Goal: Transaction & Acquisition: Purchase product/service

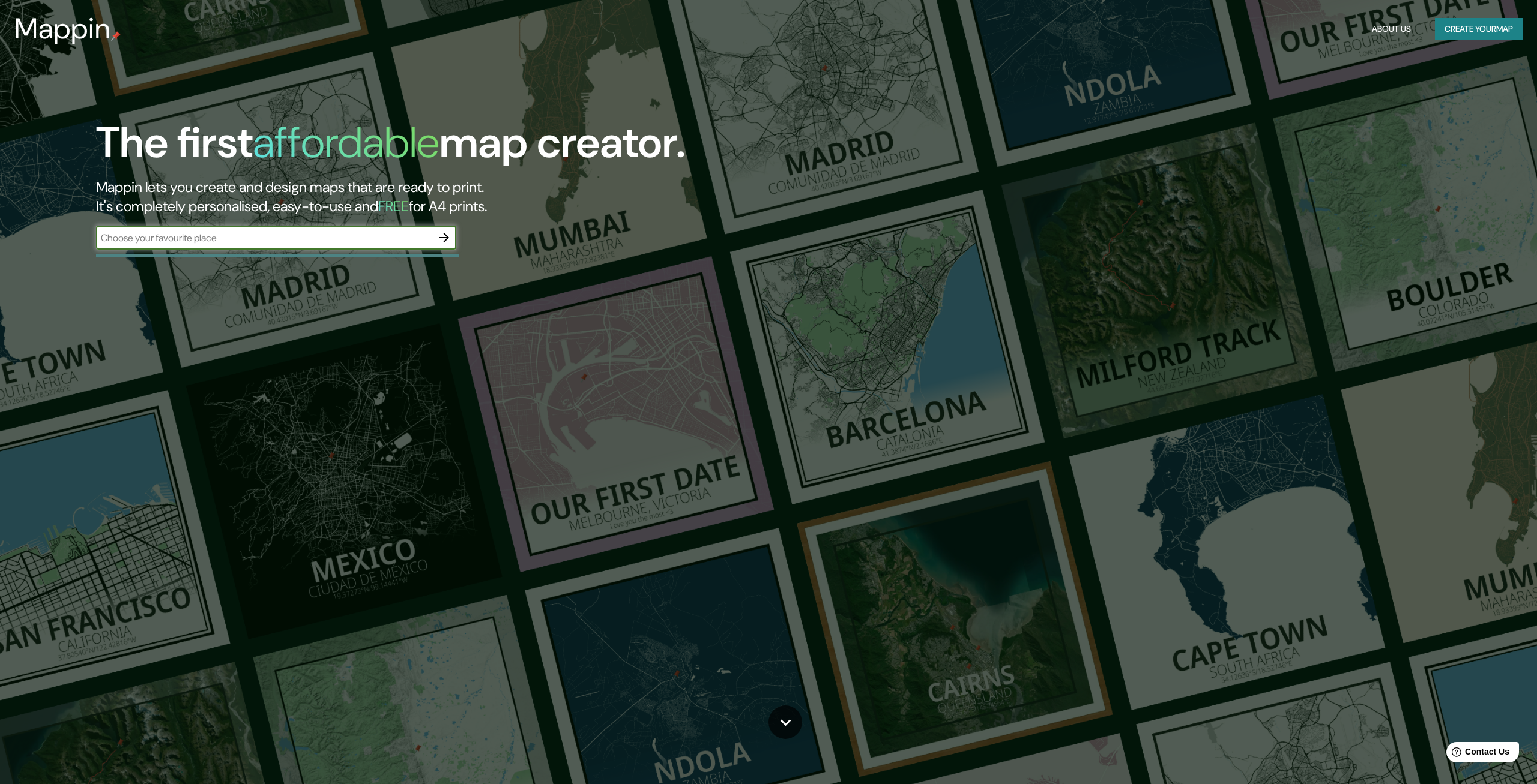
click at [411, 238] on input "text" at bounding box center [264, 238] width 336 height 14
type input "[PERSON_NAME] CHIHUAHUA"
click at [446, 236] on icon "button" at bounding box center [444, 238] width 15 height 15
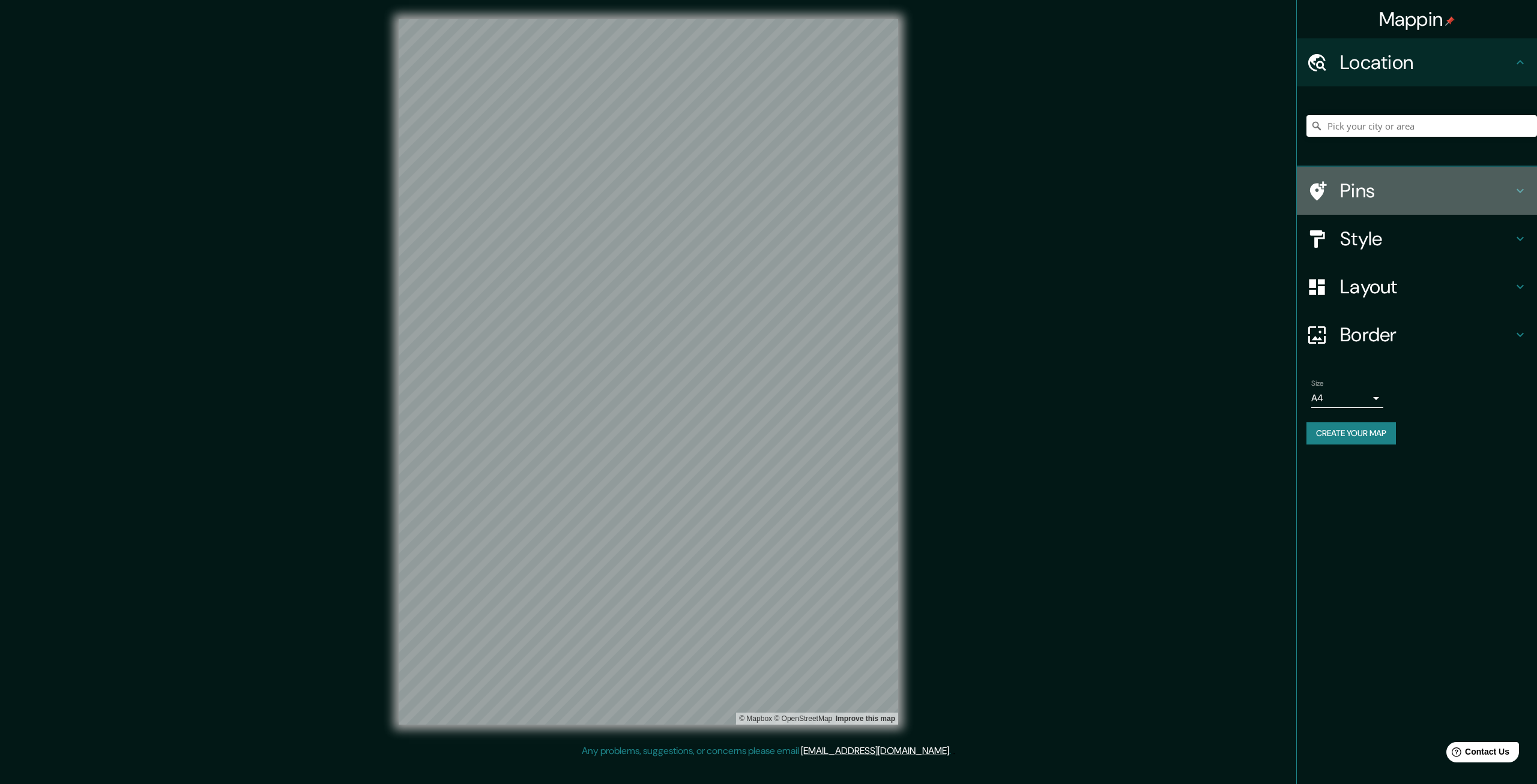
click at [1519, 191] on icon at bounding box center [1520, 191] width 7 height 4
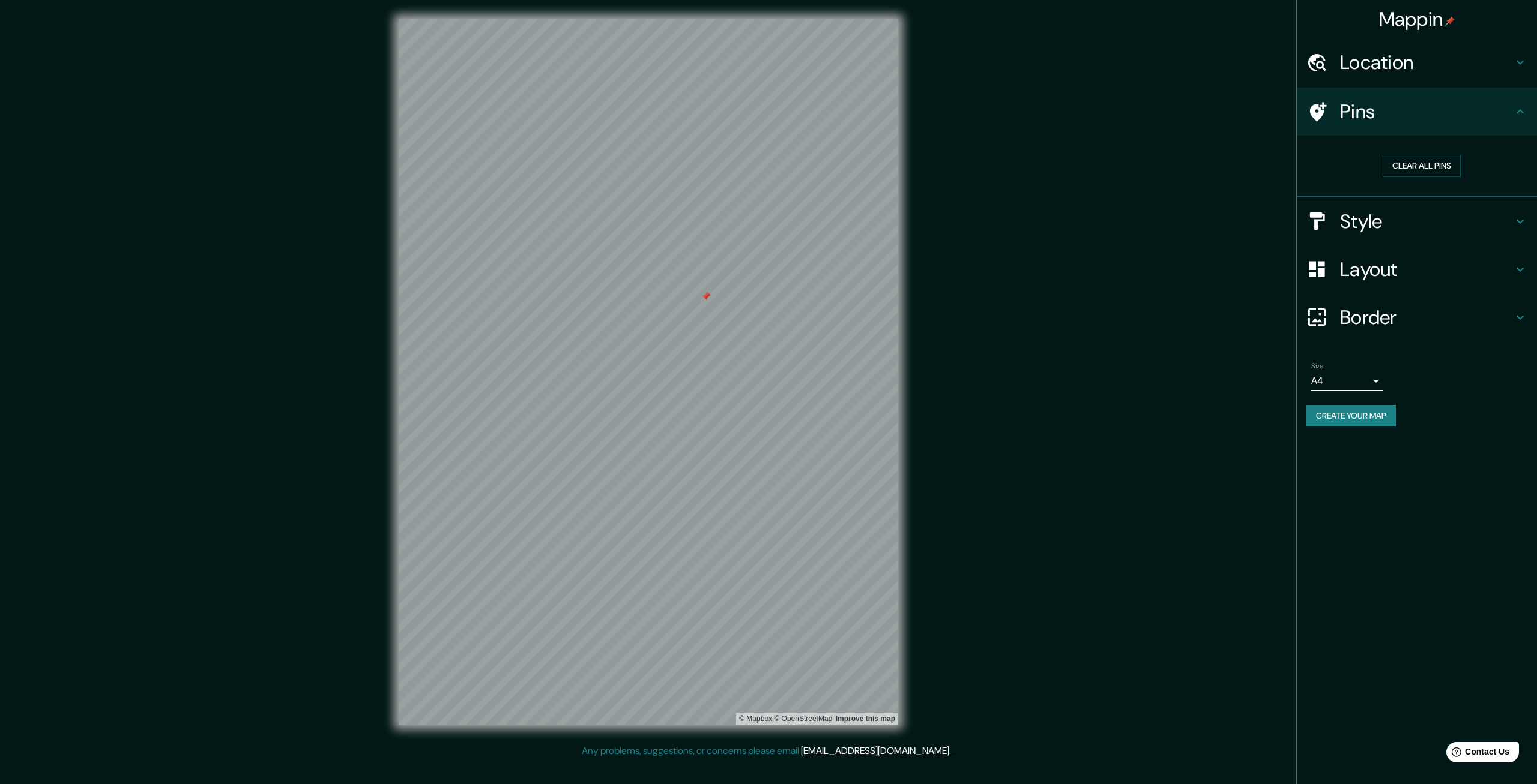
click at [1387, 220] on h4 "Style" at bounding box center [1426, 222] width 173 height 24
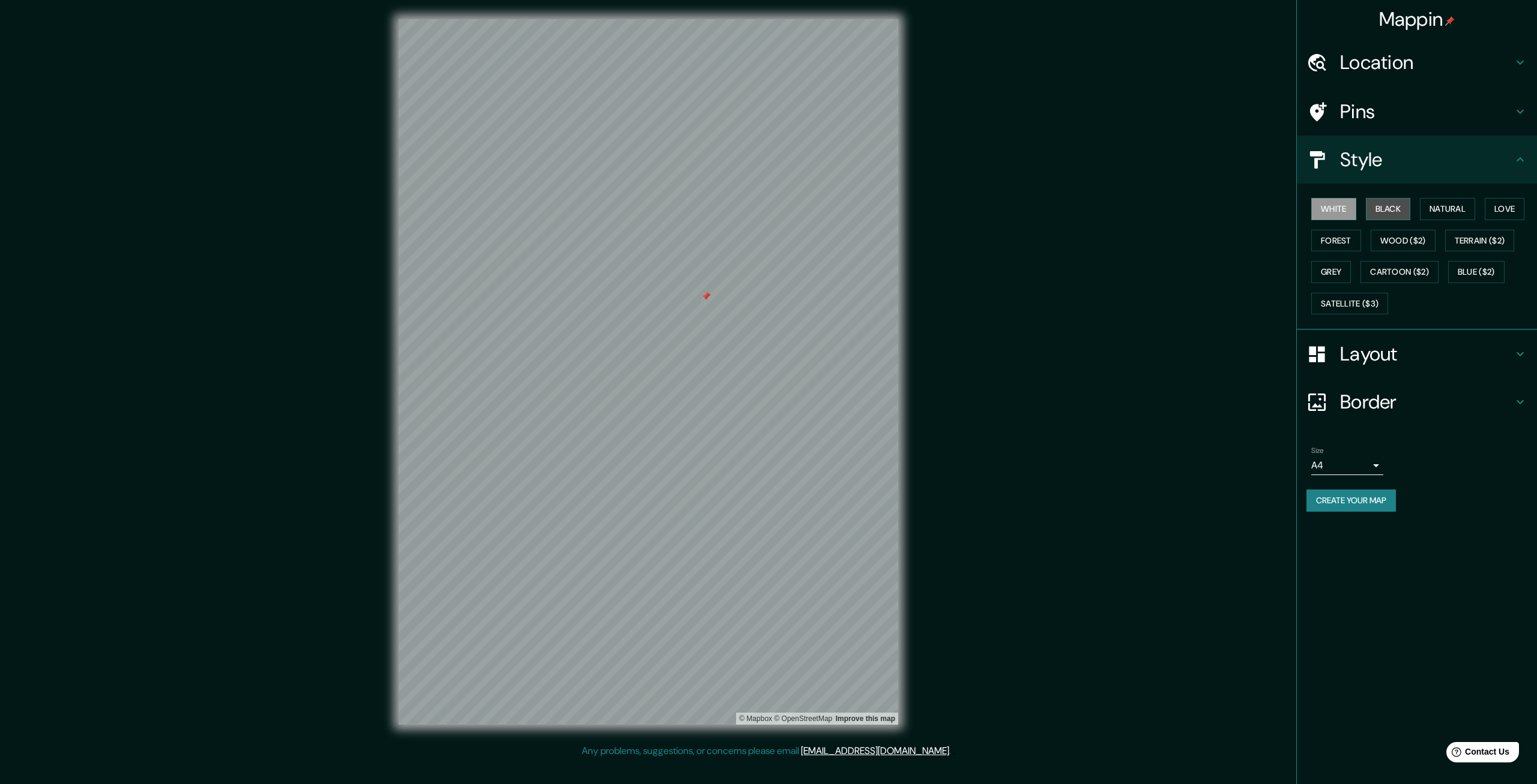
click at [1386, 217] on button "Black" at bounding box center [1388, 209] width 45 height 22
click at [1459, 206] on button "Natural" at bounding box center [1447, 209] width 55 height 22
click at [1403, 243] on button "Wood ($2)" at bounding box center [1403, 241] width 65 height 22
click at [1347, 243] on button "Forest" at bounding box center [1336, 241] width 50 height 22
click at [1508, 206] on button "Love" at bounding box center [1504, 209] width 40 height 22
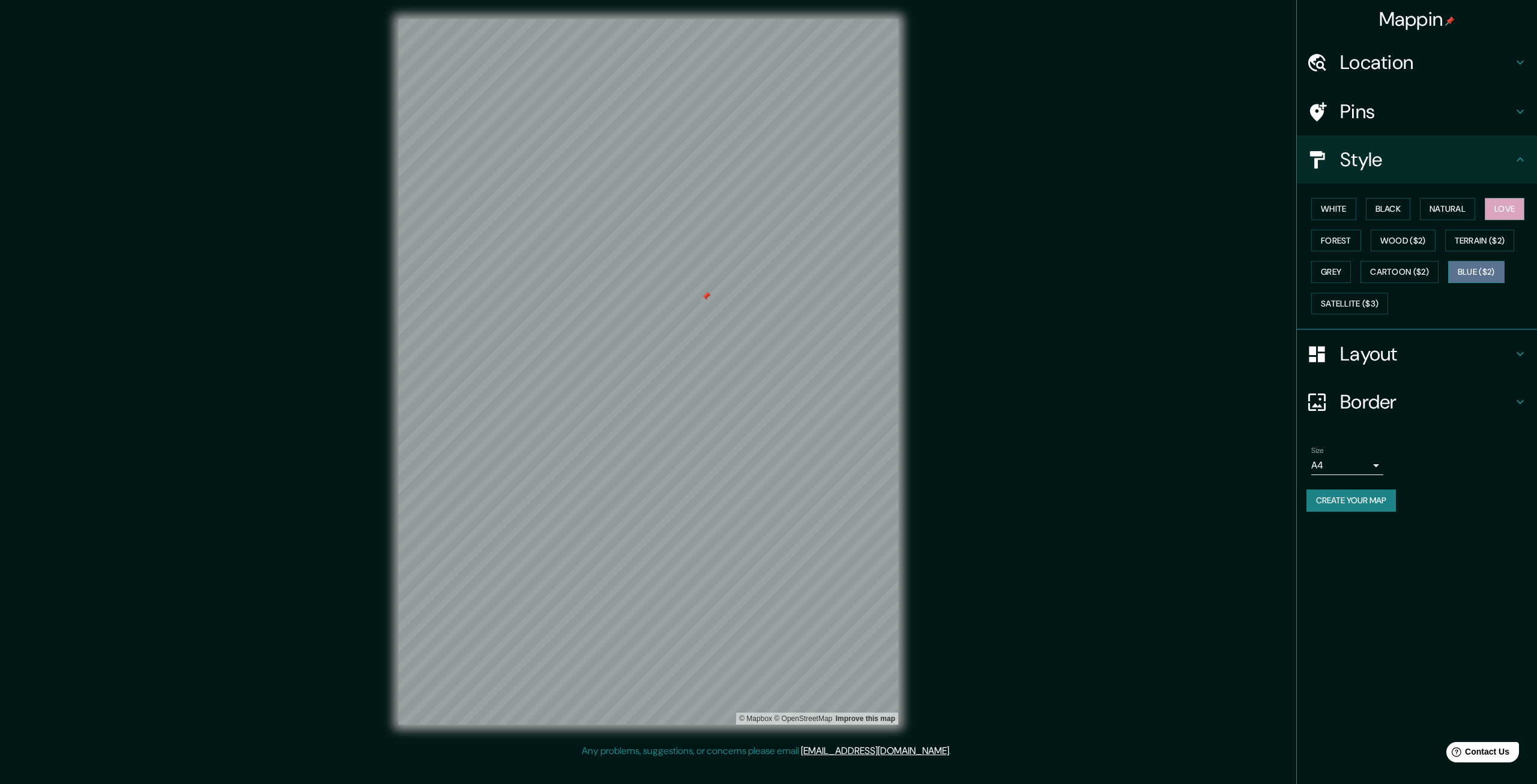
click at [1498, 263] on button "Blue ($2)" at bounding box center [1476, 272] width 56 height 22
click at [1380, 278] on button "Cartoon ($2)" at bounding box center [1399, 272] width 78 height 22
click at [1334, 273] on button "Grey" at bounding box center [1331, 272] width 40 height 22
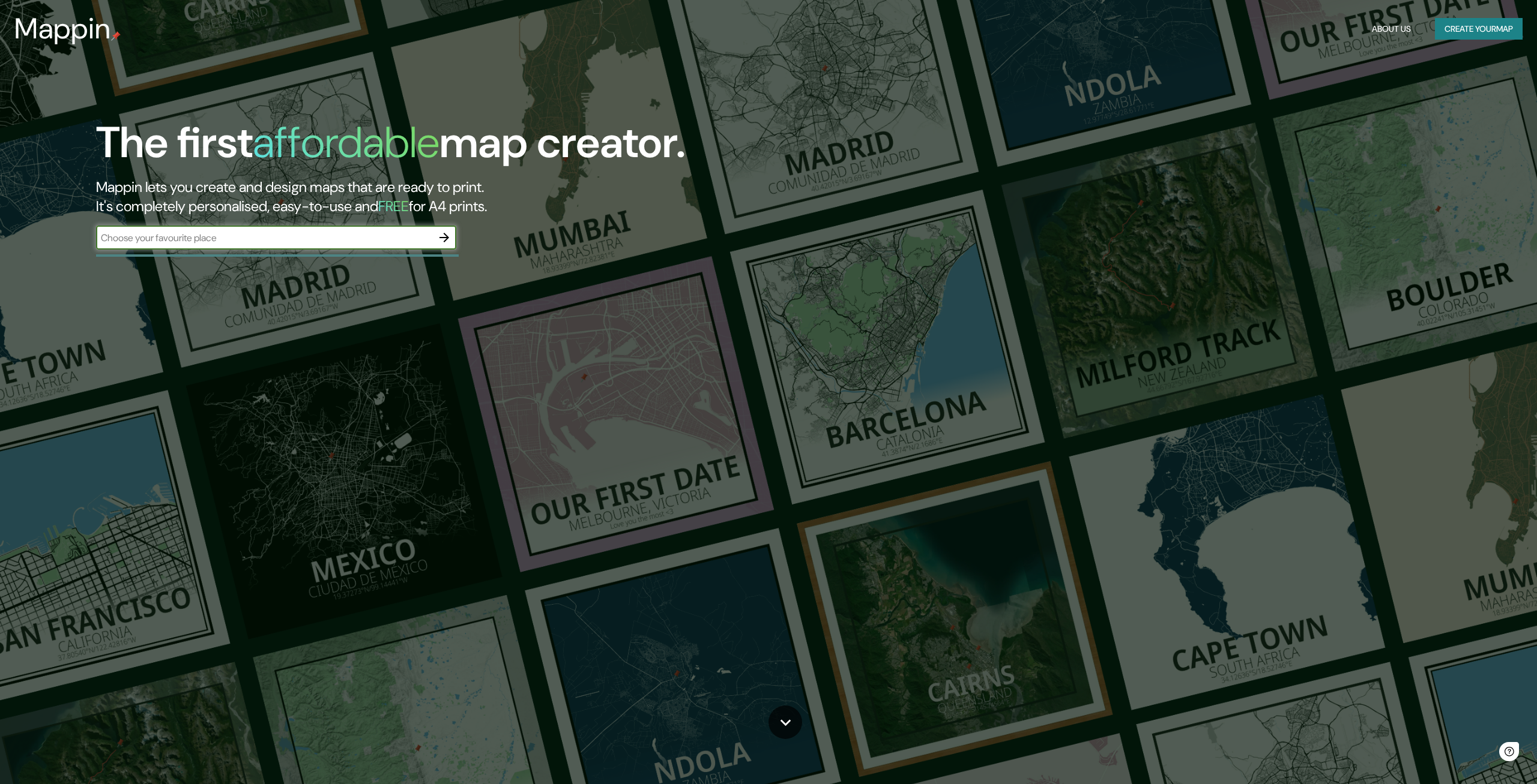
click at [259, 237] on input "text" at bounding box center [264, 238] width 336 height 14
type input "chihuahua"
click at [438, 235] on icon "button" at bounding box center [444, 238] width 15 height 15
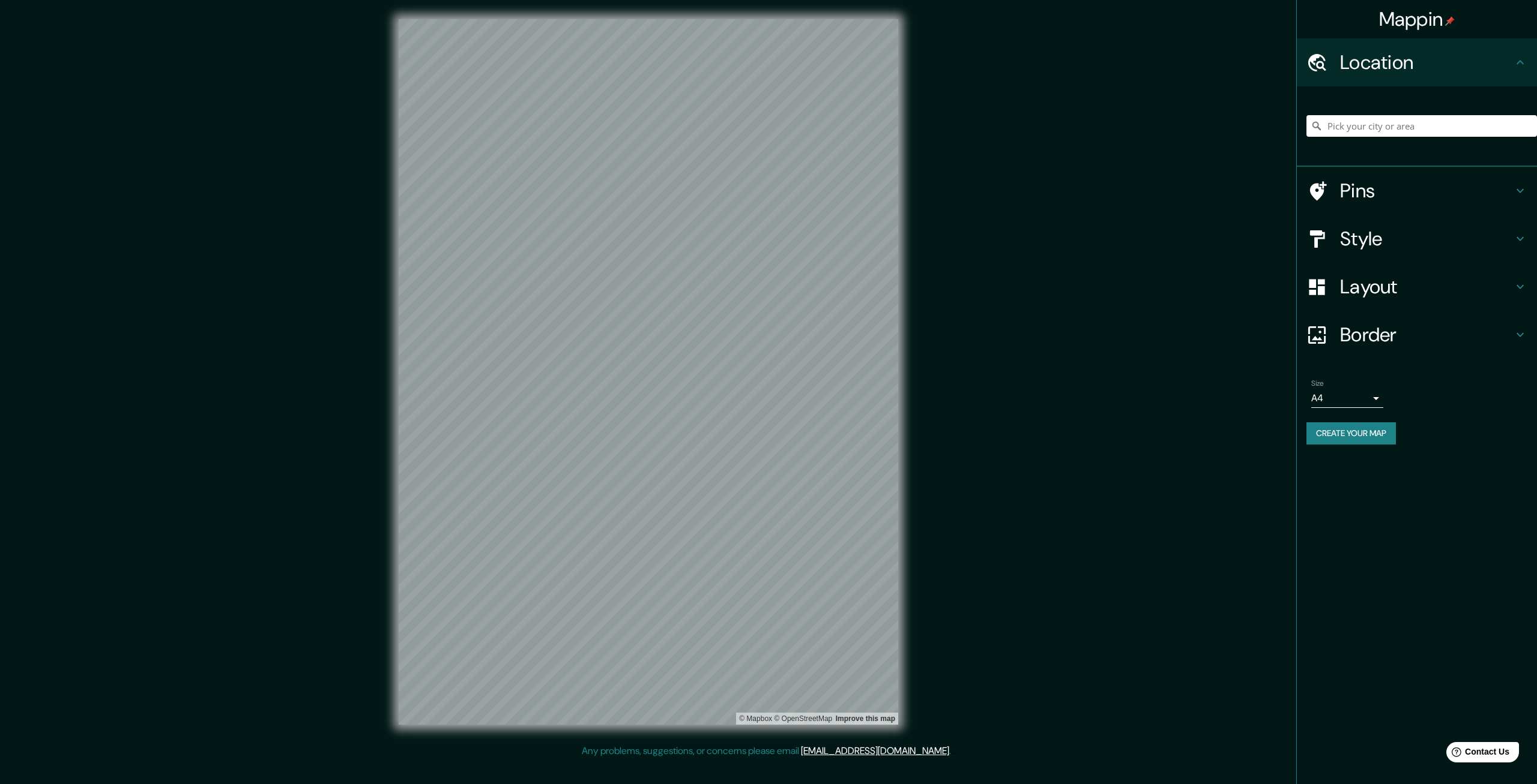
click at [1367, 397] on body "Mappin Location Pins Style Layout Border Choose a border. Hint : you can make l…" at bounding box center [768, 392] width 1537 height 784
click at [1335, 446] on li "A3" at bounding box center [1347, 446] width 72 height 22
type input "a4"
click at [1446, 236] on h4 "Style" at bounding box center [1426, 239] width 173 height 24
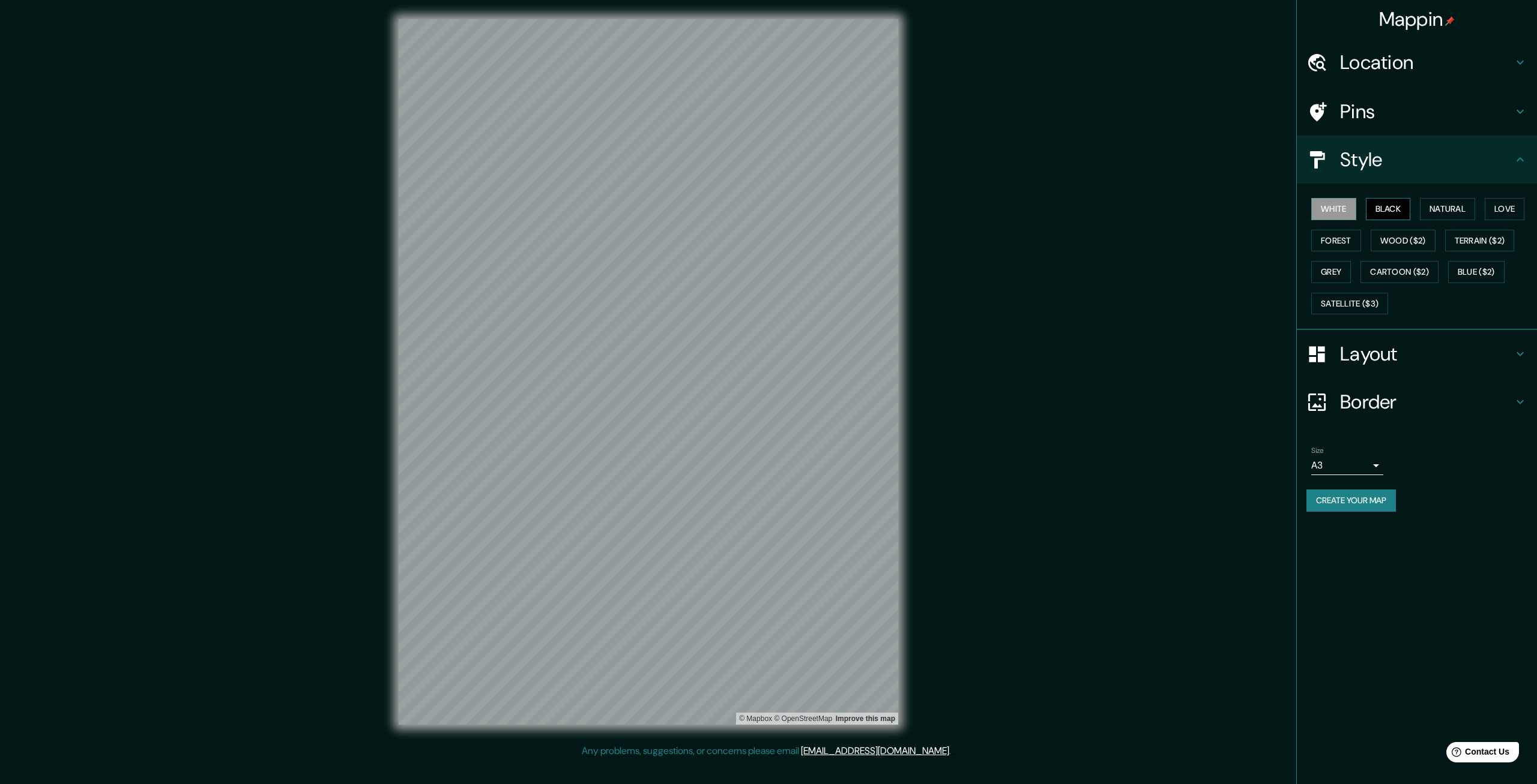
click at [1394, 212] on button "Black" at bounding box center [1388, 209] width 45 height 22
click at [1348, 208] on button "White" at bounding box center [1334, 209] width 45 height 22
click at [1385, 207] on button "Black" at bounding box center [1388, 209] width 45 height 22
click at [1434, 208] on button "Natural" at bounding box center [1447, 209] width 55 height 22
click at [1503, 209] on button "Love" at bounding box center [1504, 209] width 40 height 22
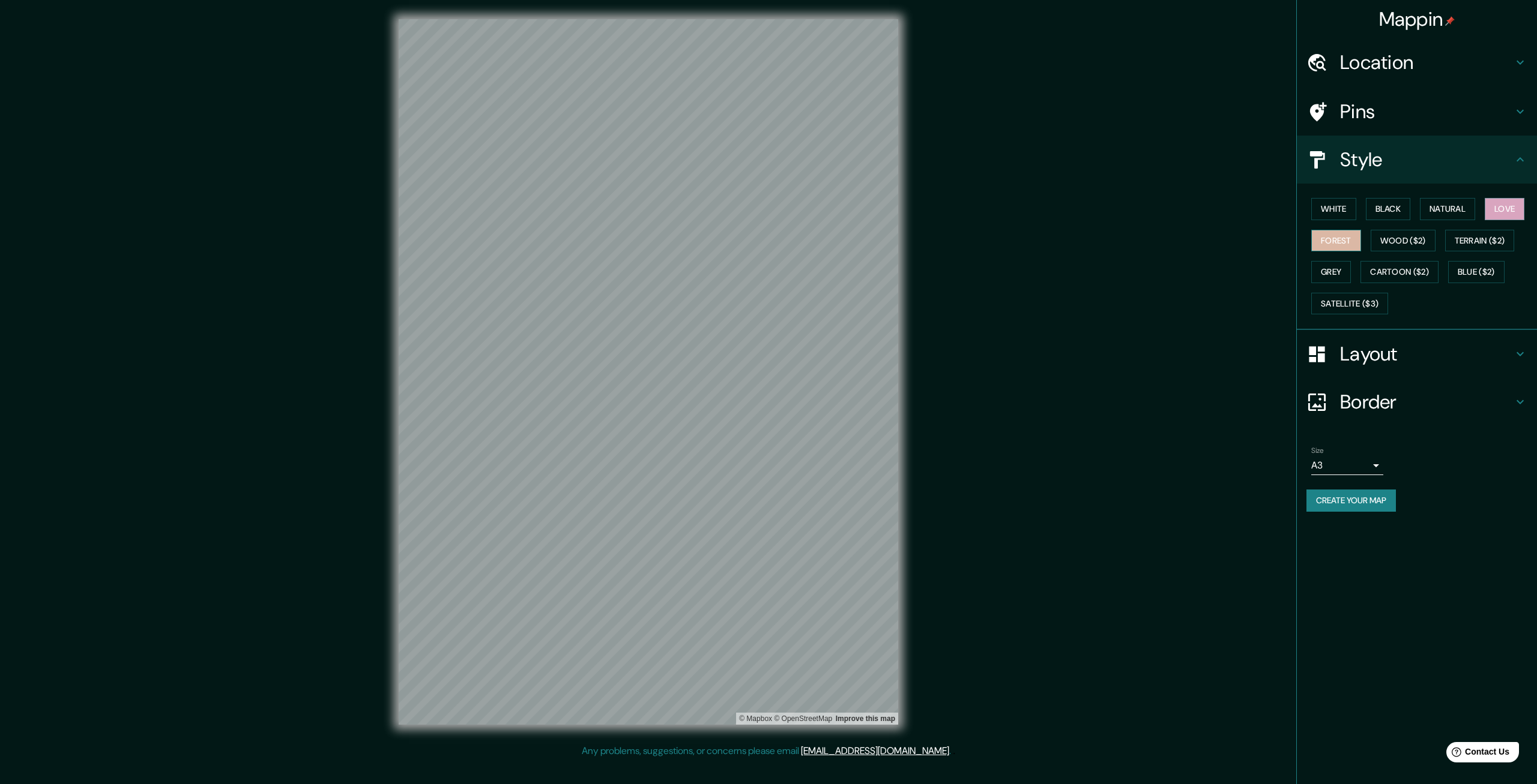
click at [1344, 240] on button "Forest" at bounding box center [1336, 241] width 50 height 22
click at [1342, 268] on button "Grey" at bounding box center [1331, 272] width 40 height 22
click at [1398, 212] on button "Black" at bounding box center [1388, 209] width 45 height 22
click at [1387, 352] on h4 "Layout" at bounding box center [1426, 354] width 173 height 24
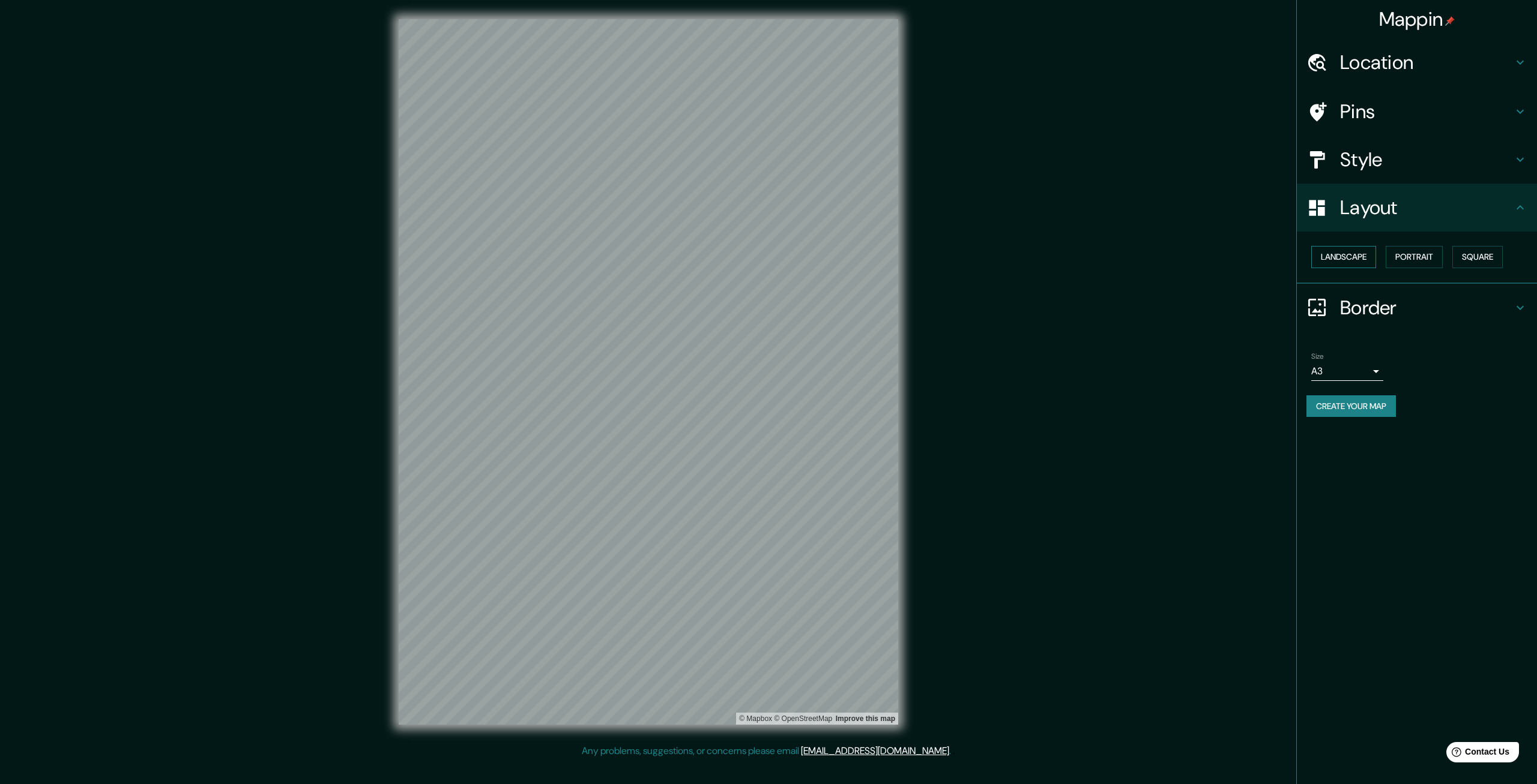
click at [1342, 249] on button "Landscape" at bounding box center [1344, 257] width 65 height 22
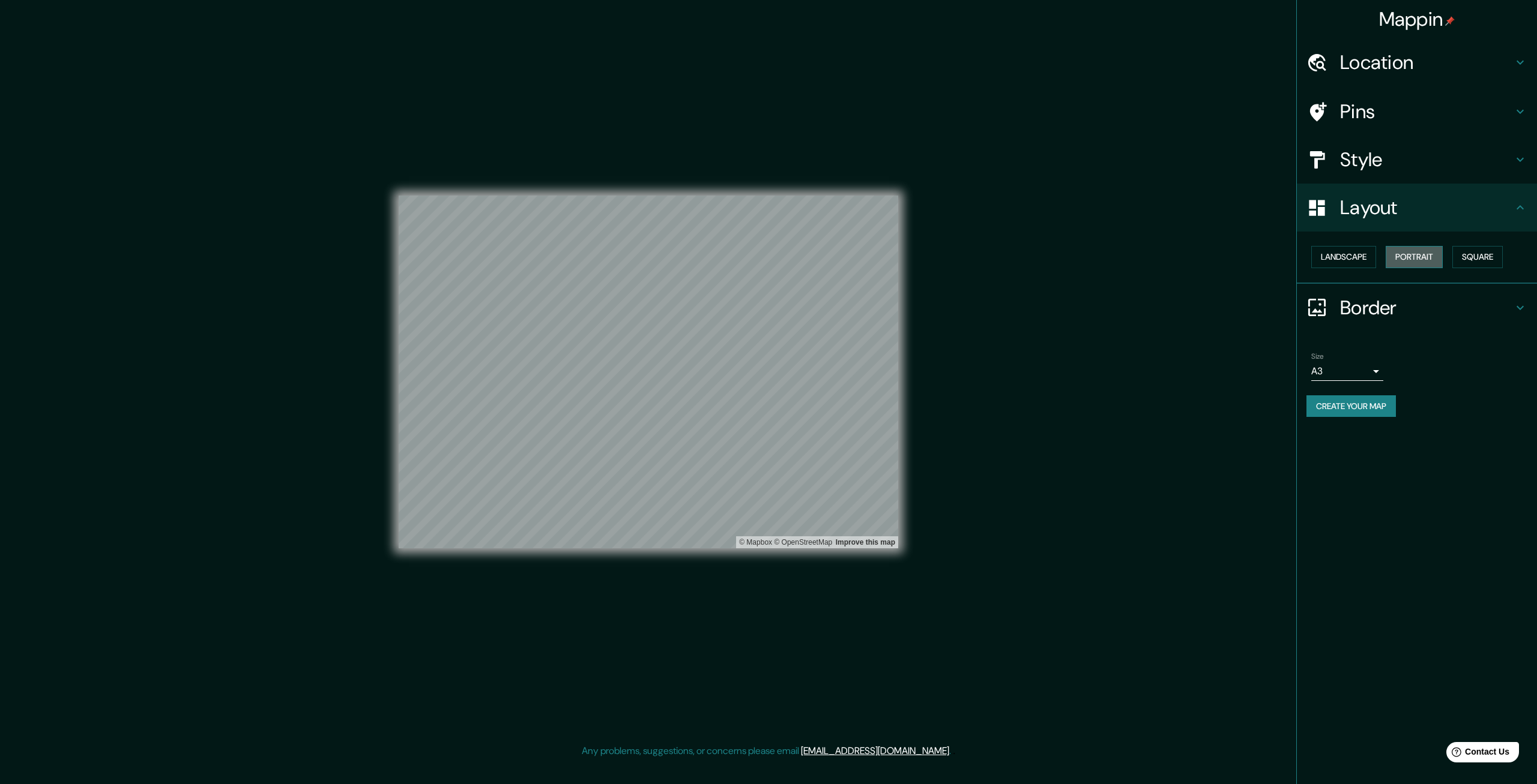
click at [1406, 256] on button "Portrait" at bounding box center [1414, 257] width 57 height 22
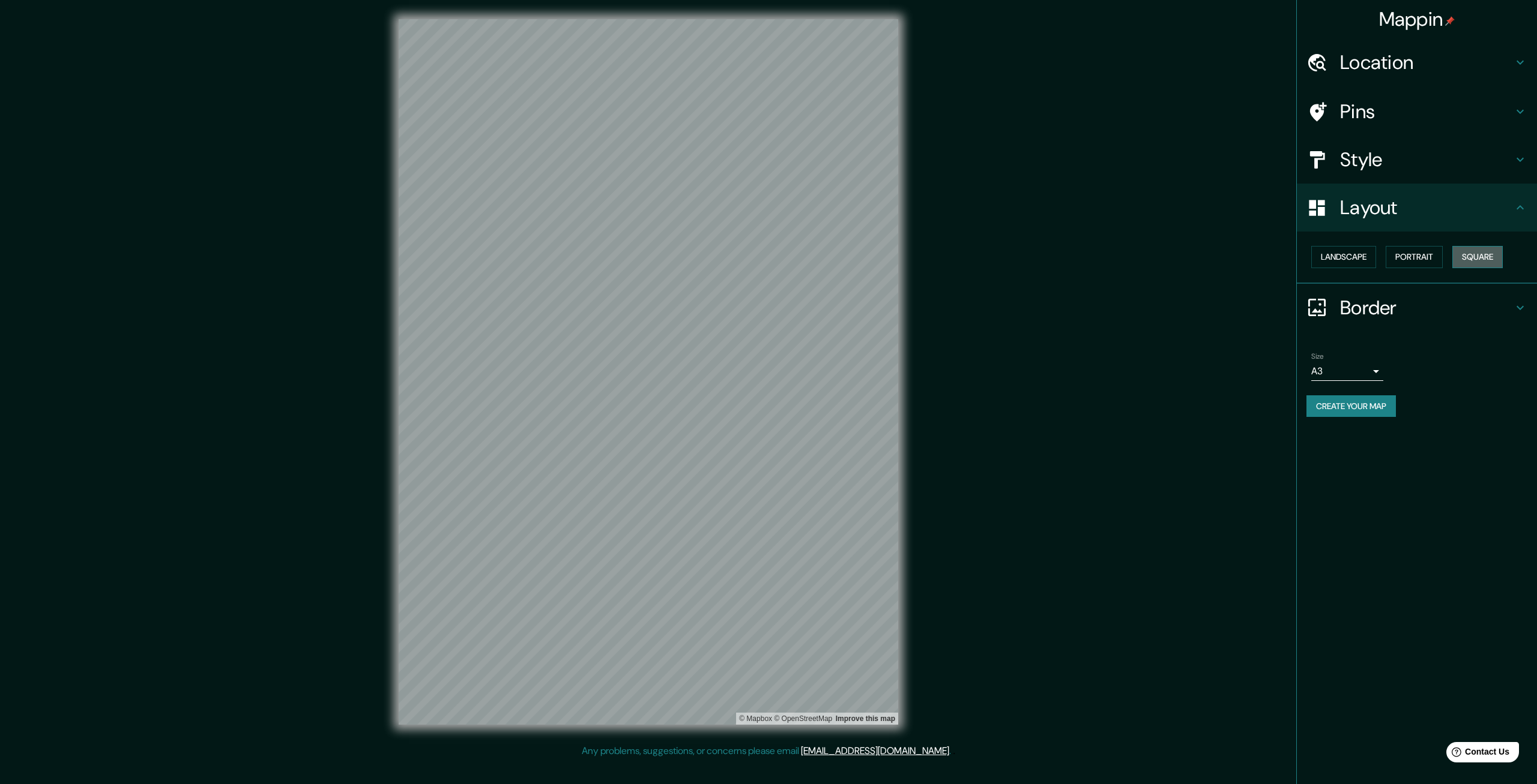
click at [1469, 258] on button "Square" at bounding box center [1477, 257] width 50 height 22
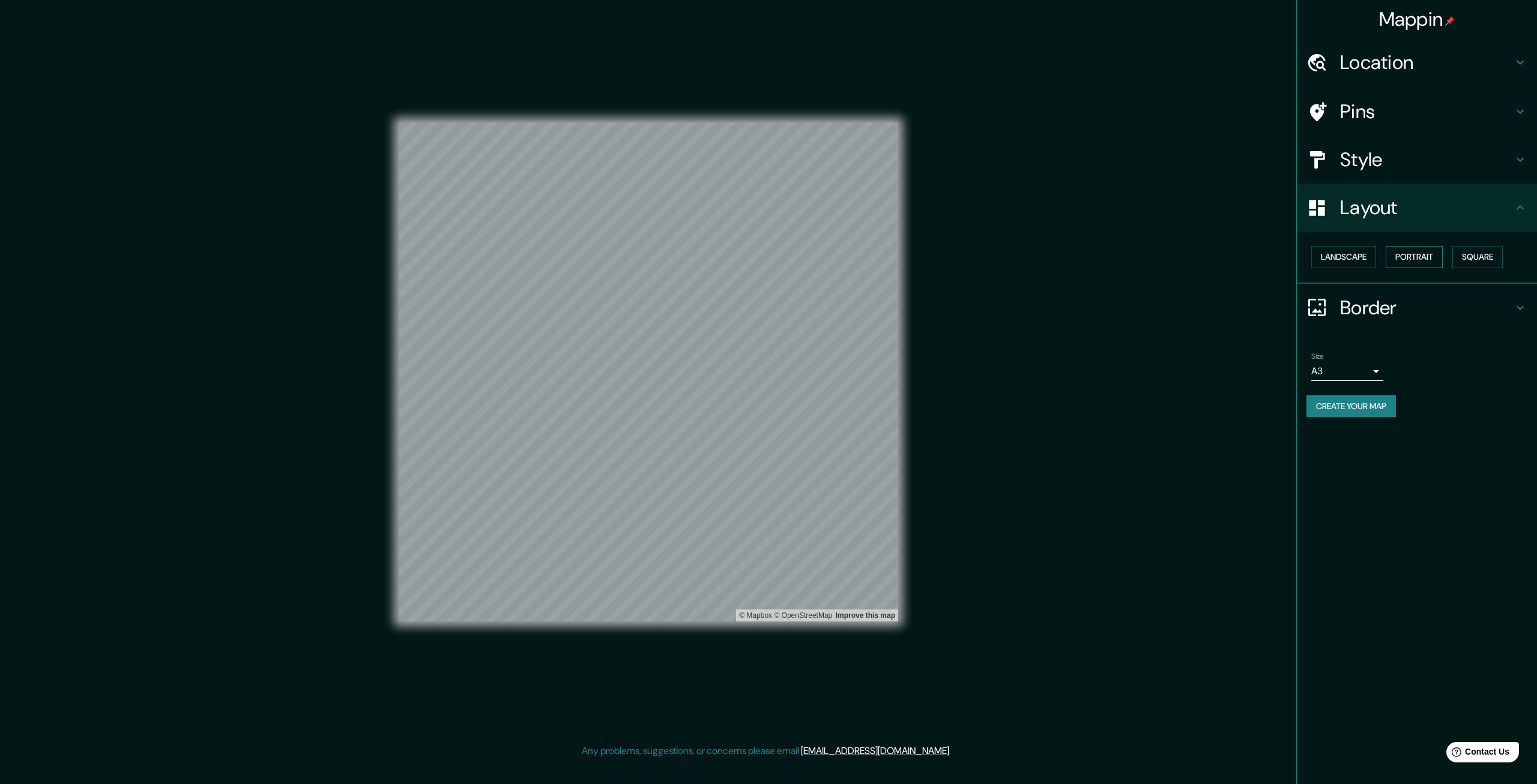
click at [1429, 260] on button "Portrait" at bounding box center [1414, 257] width 57 height 22
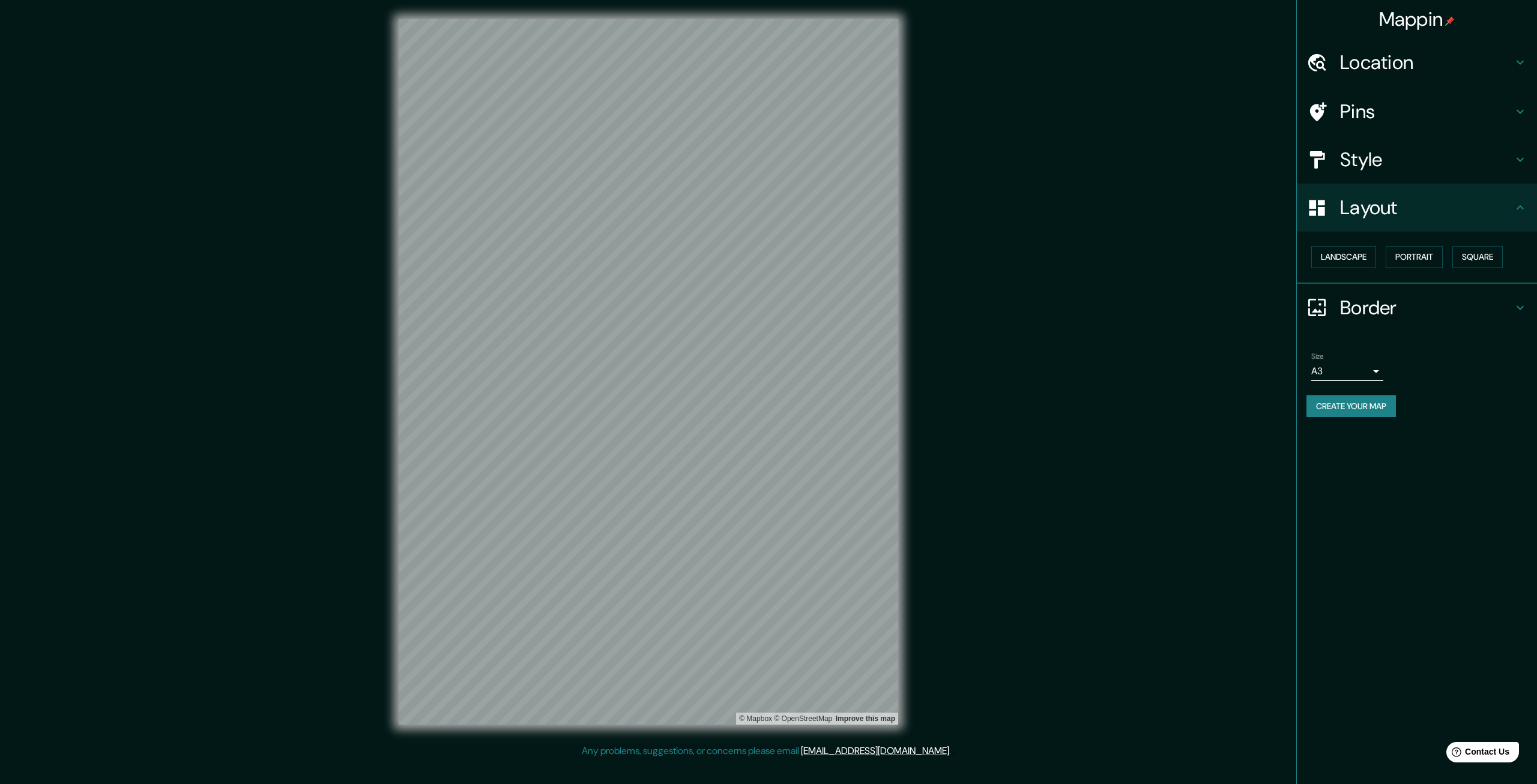
click at [1394, 309] on h4 "Border" at bounding box center [1426, 308] width 173 height 24
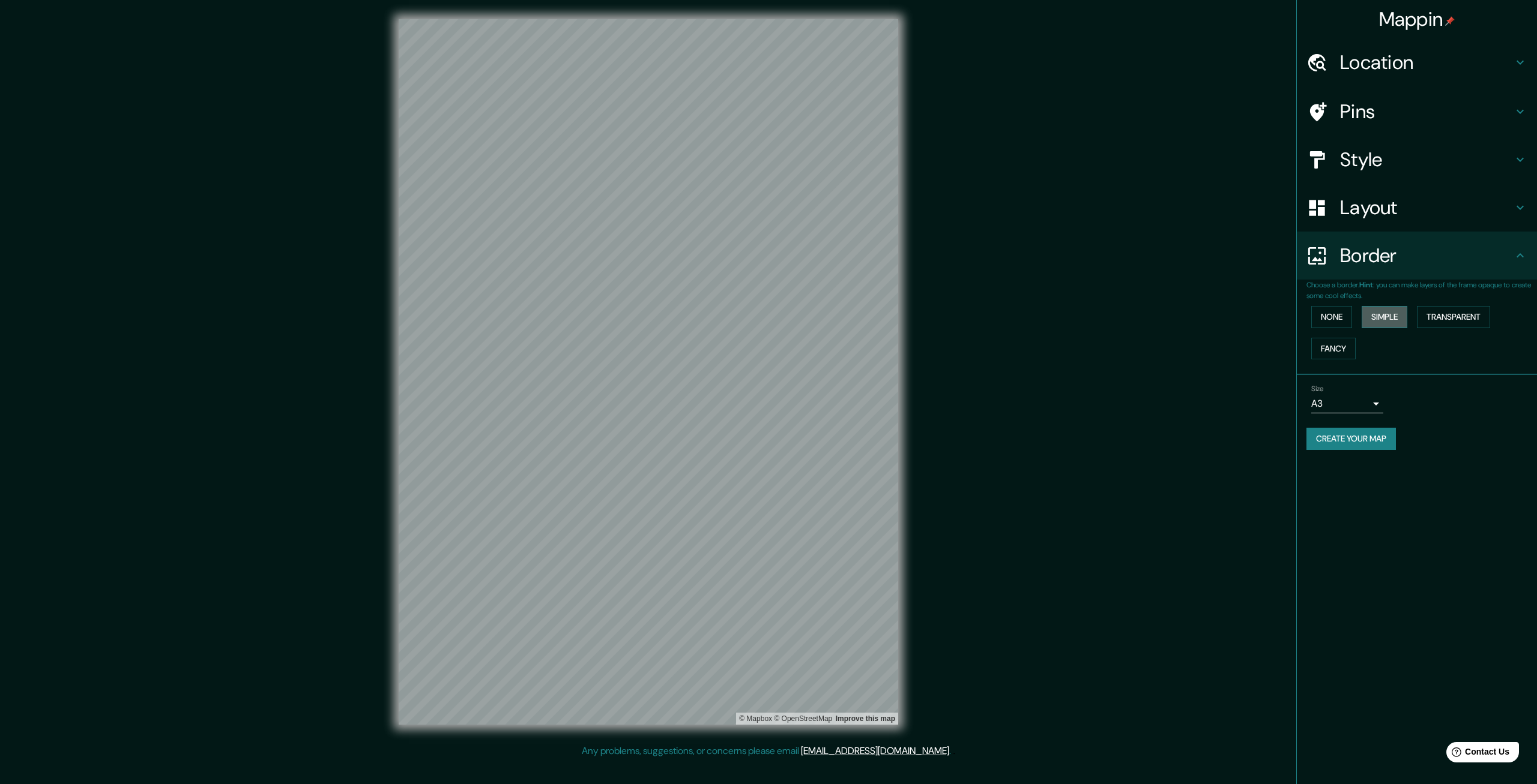
click at [1385, 317] on button "Simple" at bounding box center [1385, 317] width 46 height 22
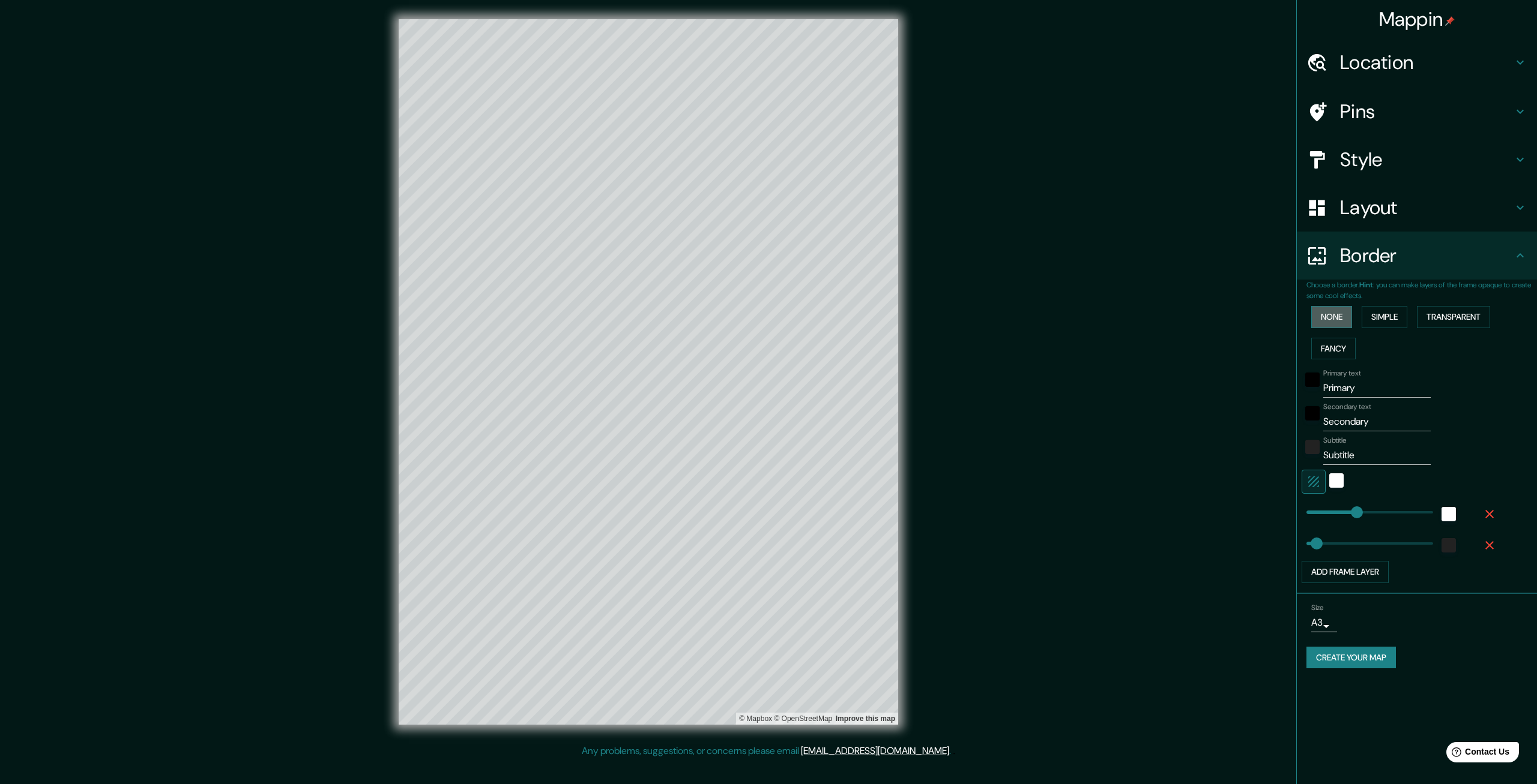
click at [1343, 315] on button "None" at bounding box center [1332, 317] width 41 height 22
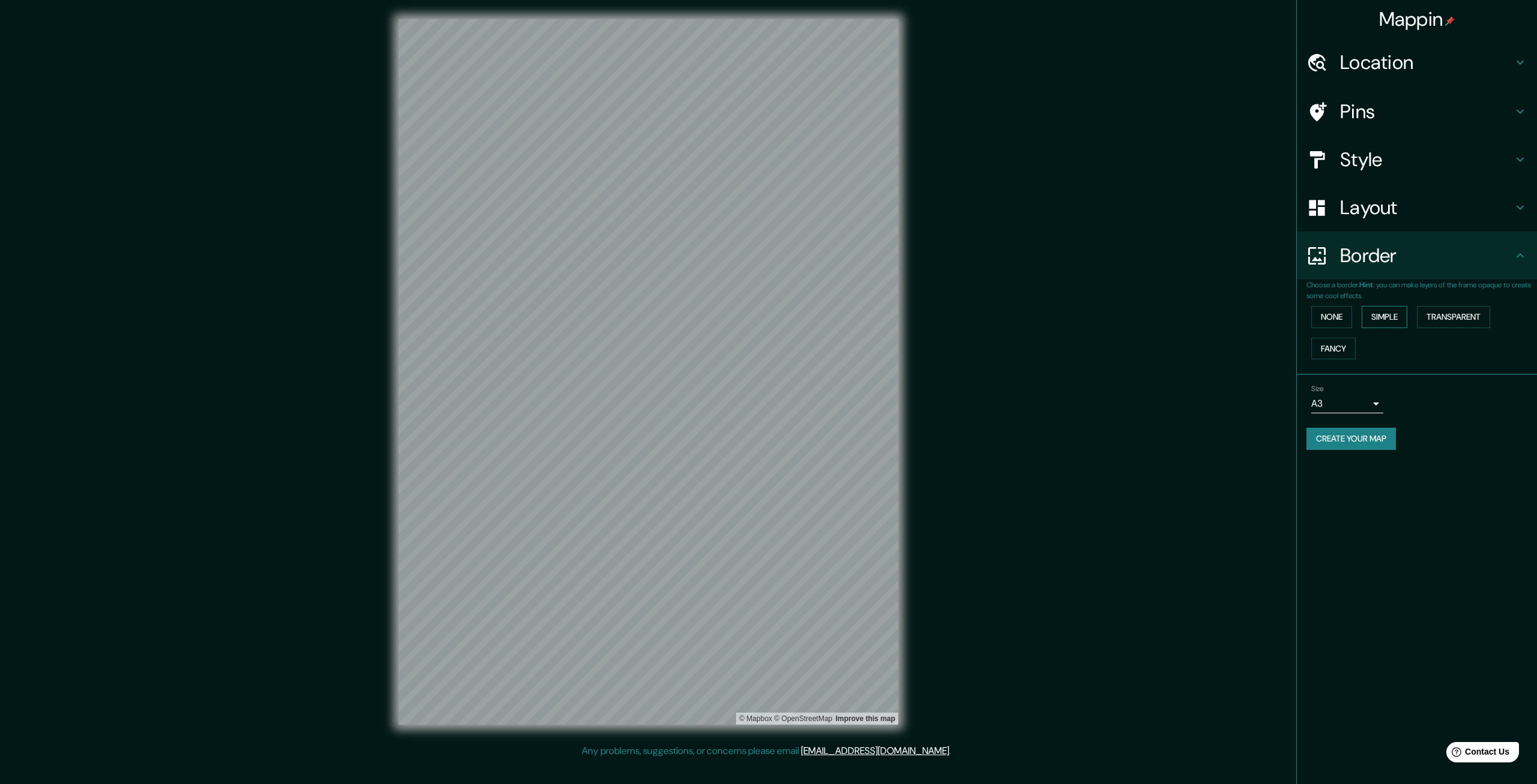
click at [1388, 314] on button "Simple" at bounding box center [1385, 317] width 46 height 22
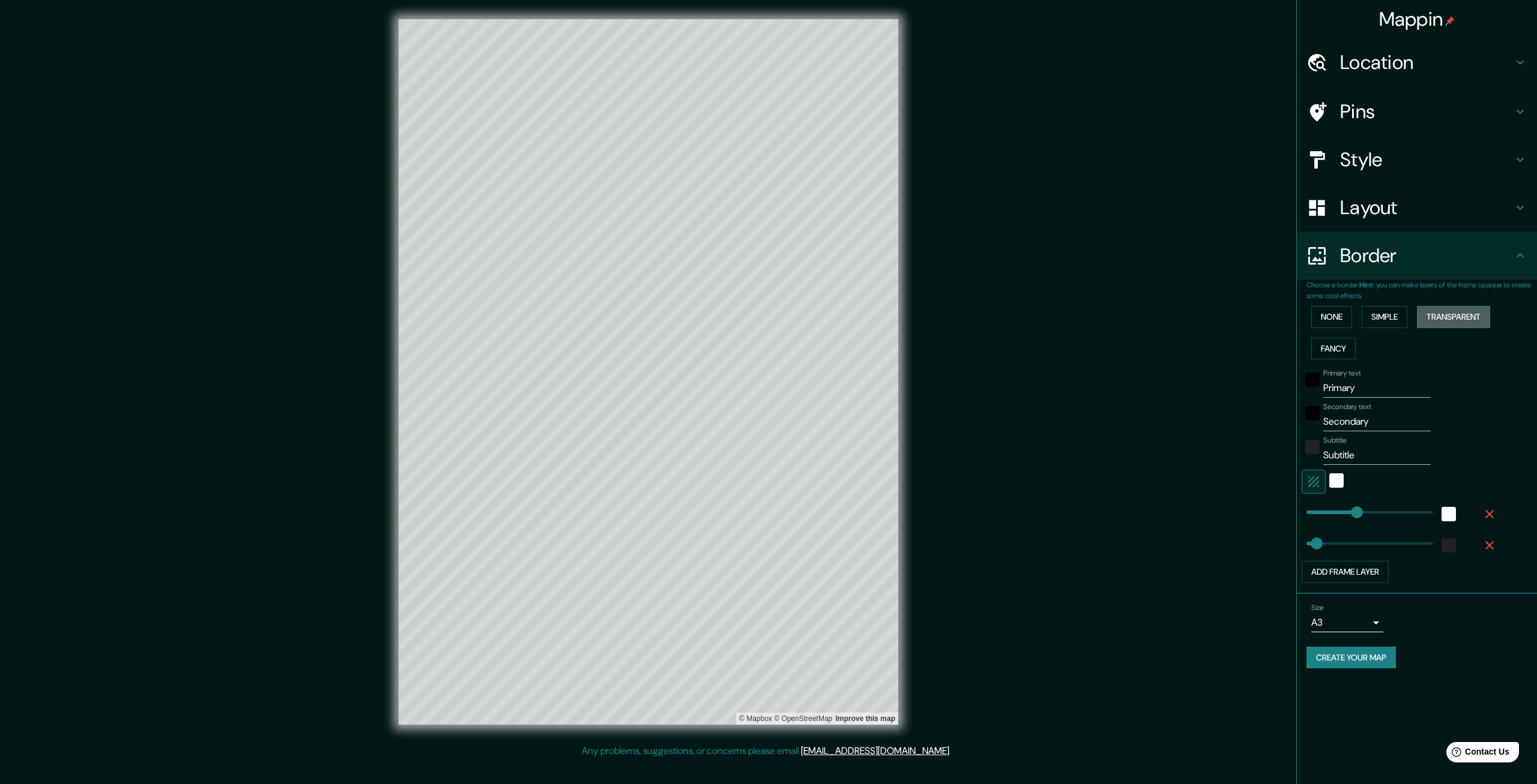
click at [1457, 316] on button "Transparent" at bounding box center [1453, 317] width 73 height 22
click at [1322, 352] on button "Fancy" at bounding box center [1334, 349] width 45 height 22
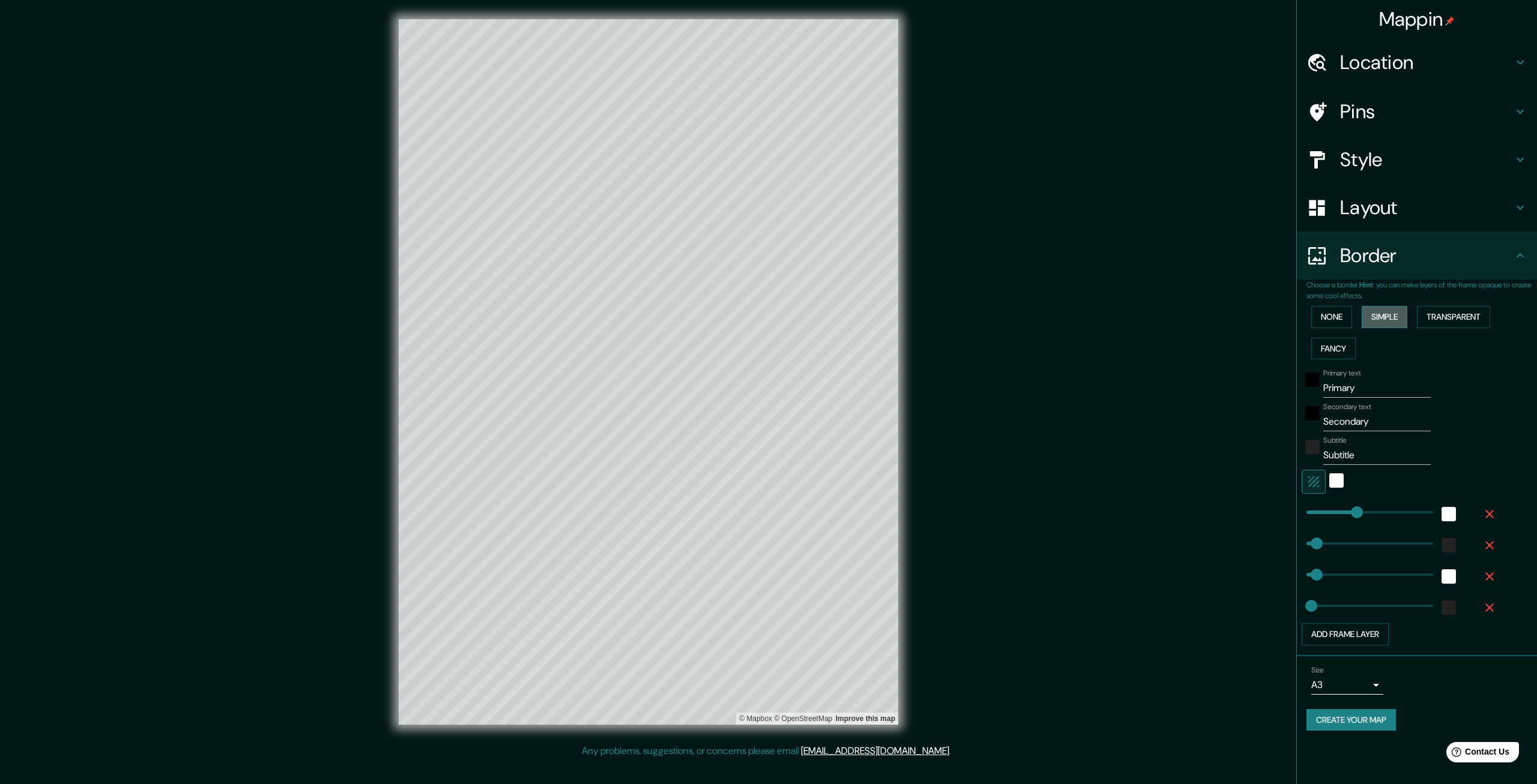
click at [1390, 317] on button "Simple" at bounding box center [1385, 317] width 46 height 22
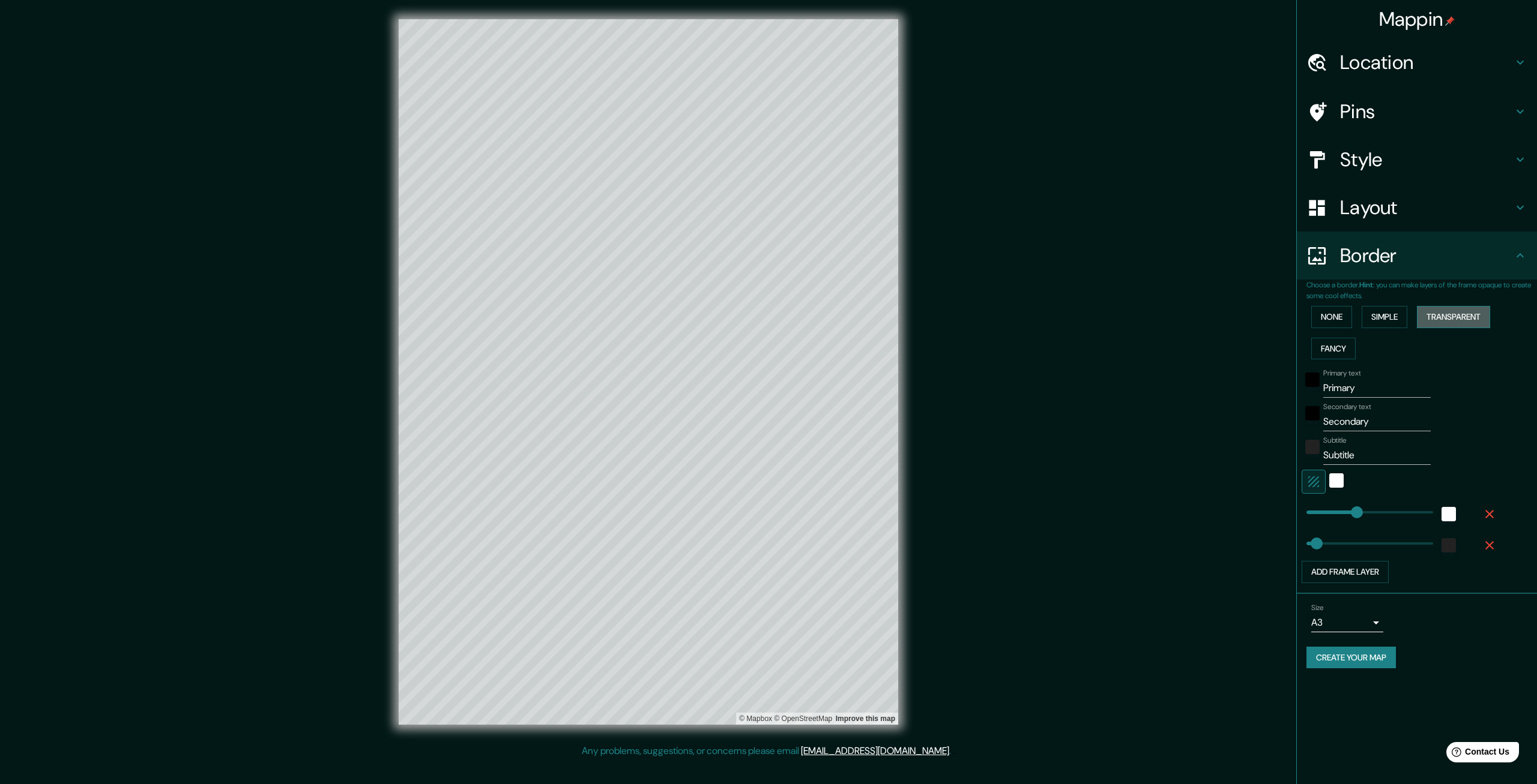
click at [1443, 317] on button "Transparent" at bounding box center [1453, 317] width 73 height 22
click at [1339, 384] on input "Primary" at bounding box center [1377, 388] width 108 height 19
drag, startPoint x: 1374, startPoint y: 386, endPoint x: 1234, endPoint y: 403, distance: 141.0
click at [1323, 398] on input "Primary" at bounding box center [1377, 388] width 108 height 19
type input "C"
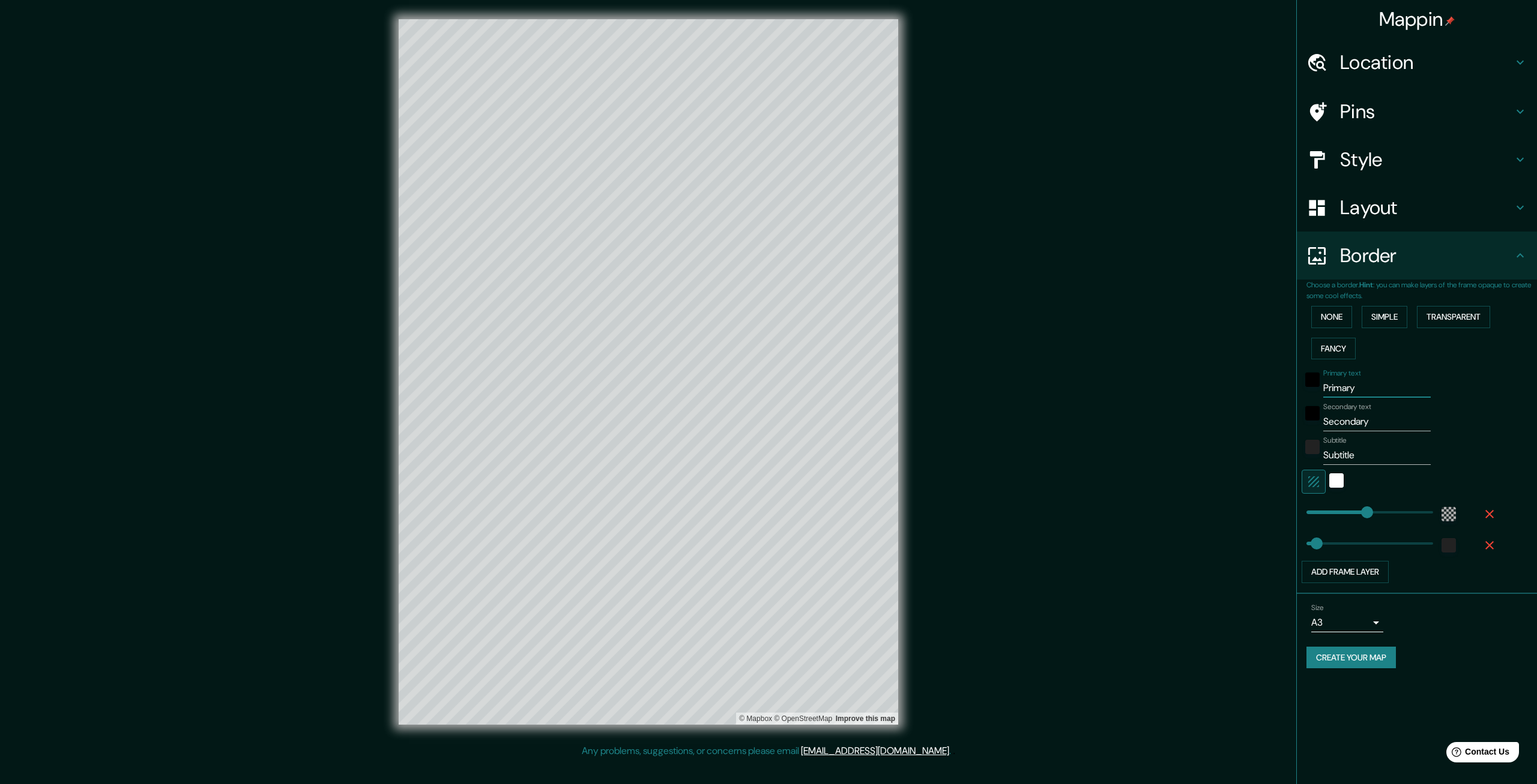
type input "399"
type input "67"
type input "CU"
type input "399"
type input "67"
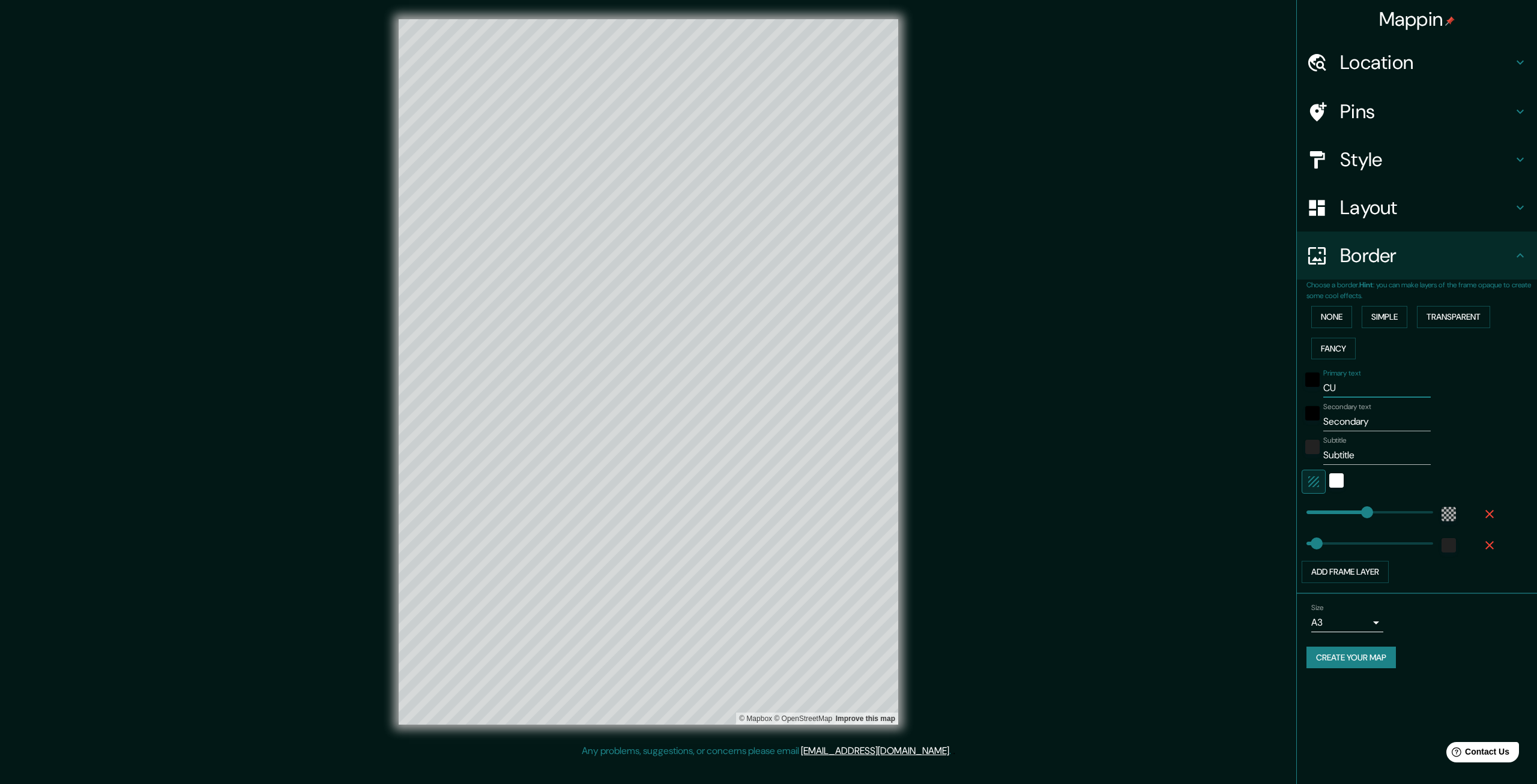
type input "CUA"
type input "399"
type input "67"
type input "CUAU"
type input "399"
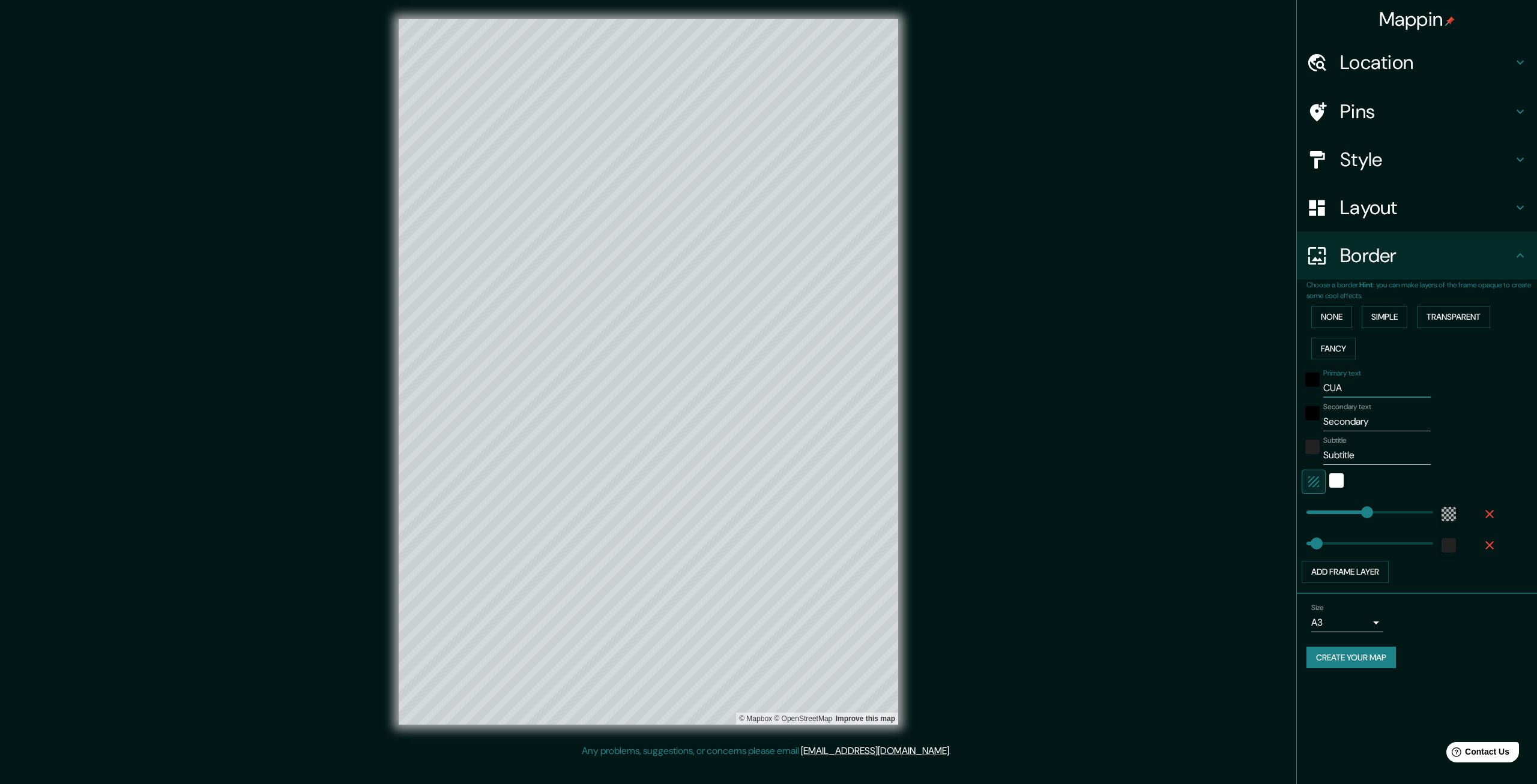
type input "67"
type input "CUAUH"
type input "399"
type input "67"
type input "CUAUHT"
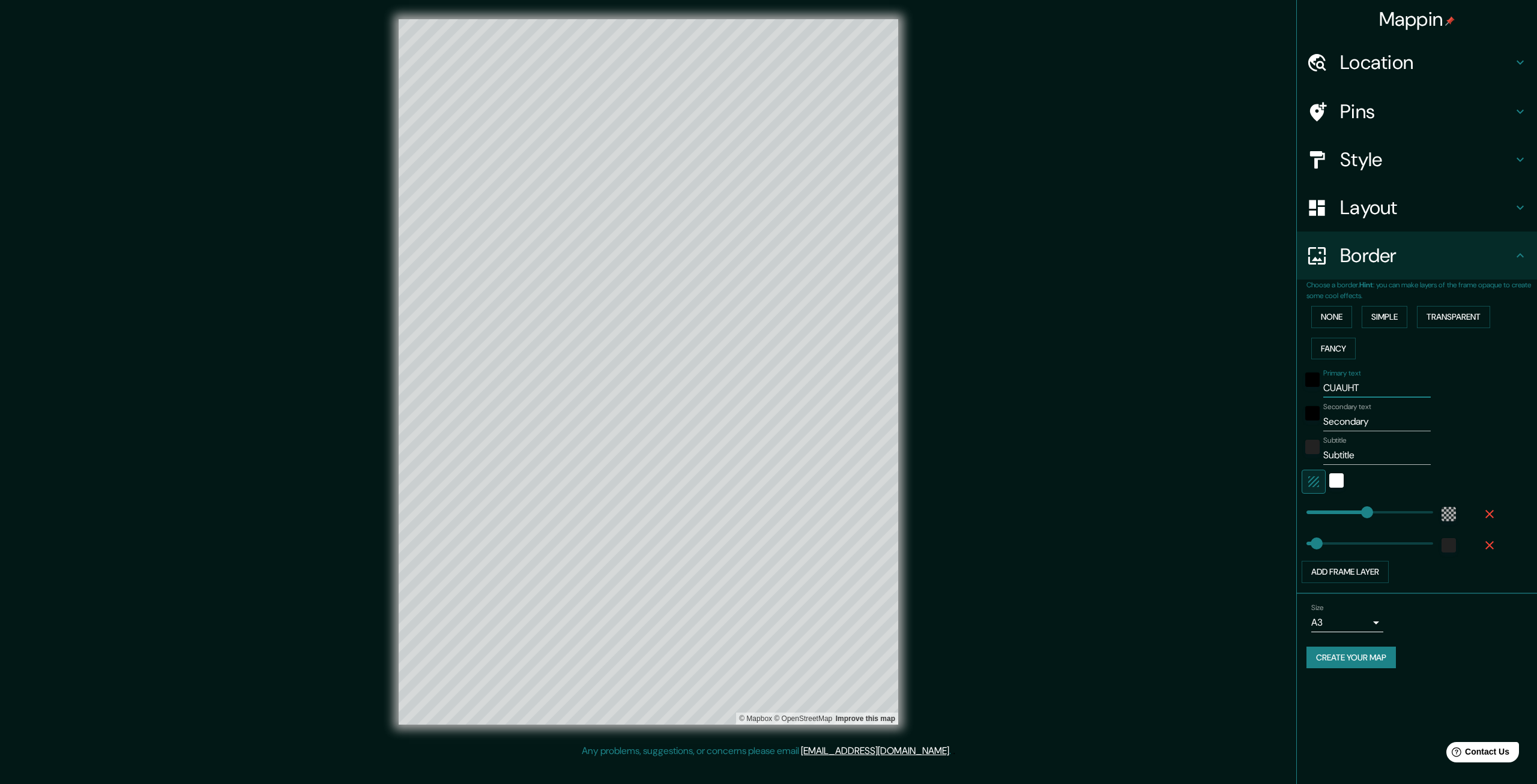
type input "399"
type input "67"
type input "CUAUHTÉ"
type input "399"
type input "67"
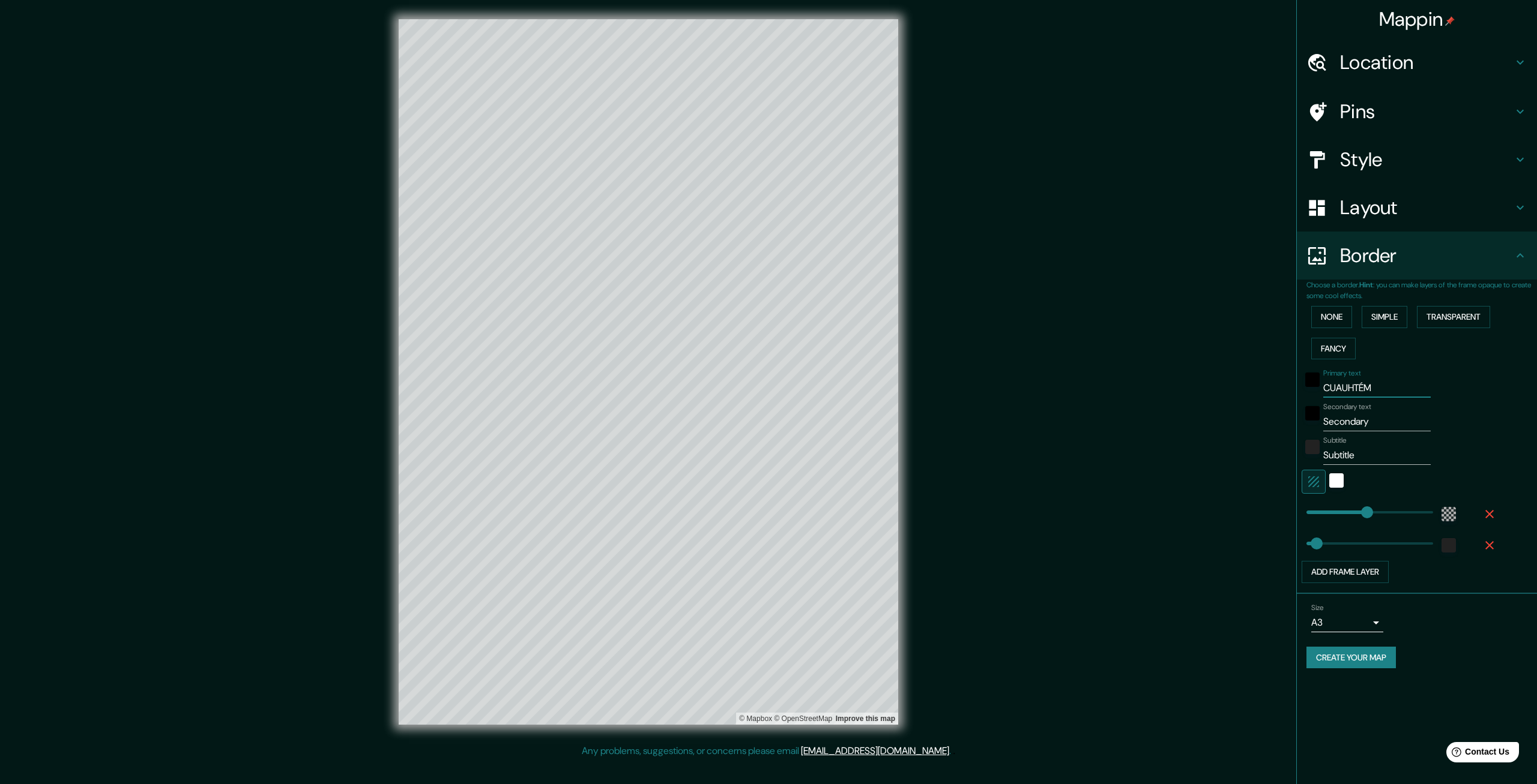
type input "CUAUHTÉMO"
type input "399"
type input "67"
type input "CUAUHTÉMOC"
type input "399"
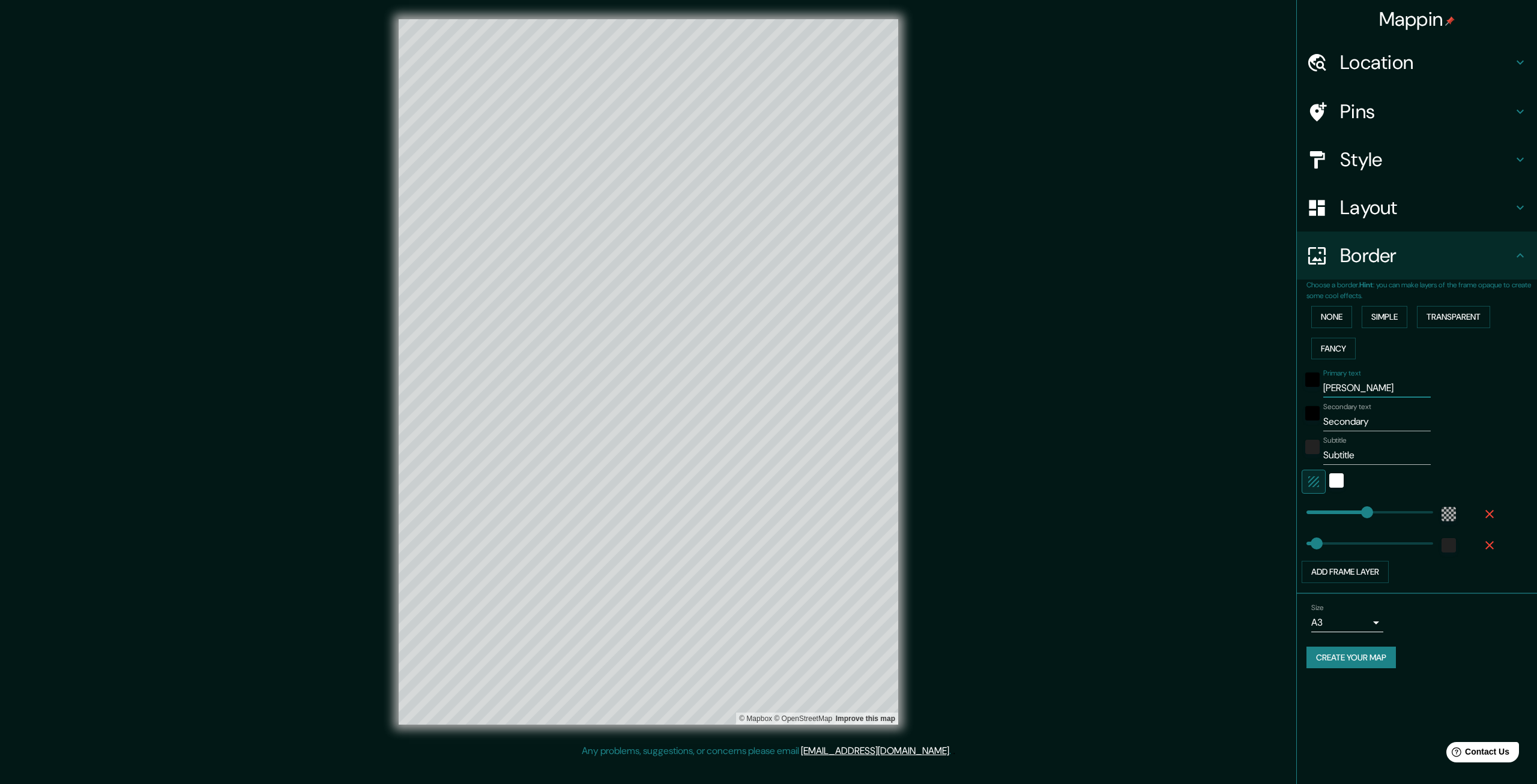
type input "67"
type input "CUAUHTÉMOC"
click at [1364, 421] on input "Secondary" at bounding box center [1377, 422] width 108 height 19
type input "C"
type input "399"
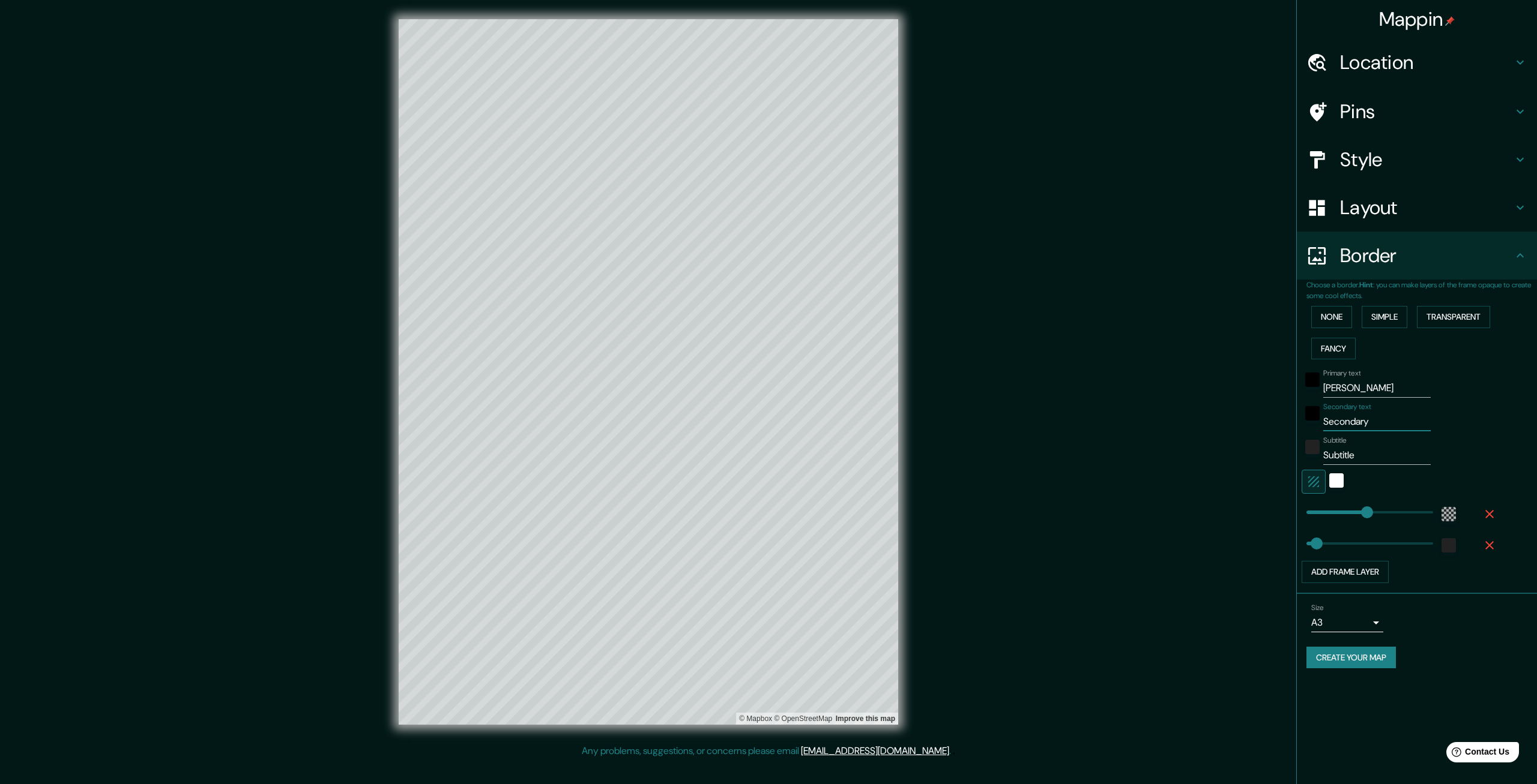
type input "67"
type input "Chi"
type input "399"
type input "67"
type input "Chihua"
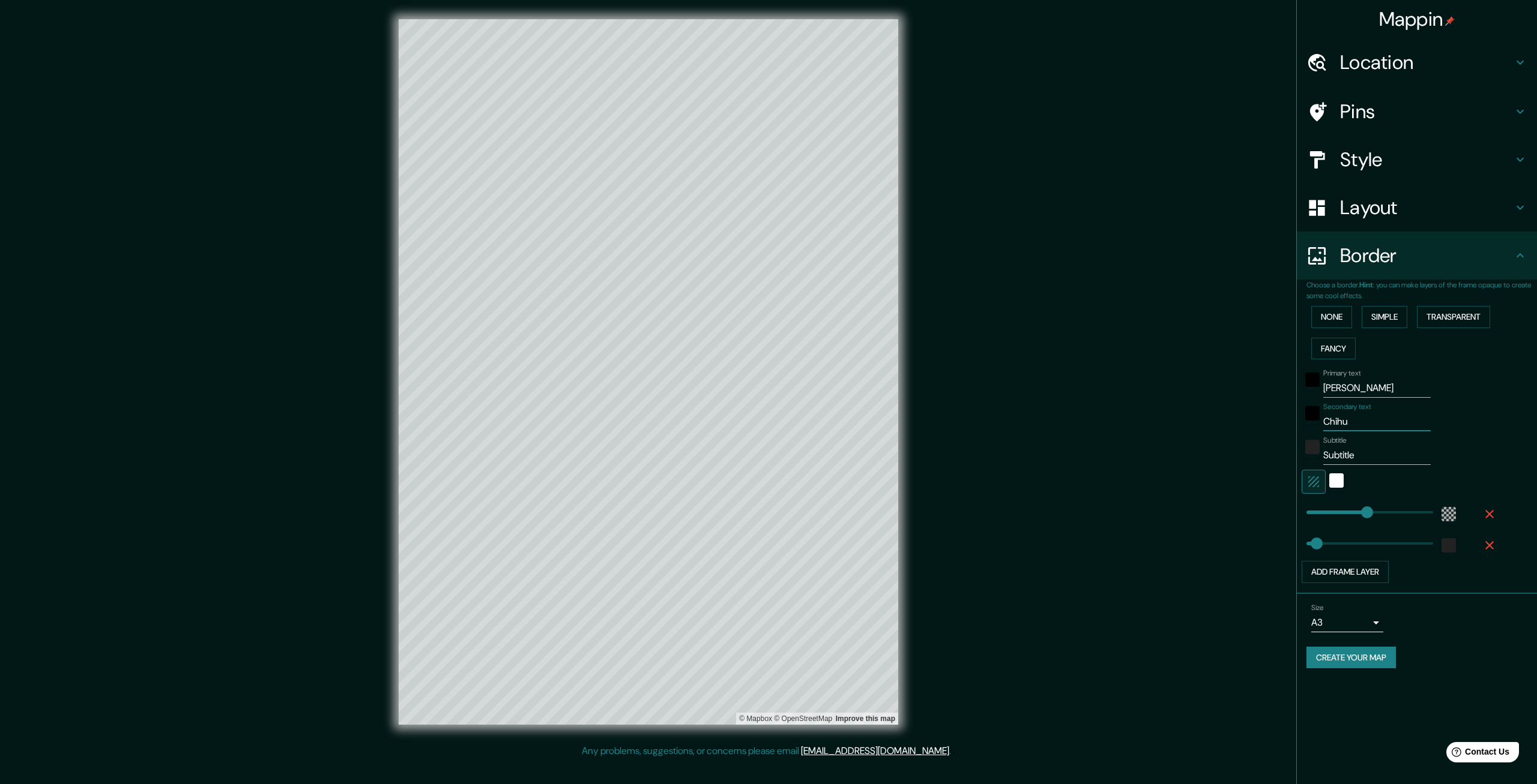
type input "399"
type input "67"
type input "Chihuahu"
type input "399"
type input "67"
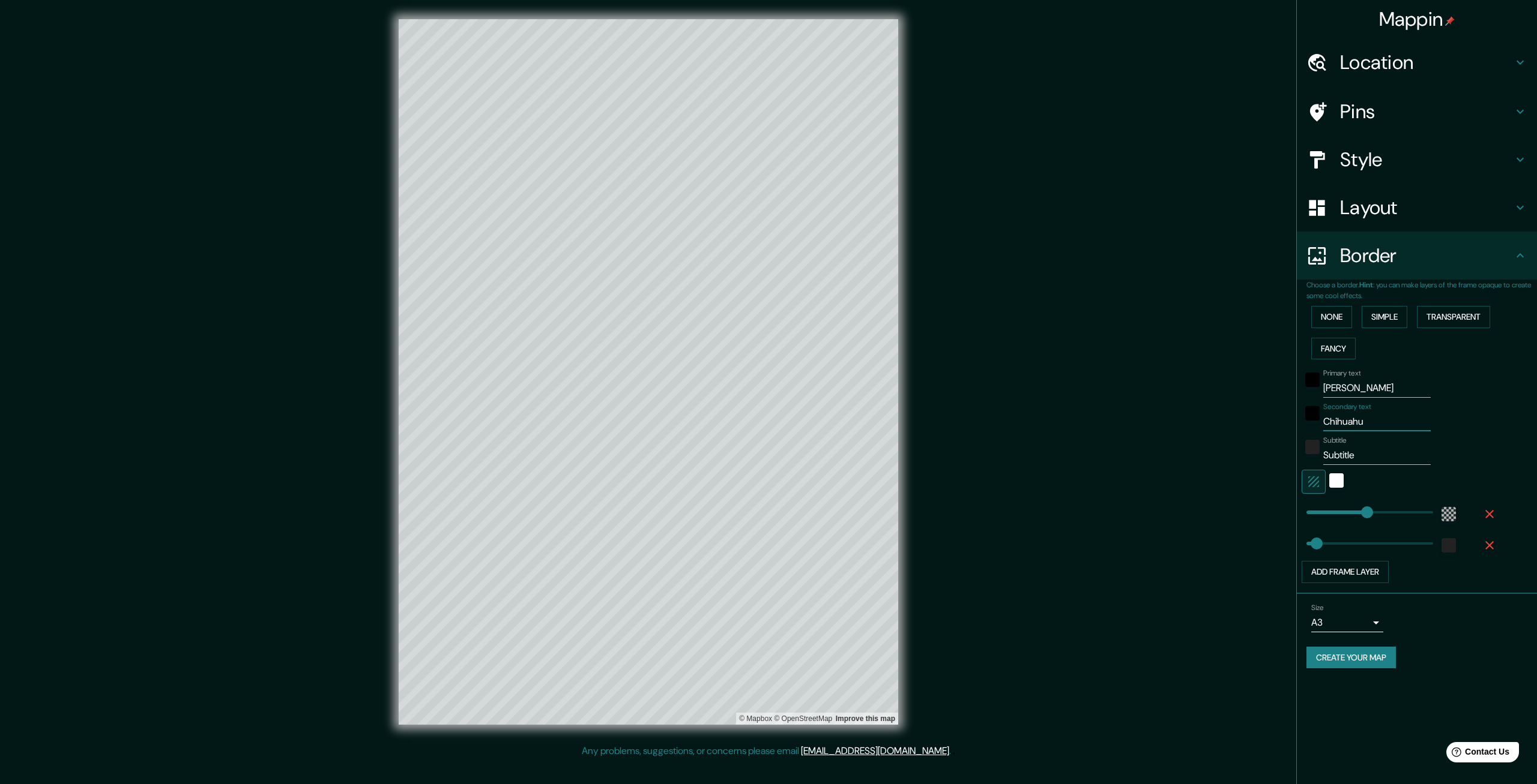
type input "Chihuahua"
type input "399"
type input "67"
type input "C"
type input "399"
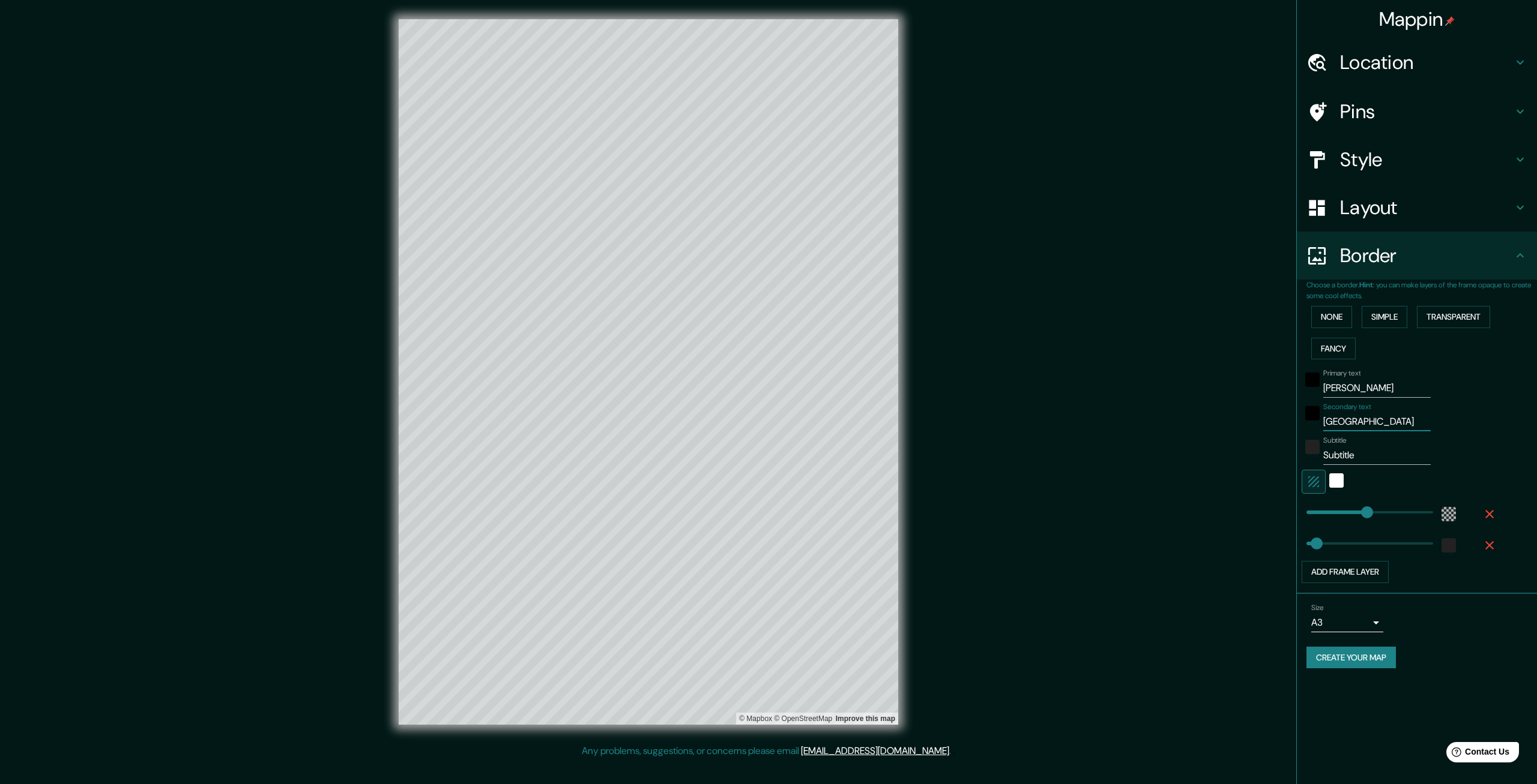
type input "67"
type input "CH"
type input "399"
type input "67"
type input "CHI"
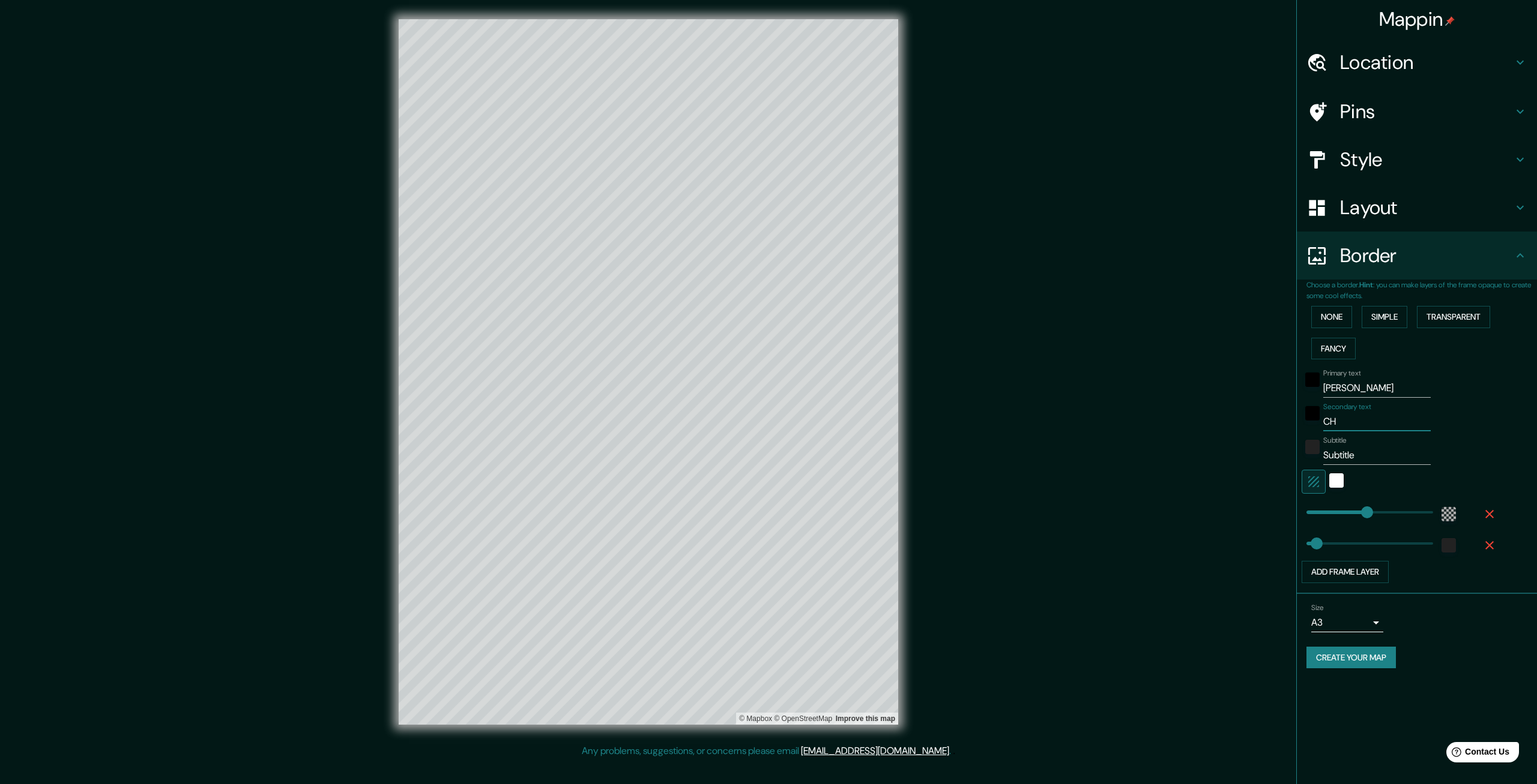
type input "399"
type input "67"
type input "CHIH"
type input "399"
type input "67"
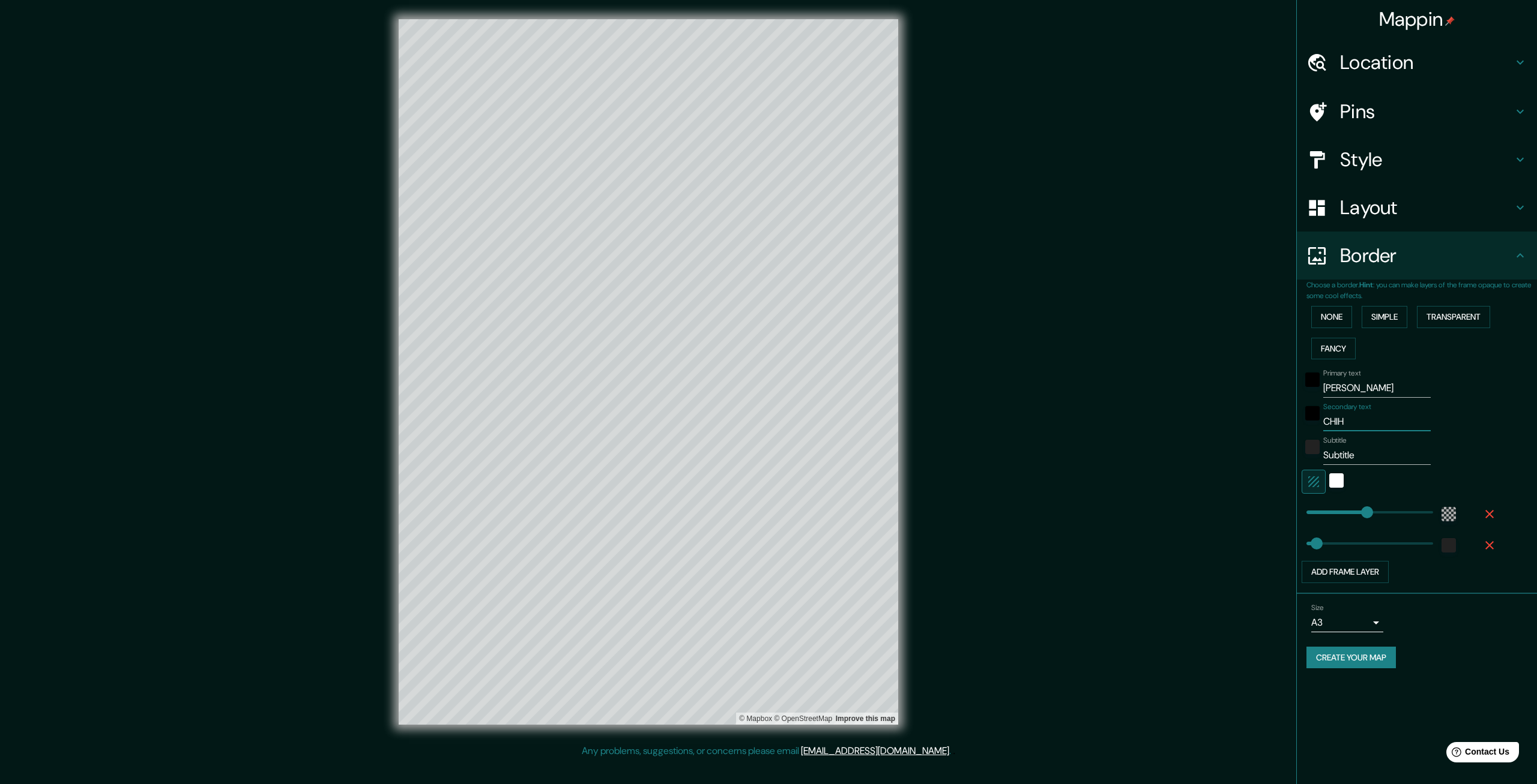
type input "CHIHU"
type input "399"
type input "67"
type input "CHIHUA"
type input "399"
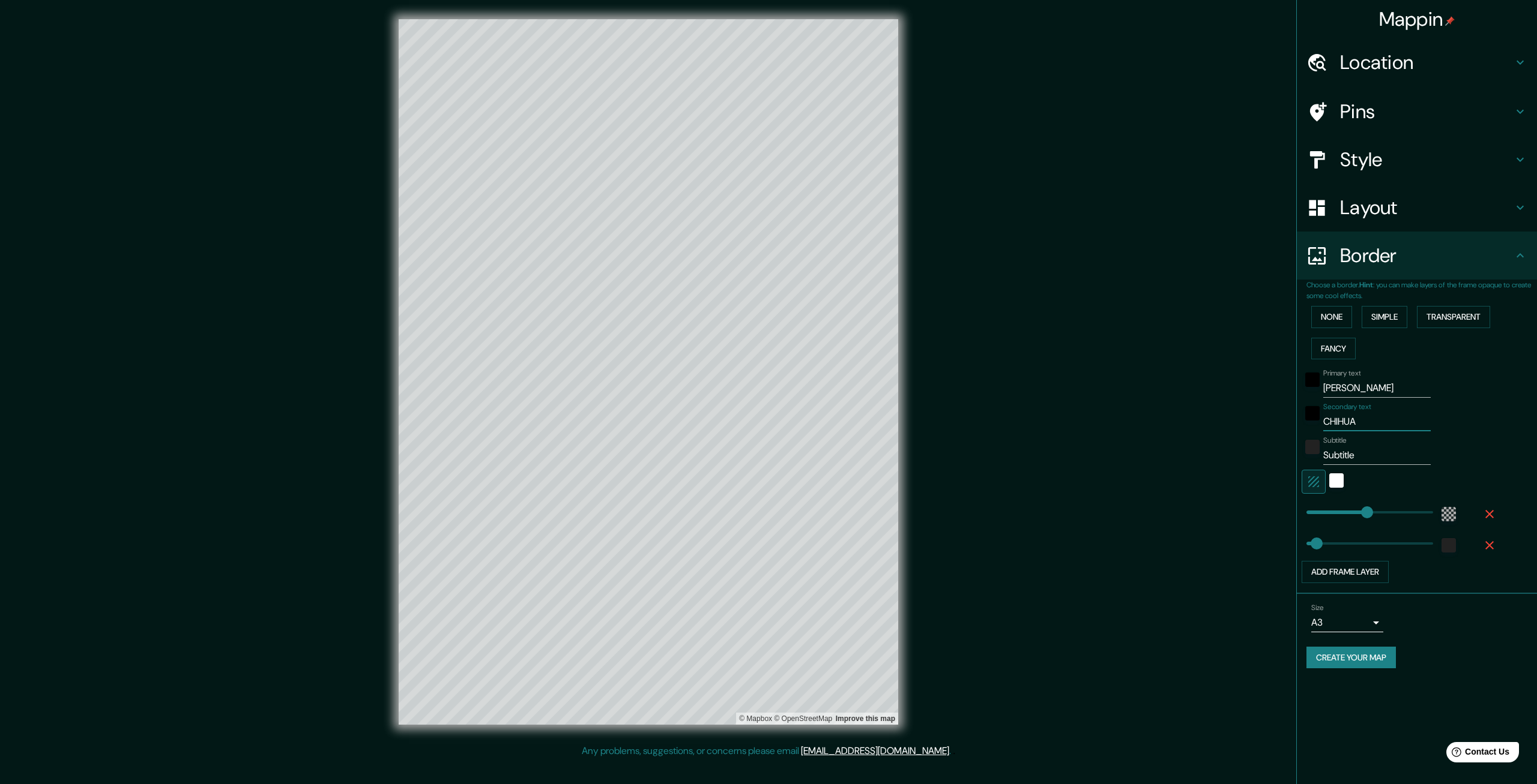
type input "67"
type input "CHIHUAHUA"
type input "399"
type input "67"
type input "CHIHUAHUA"
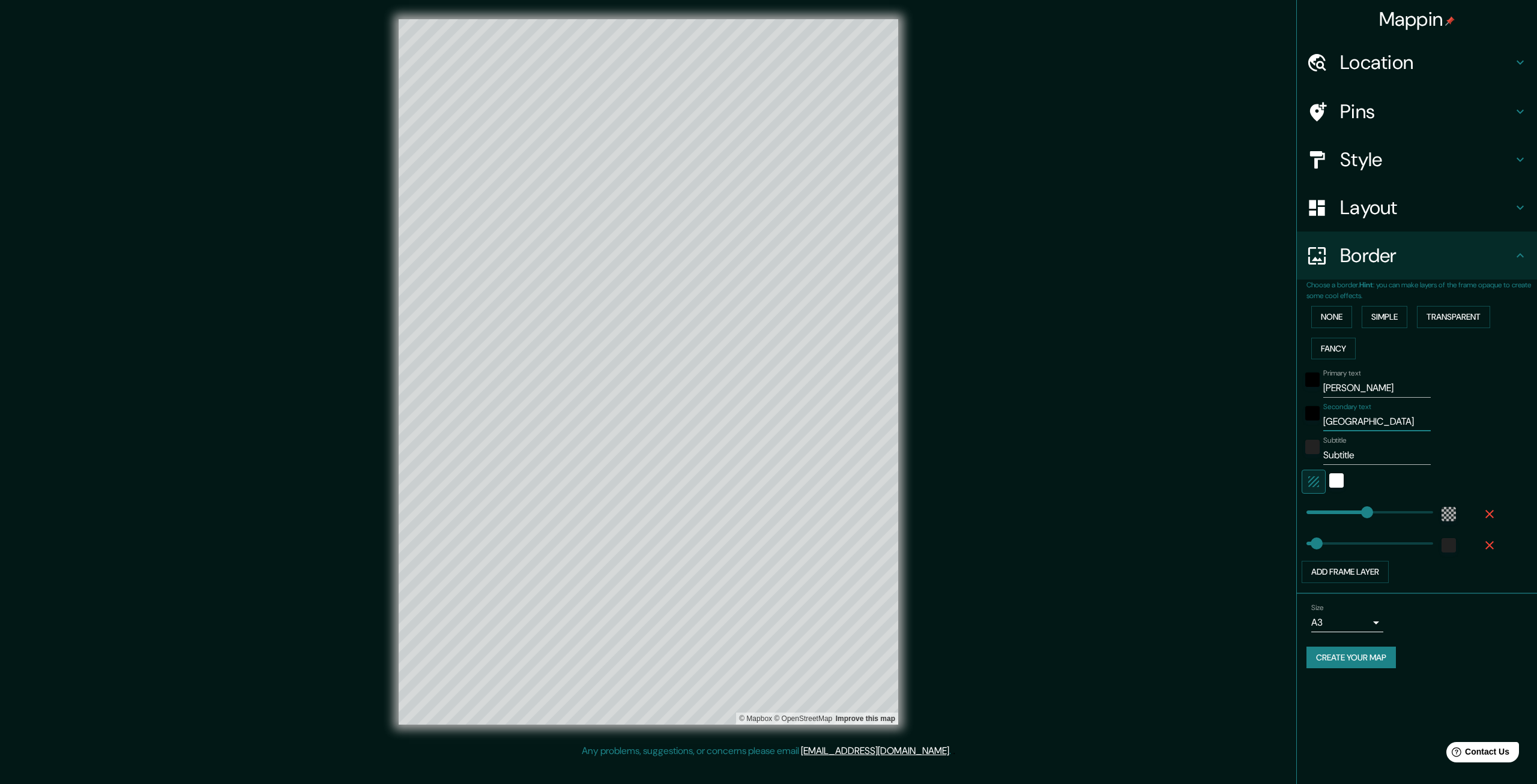
click at [1392, 461] on input "Subtitle" at bounding box center [1377, 455] width 108 height 19
type input "M"
type input "399"
type input "67"
type input "MÉ"
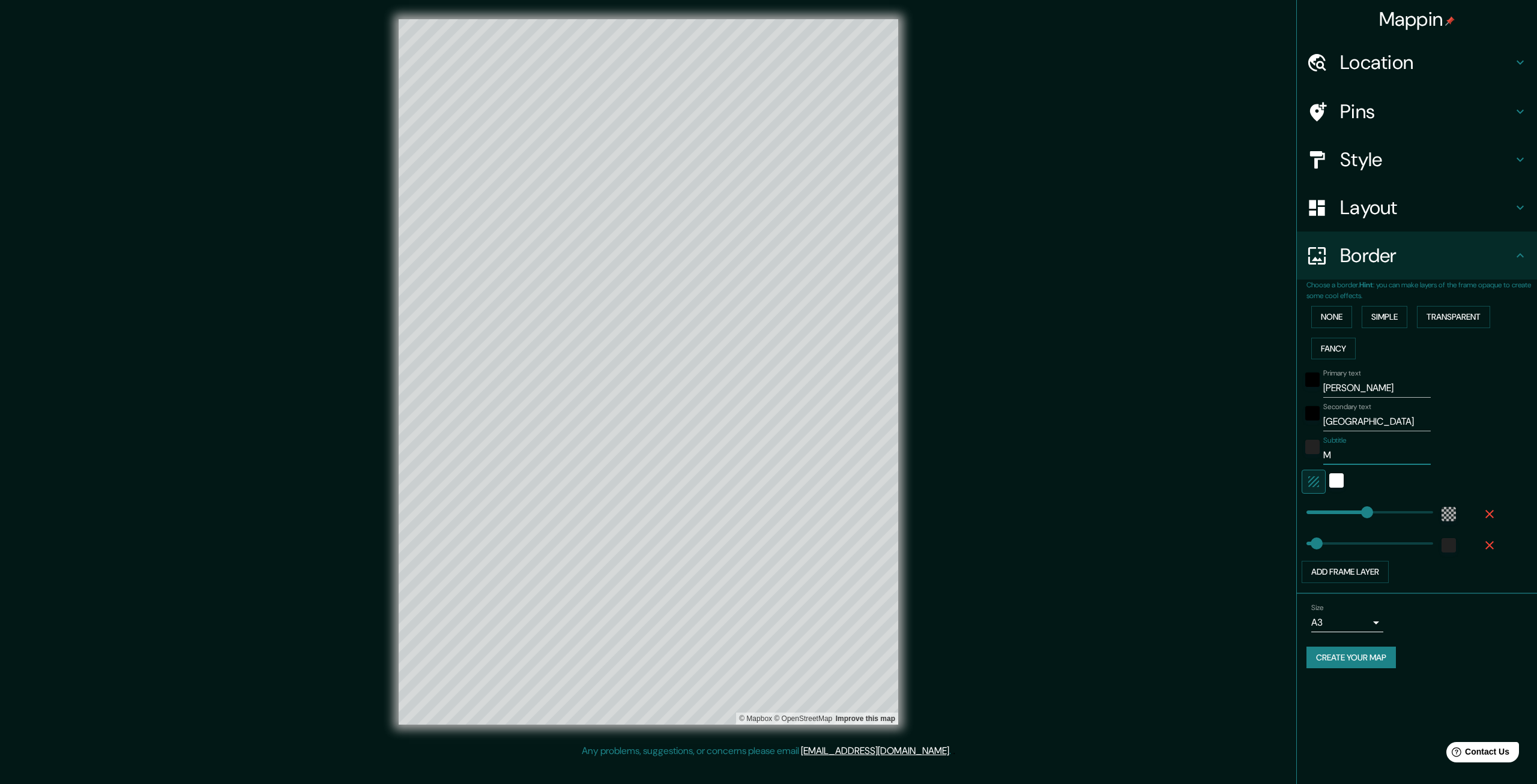
type input "399"
type input "67"
type input "MÉX"
type input "399"
type input "67"
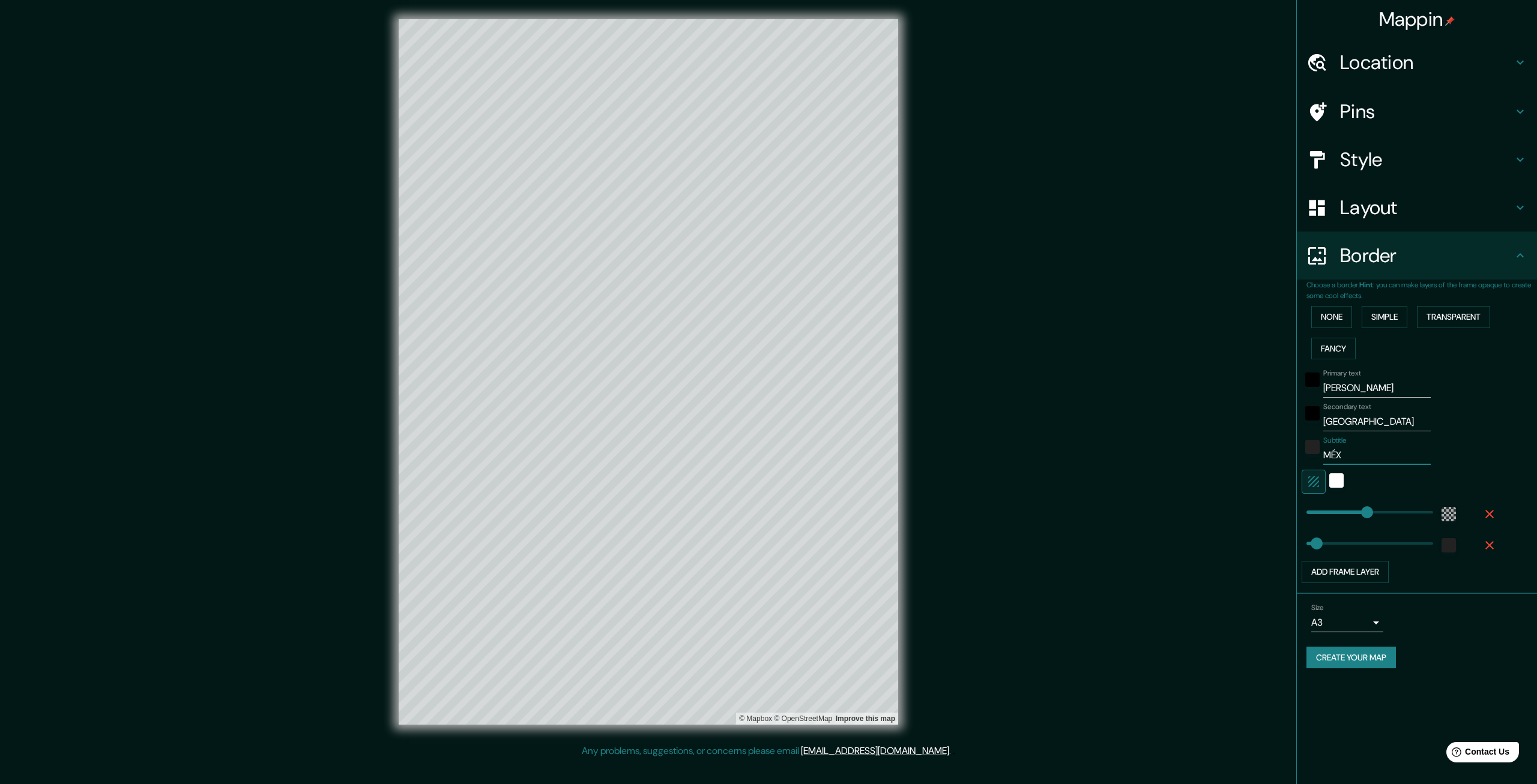
type input "MÉXI"
type input "399"
type input "67"
type input "MÉXIC"
type input "399"
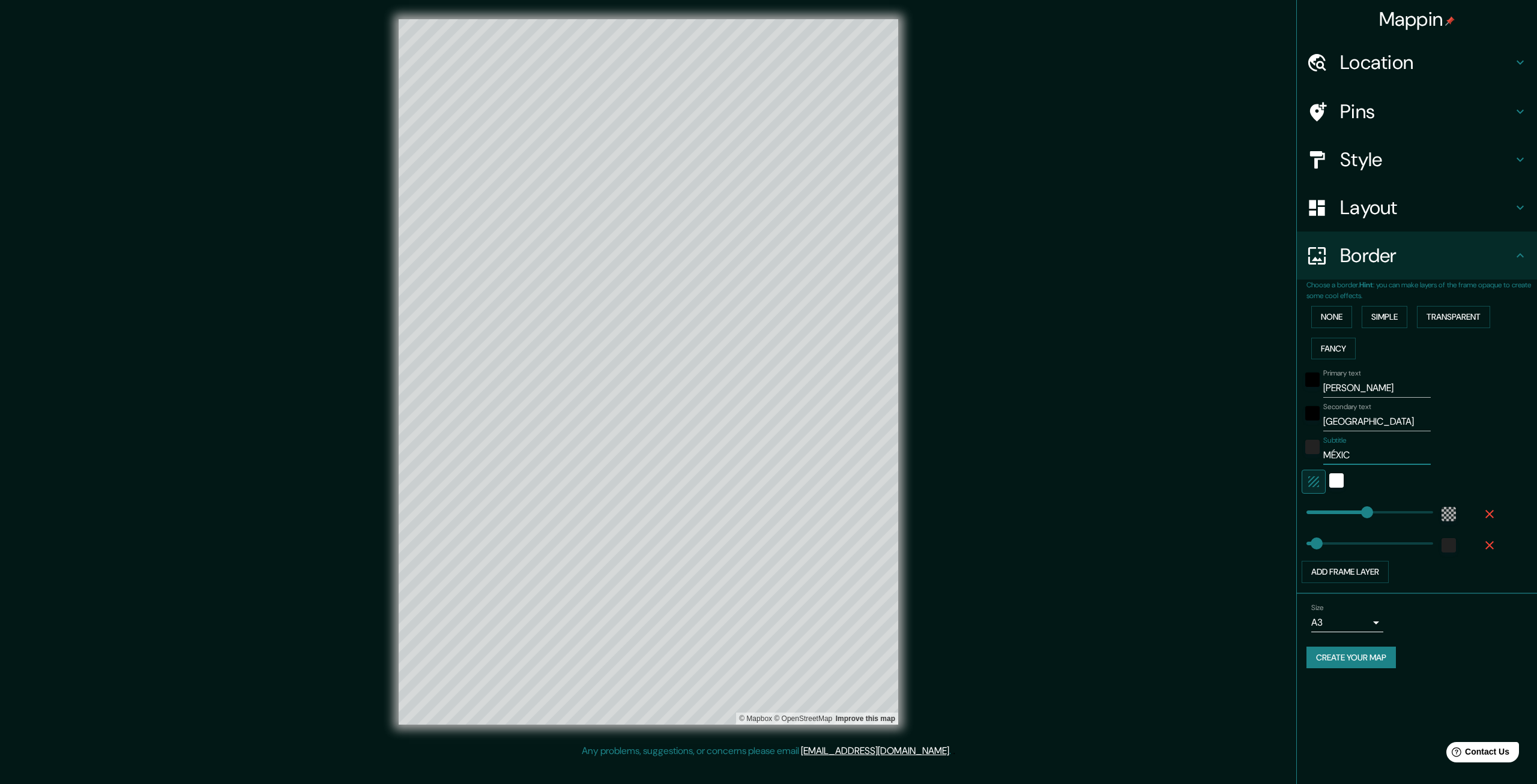
type input "67"
type input "MÉXICO"
type input "399"
type input "67"
type input "MÉXICO"
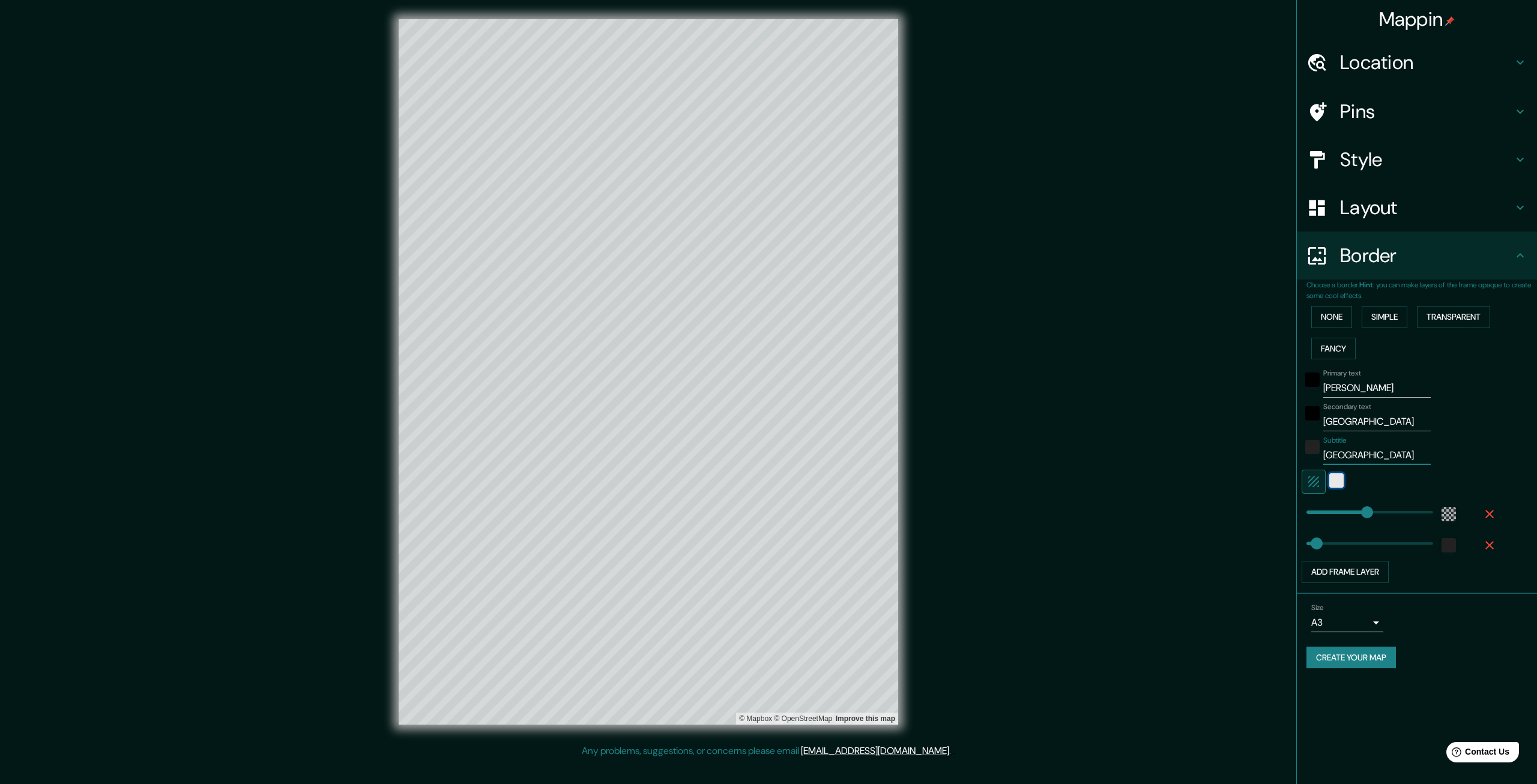
click at [1339, 474] on div "white" at bounding box center [1336, 481] width 15 height 15
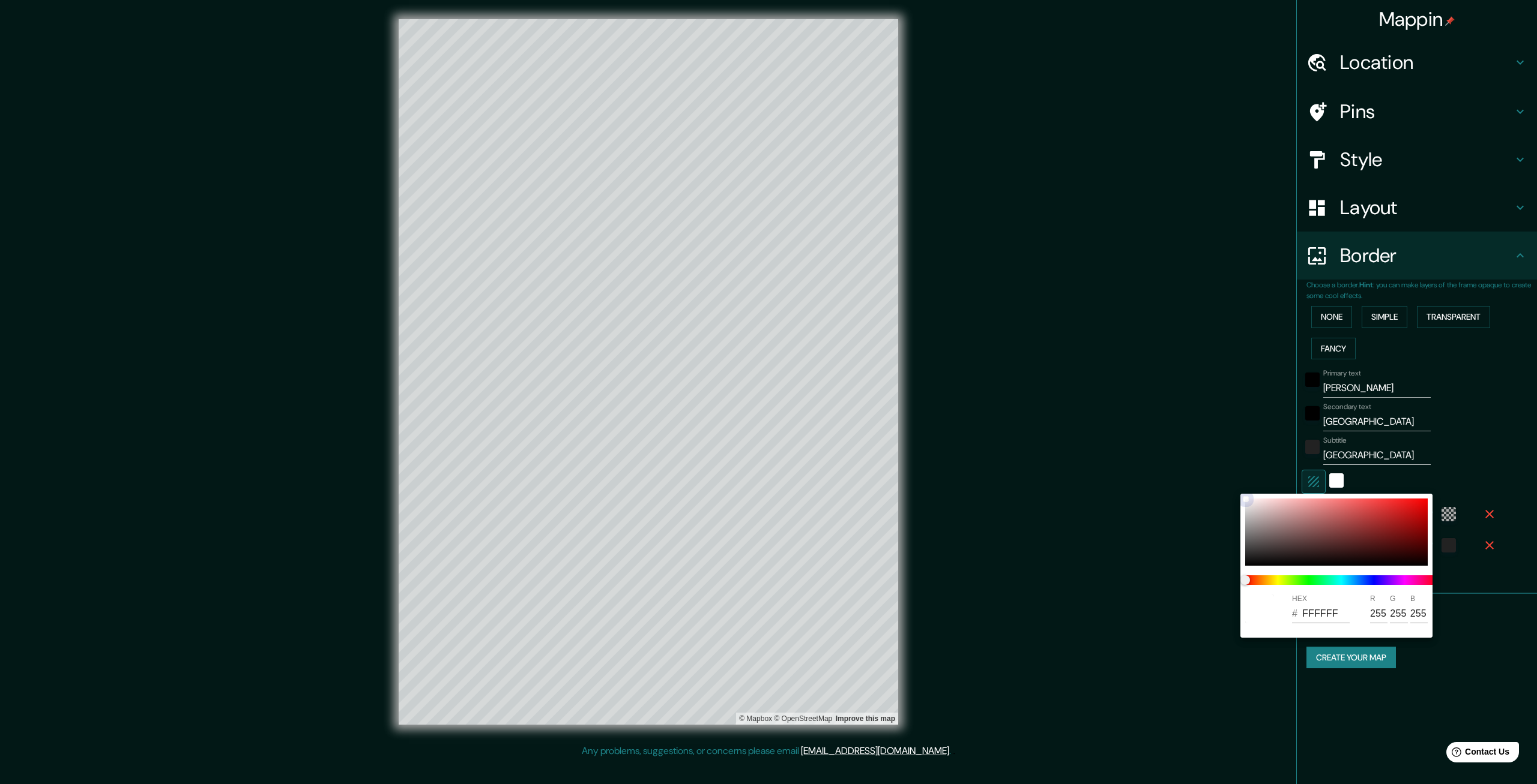
type input "399"
type input "67"
type input "6A5555"
type input "106"
type input "85"
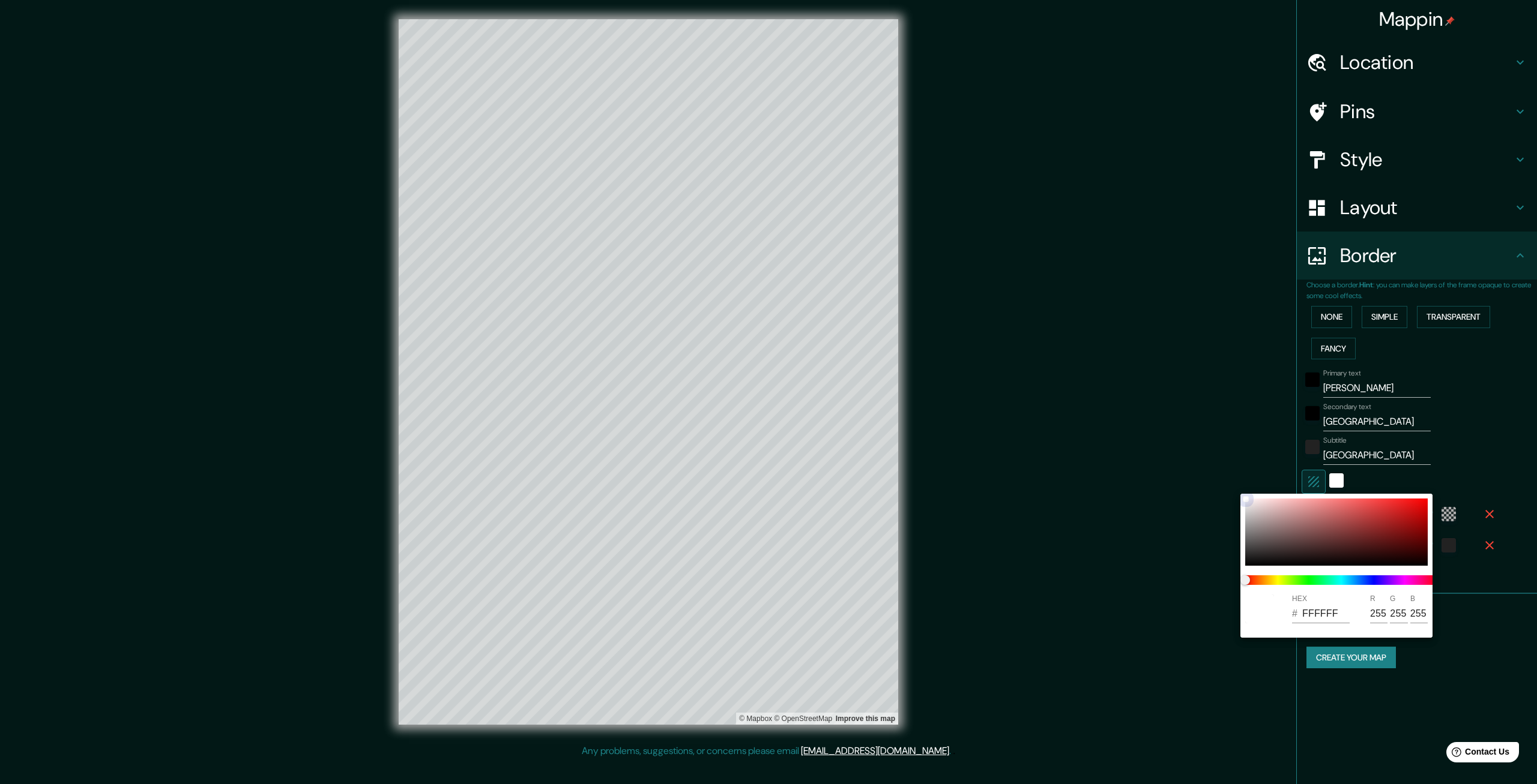
type input "85"
type input "399"
type input "67"
type input "AC5252"
type input "172"
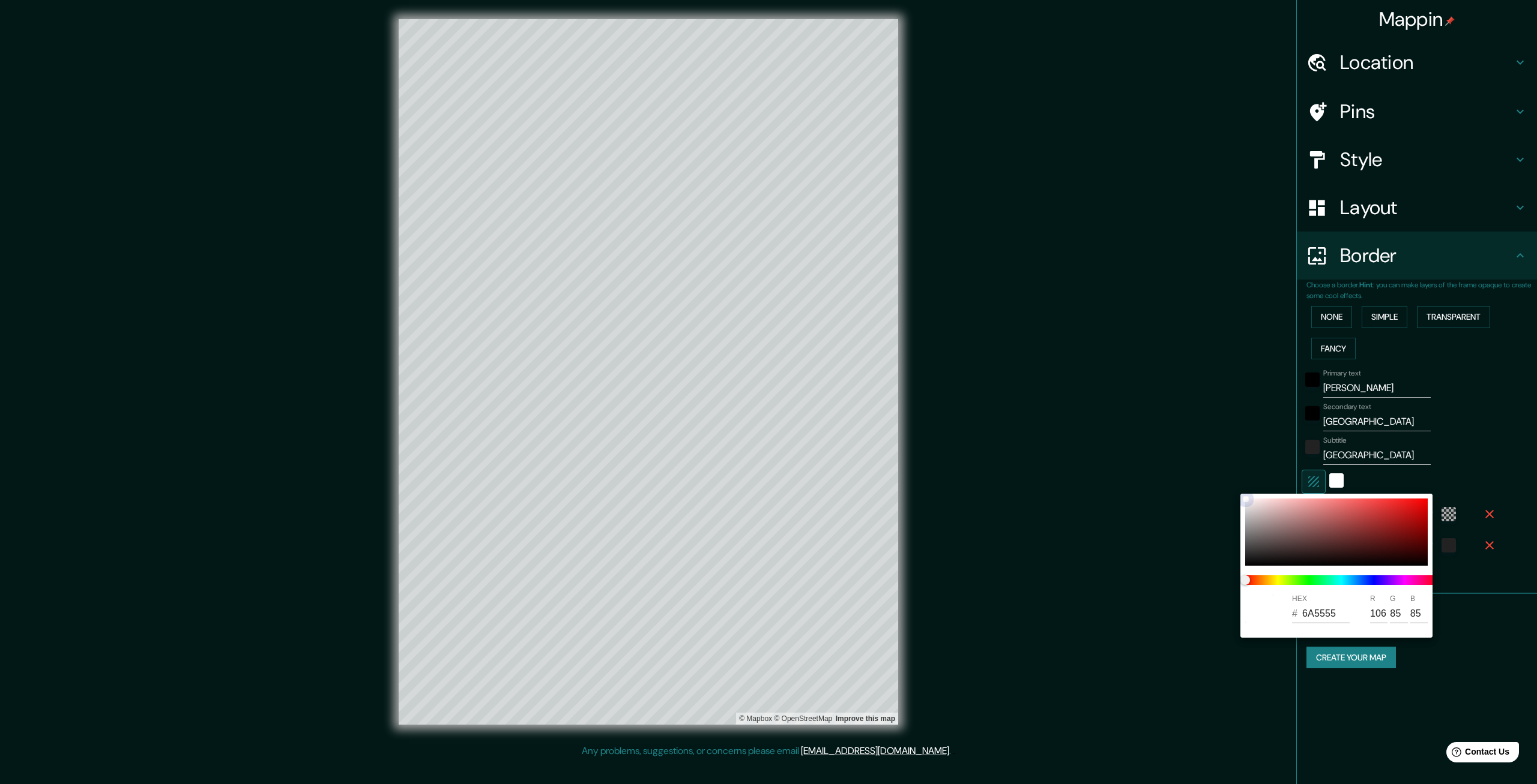
type input "82"
type input "399"
type input "67"
type input "DA3B3B"
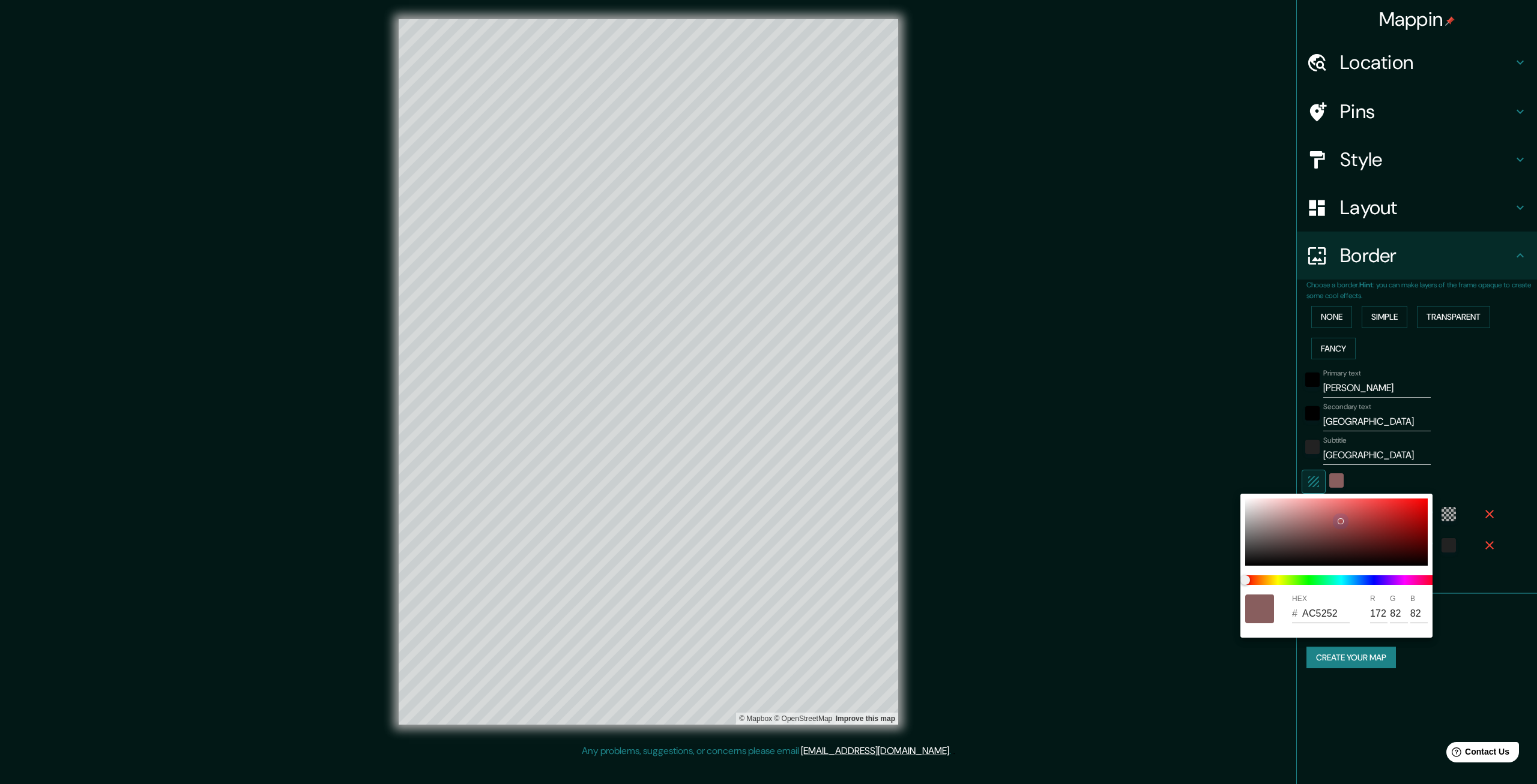
type input "218"
type input "59"
type input "399"
type input "67"
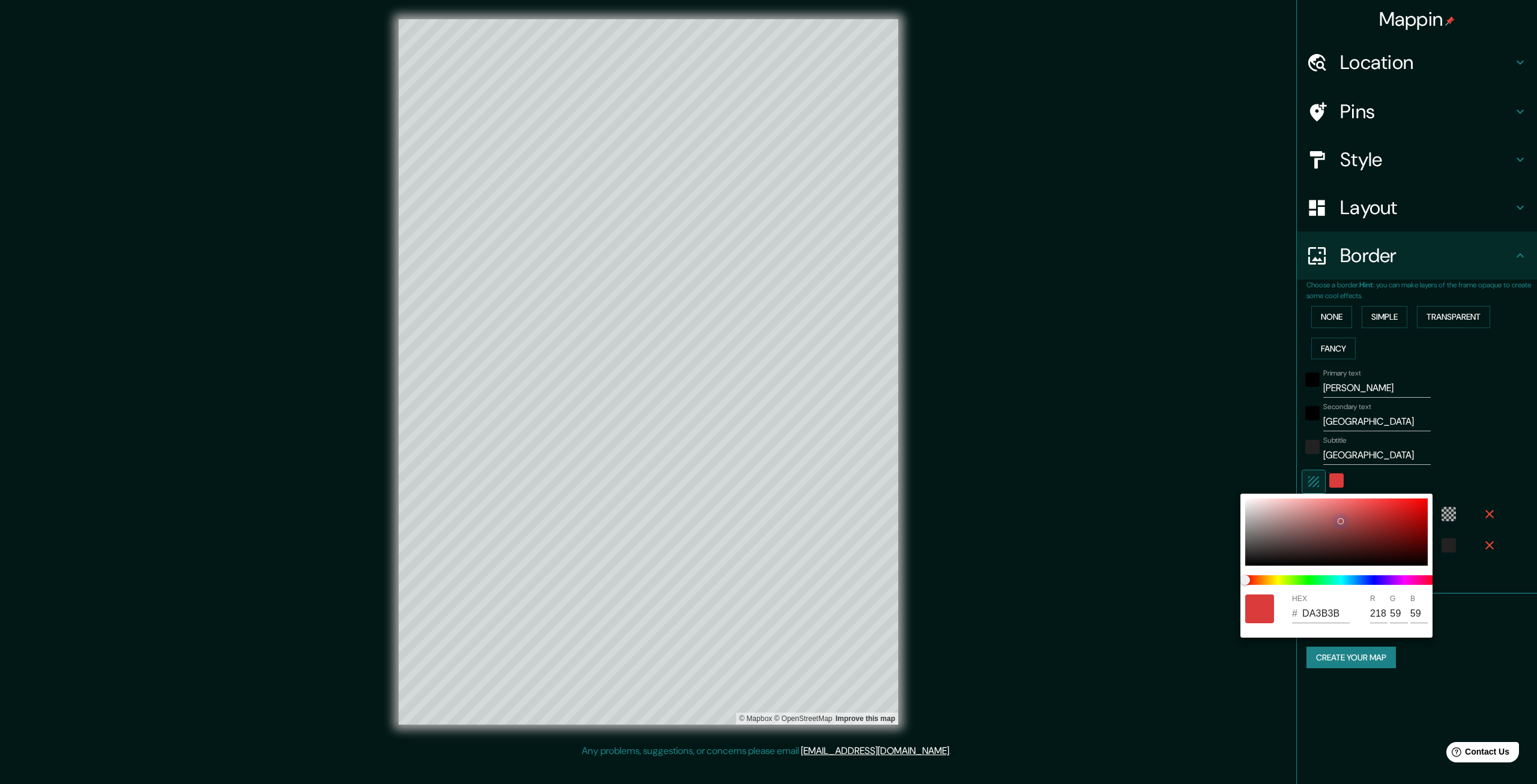
type input "FF1818"
type input "255"
type input "24"
type input "399"
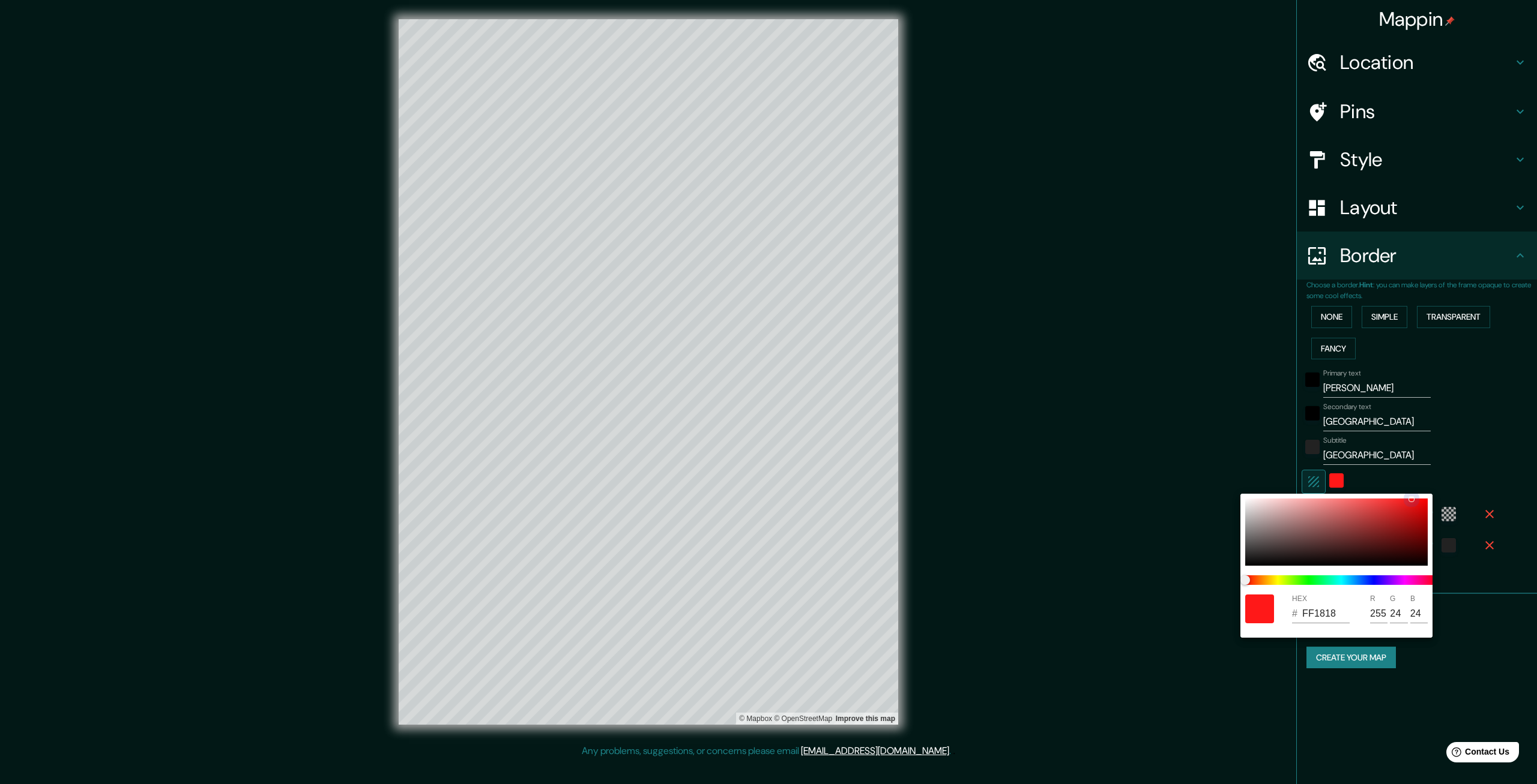
type input "67"
type input "FD3F3F"
type input "253"
type input "63"
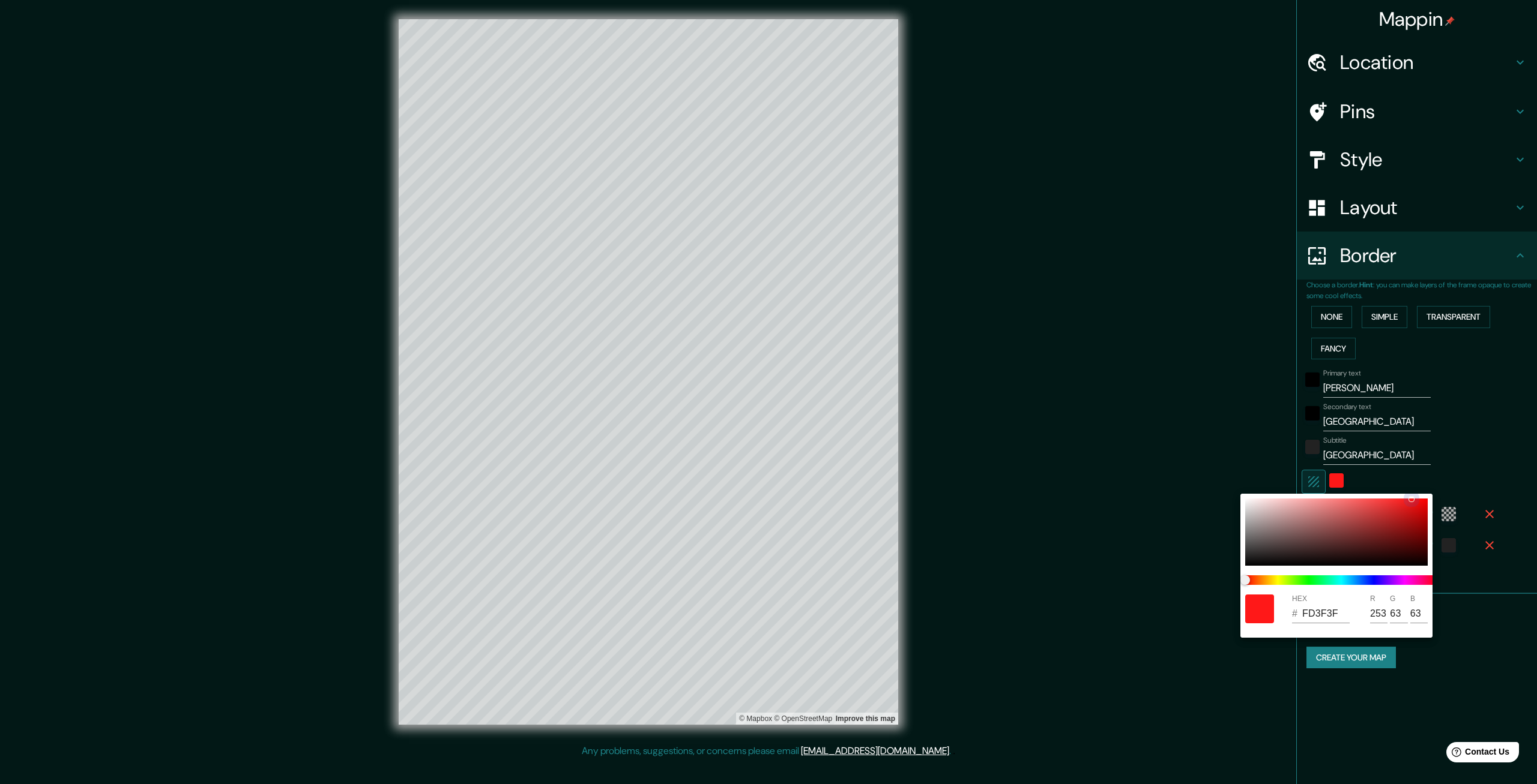
type input "399"
type input "67"
type input "EA6060"
type input "234"
type input "96"
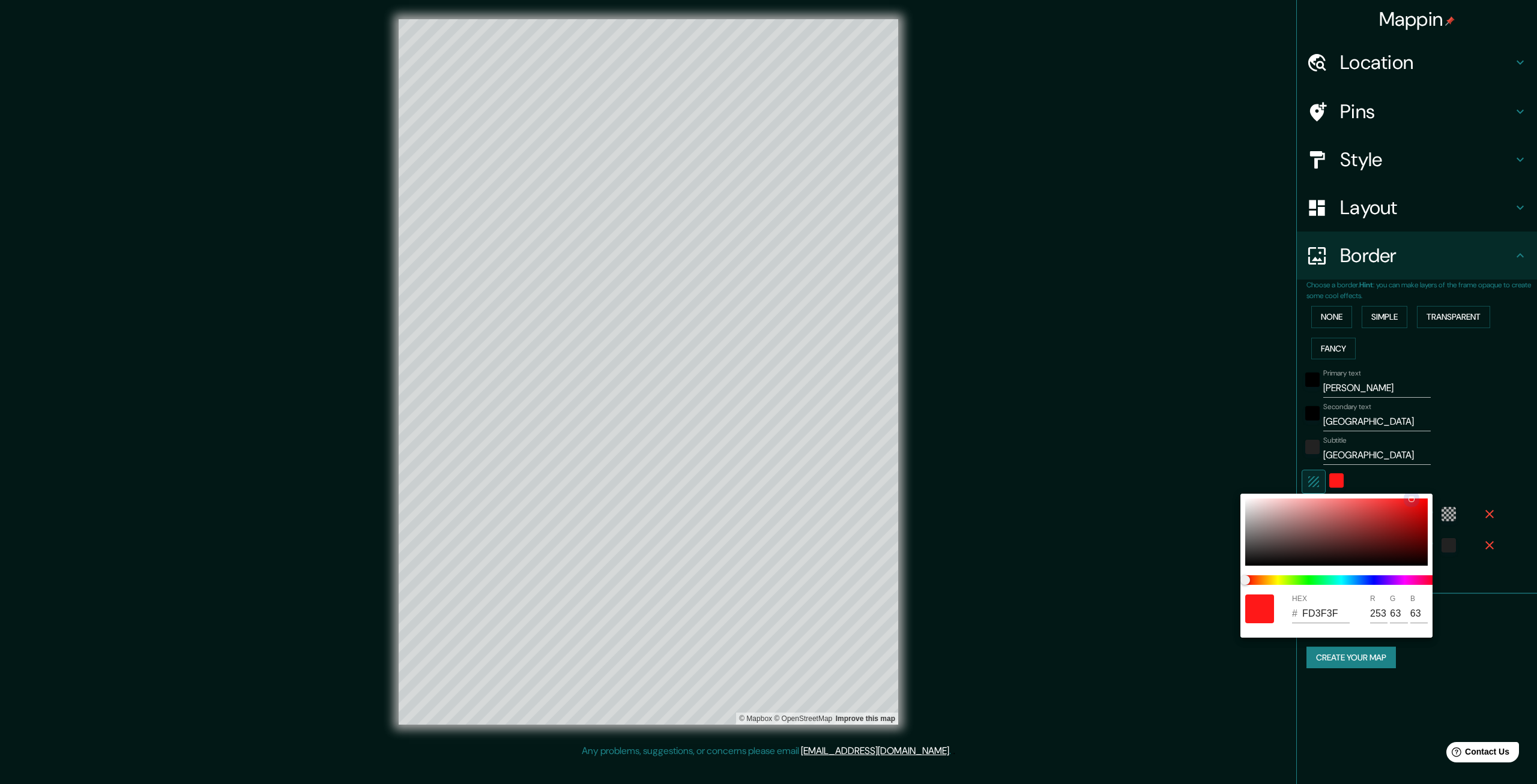
type input "96"
type input "399"
type input "67"
type input "DA7373"
type input "218"
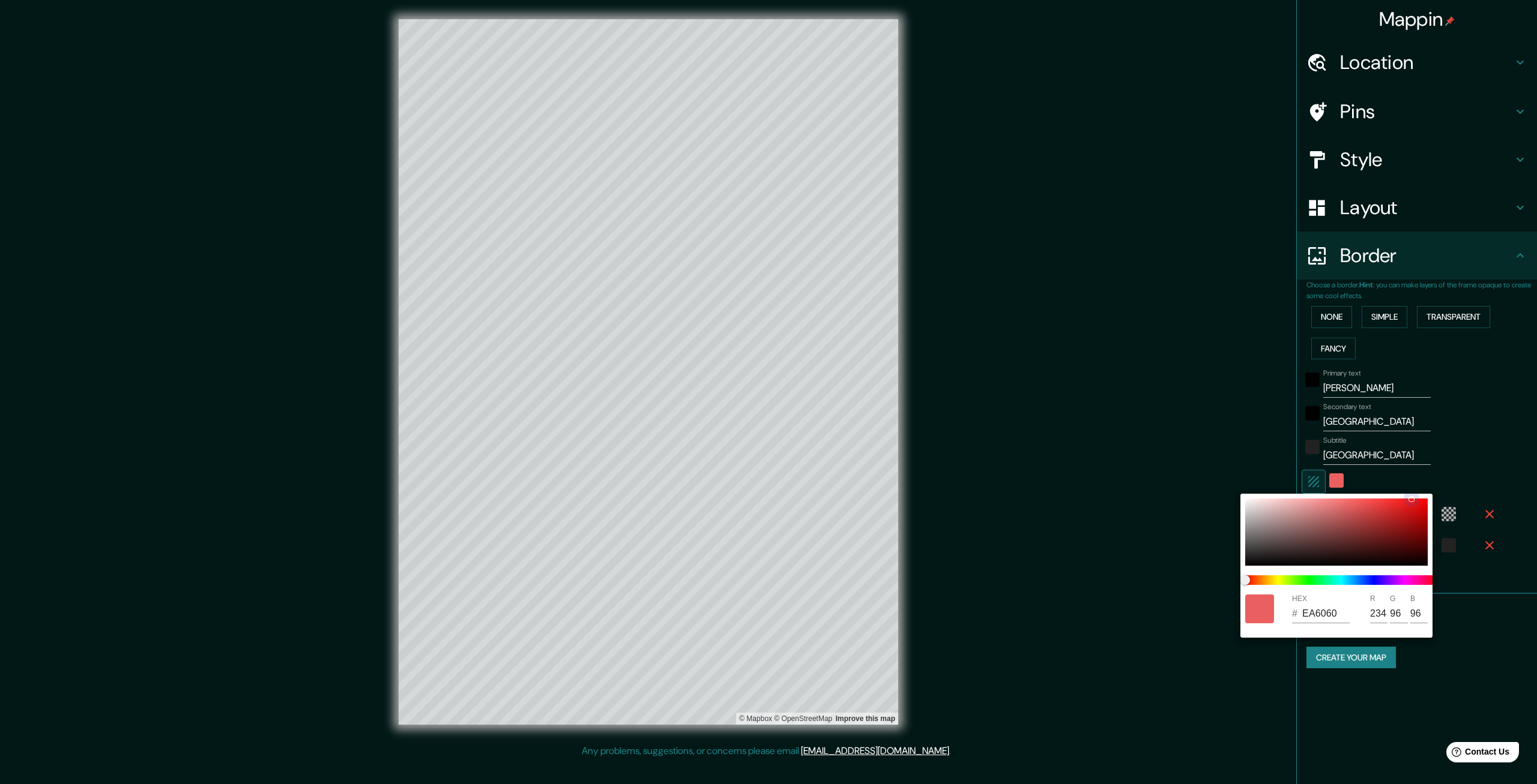
type input "115"
type input "399"
type input "67"
type input "B89393"
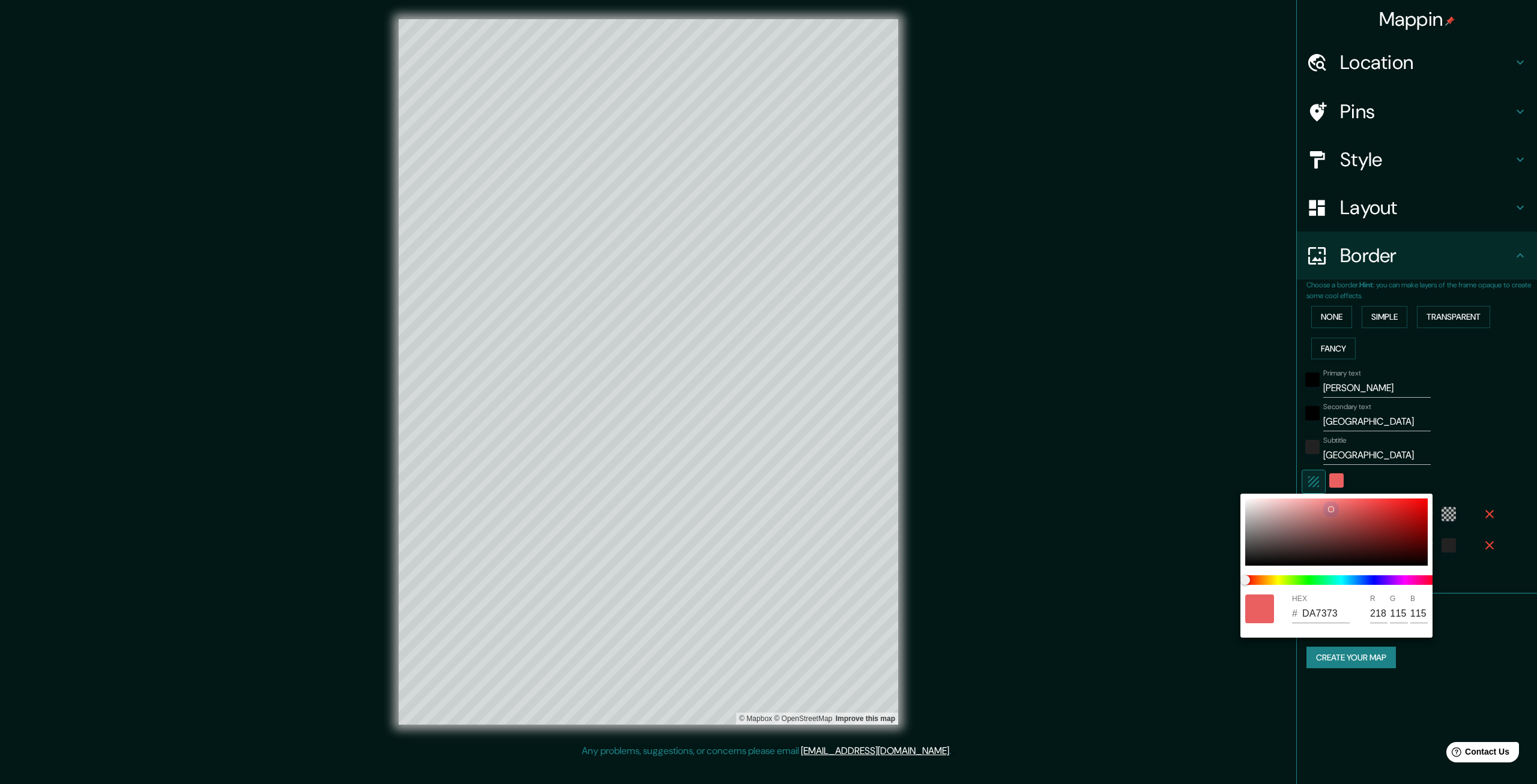
type input "184"
type input "147"
type input "399"
type input "67"
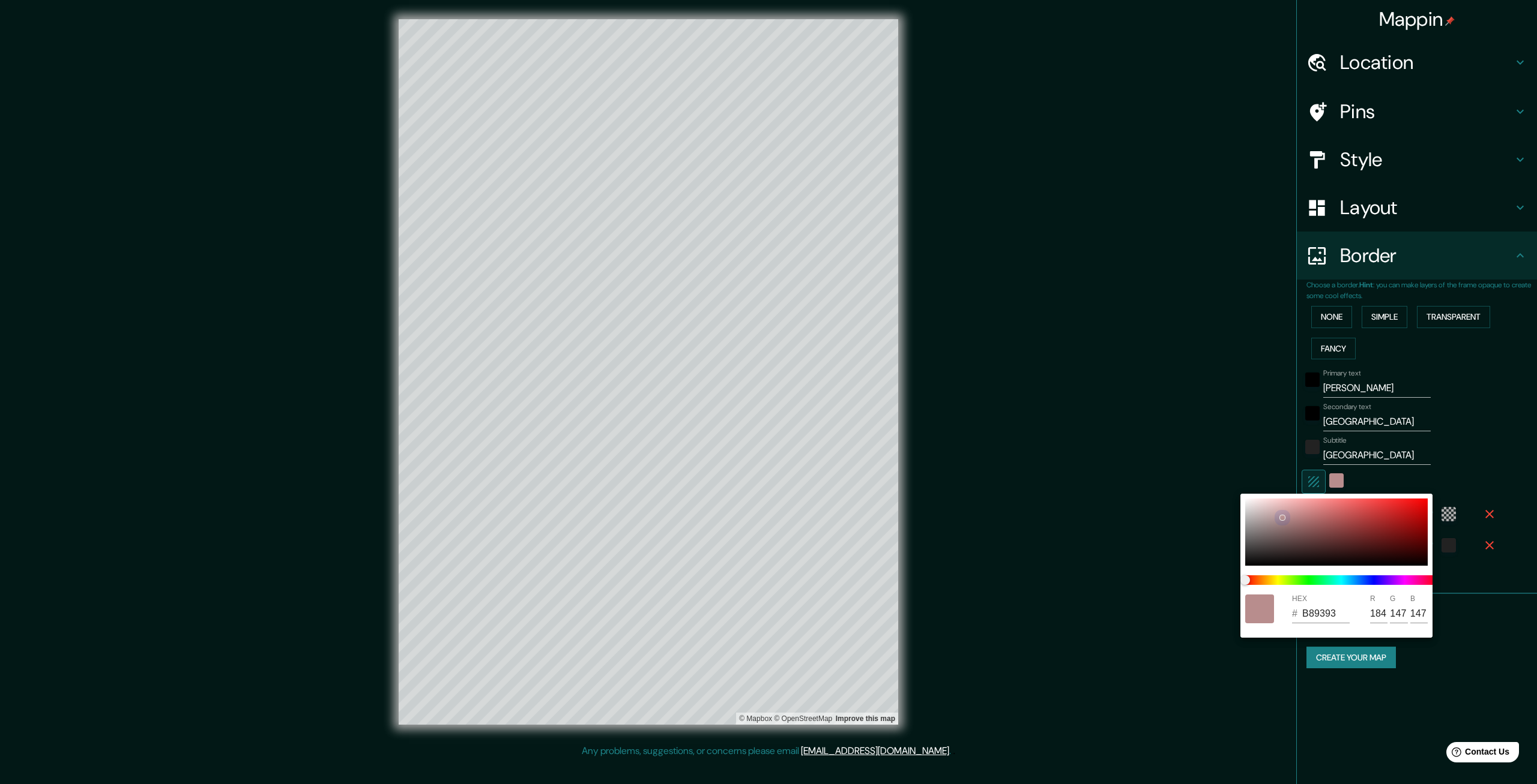
type input "B89595"
type input "149"
type input "399"
type input "67"
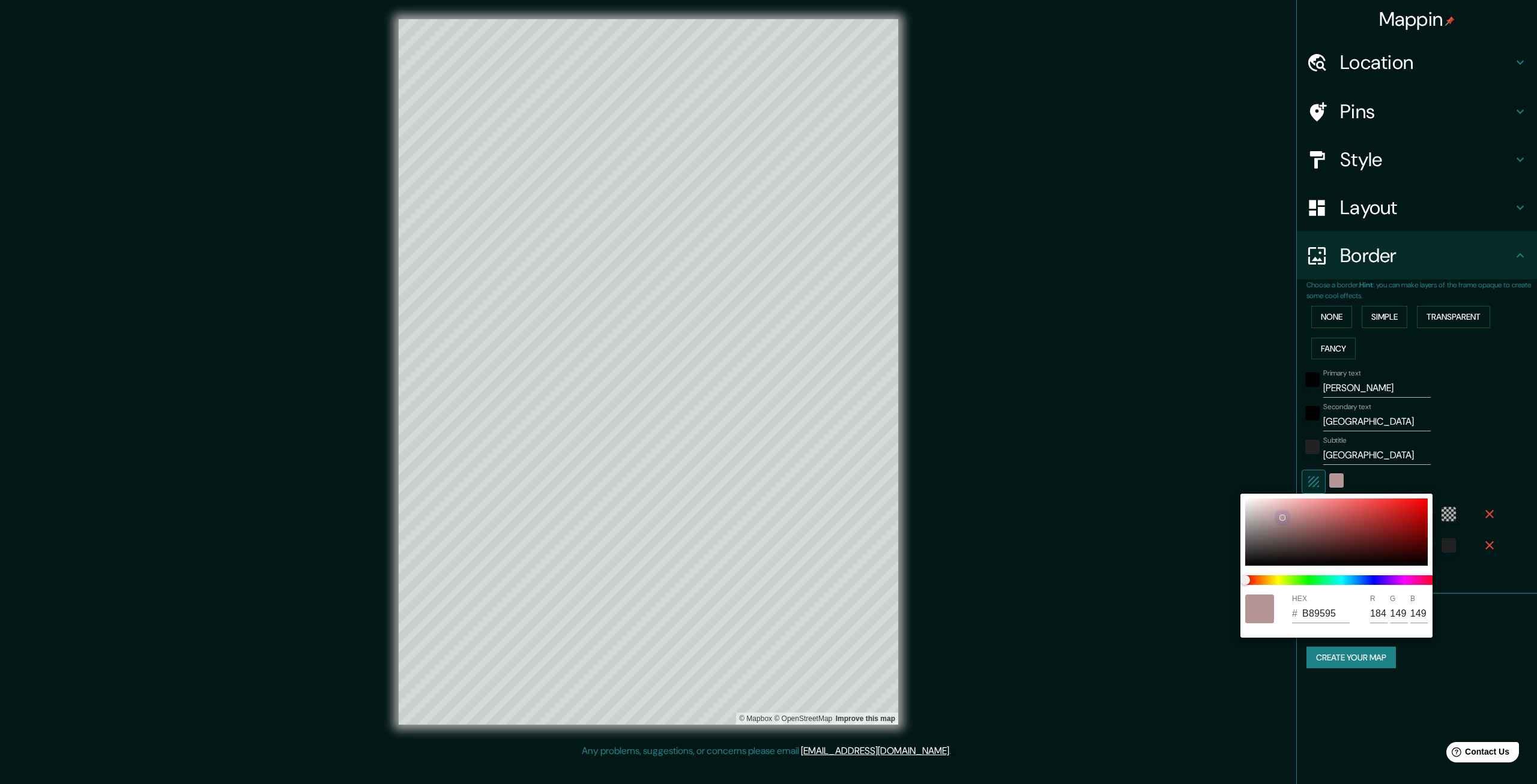
type input "B59696"
type input "181"
type input "150"
type input "399"
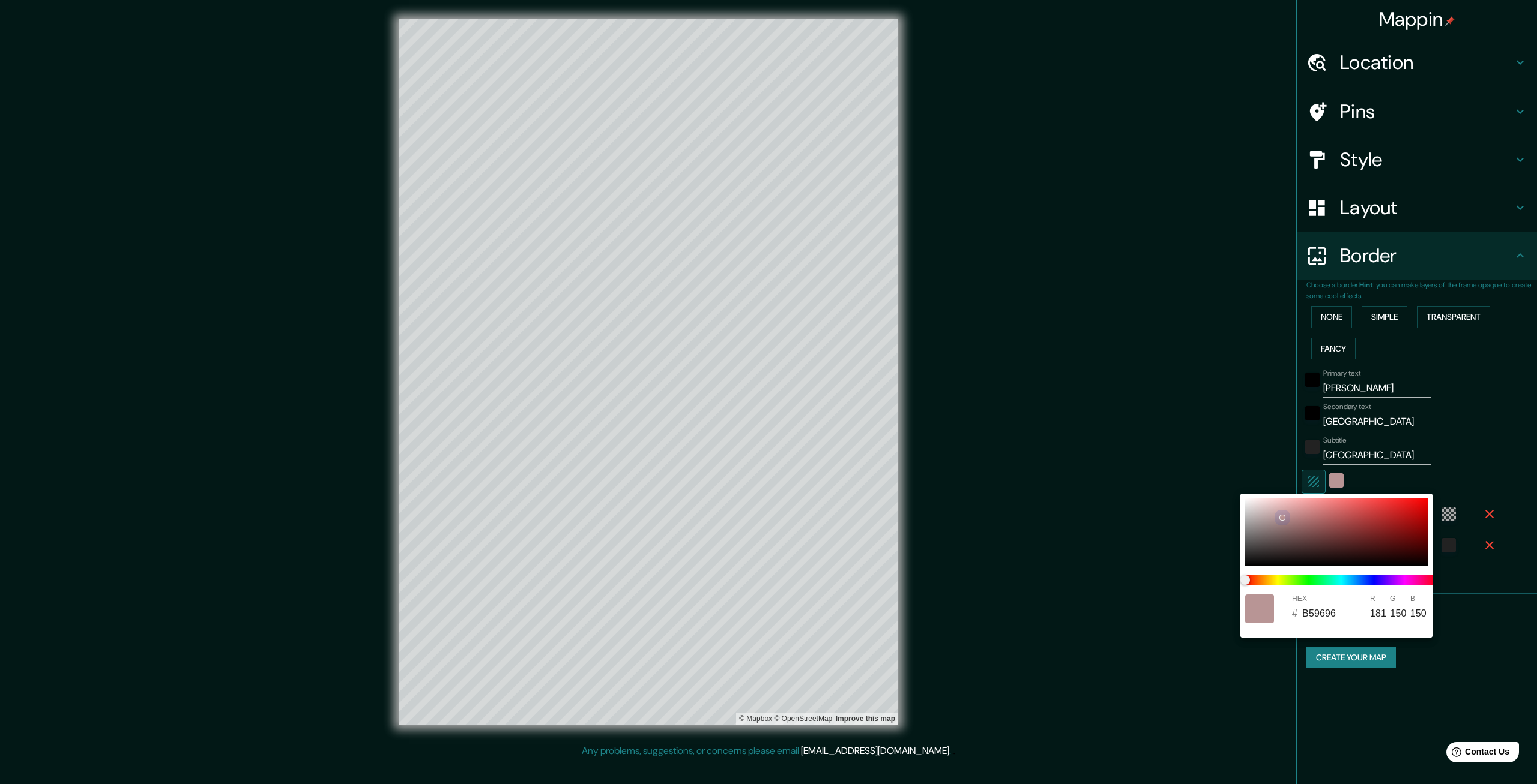
type input "67"
type input "B19494"
type input "177"
type input "148"
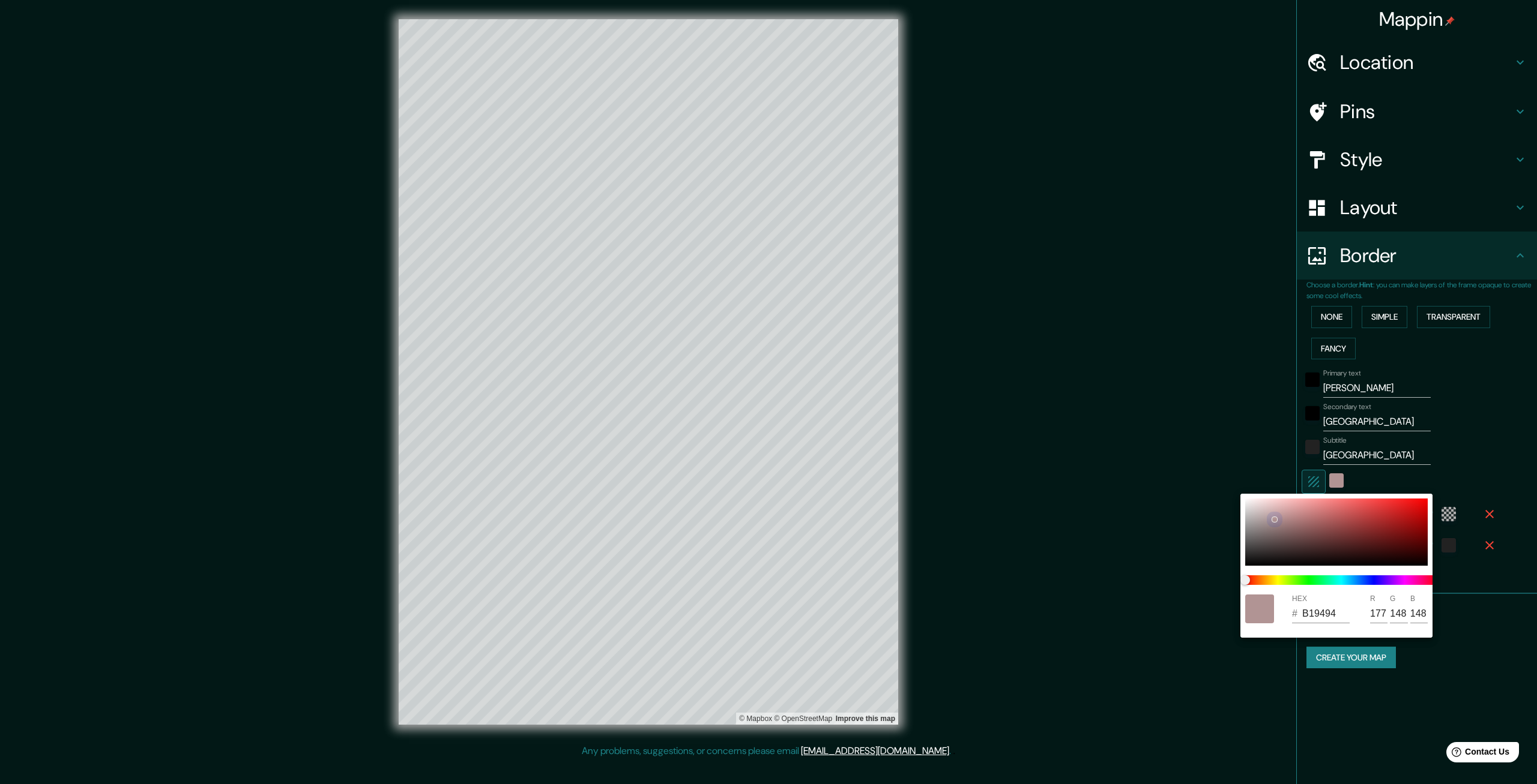
type input "399"
type input "67"
type input "A89090"
type input "168"
type input "144"
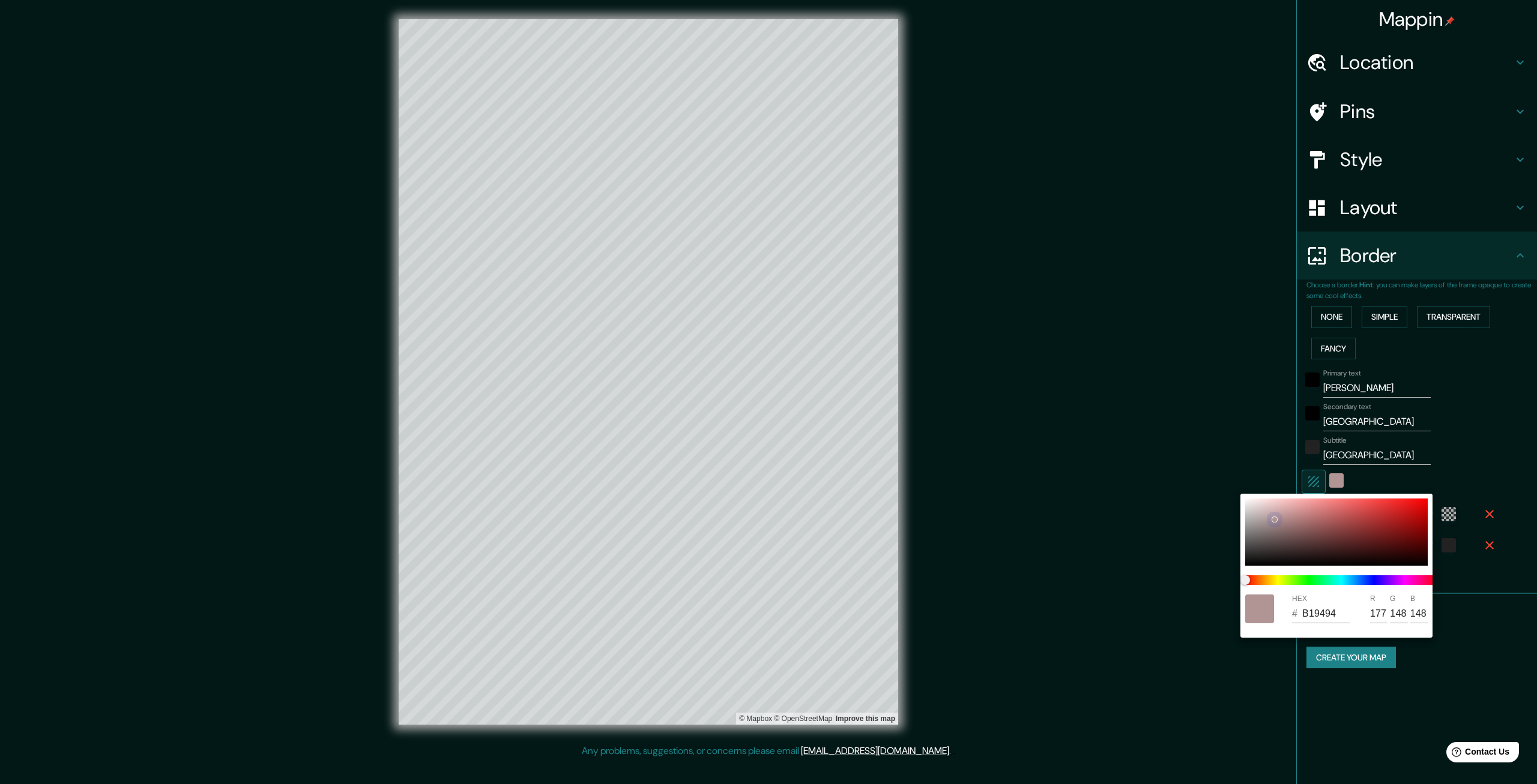
type input "144"
type input "399"
type input "67"
type input "7E7676"
type input "126"
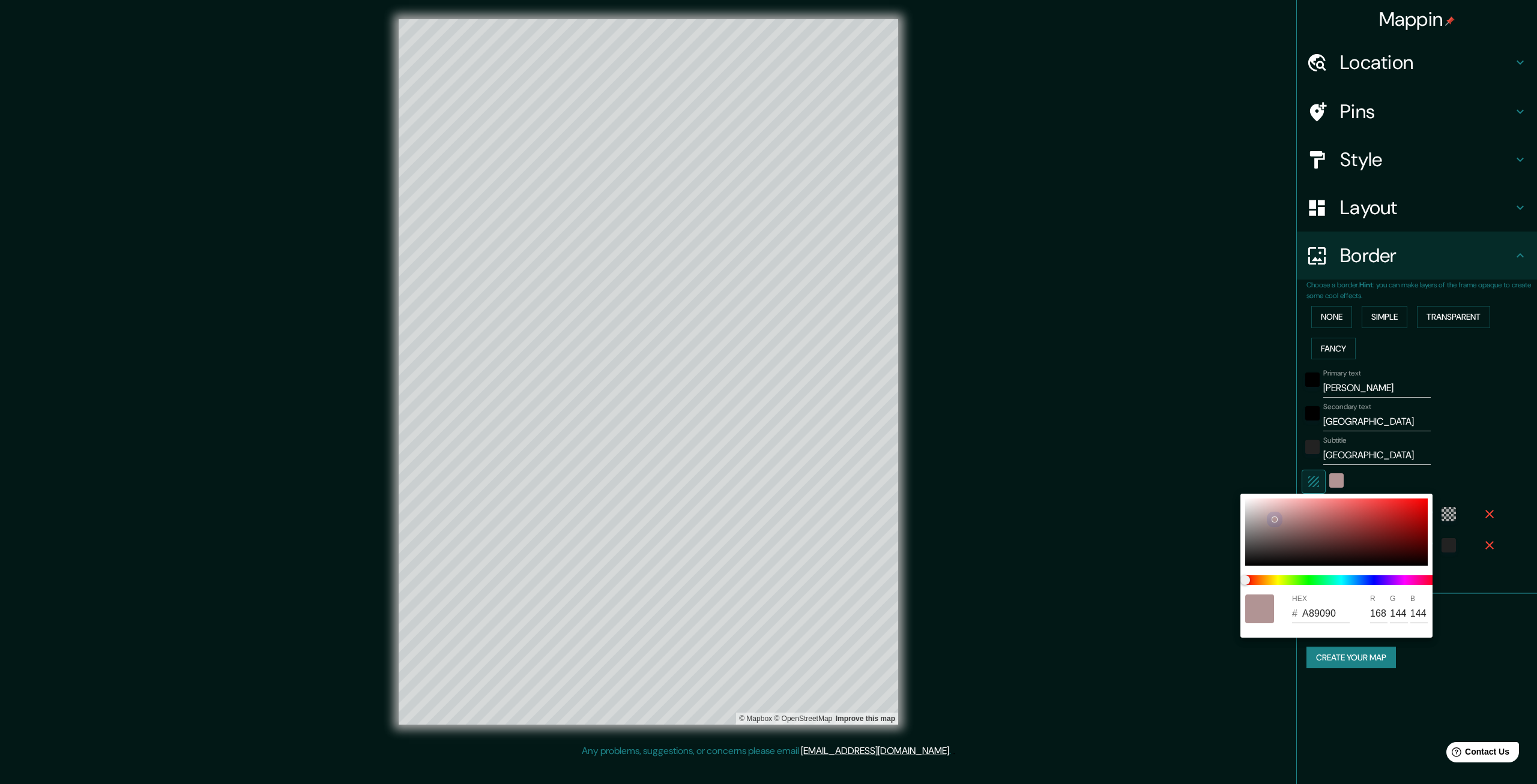
type input "118"
type input "399"
type input "67"
type input "5A5757"
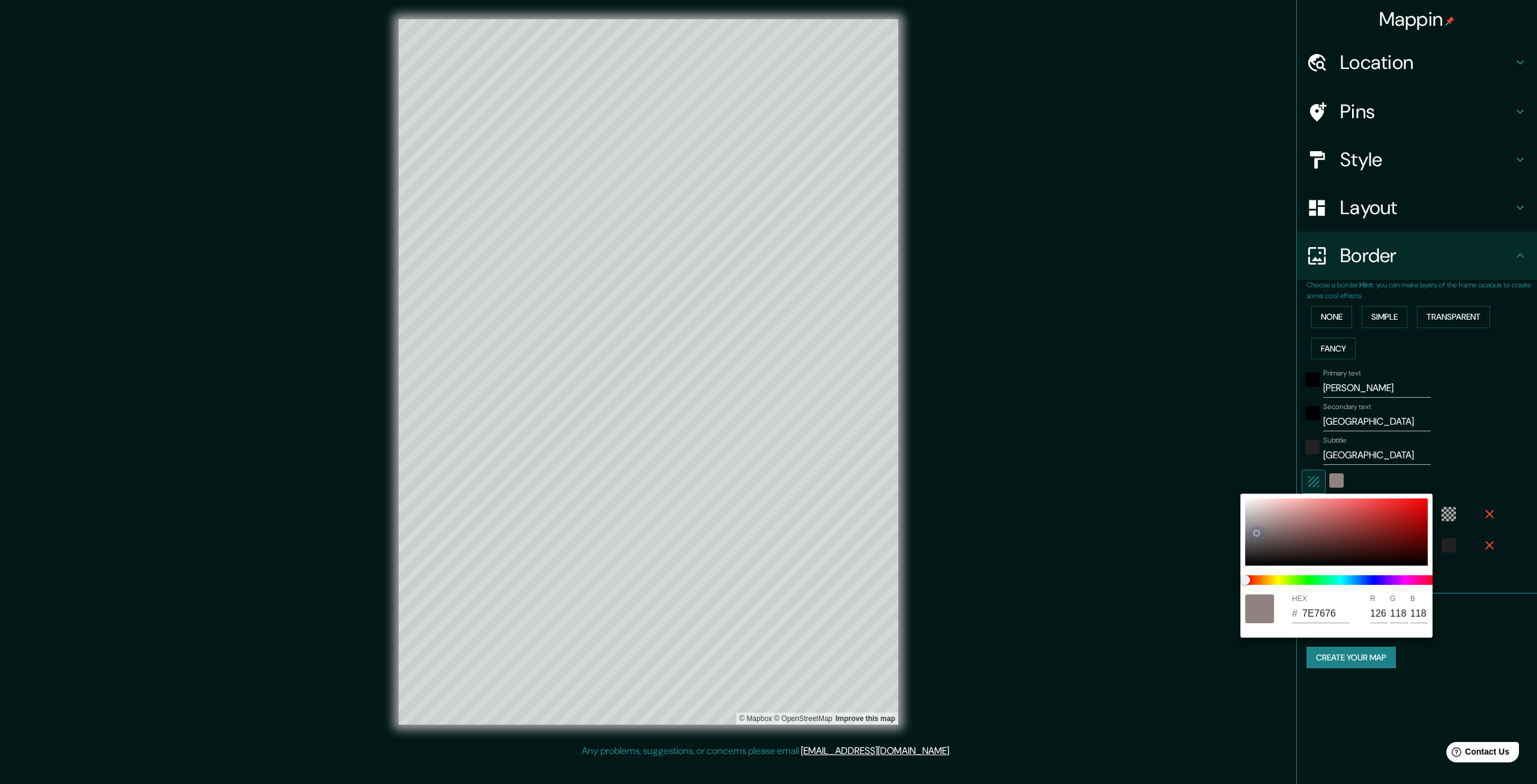
type input "90"
type input "87"
type input "399"
type input "67"
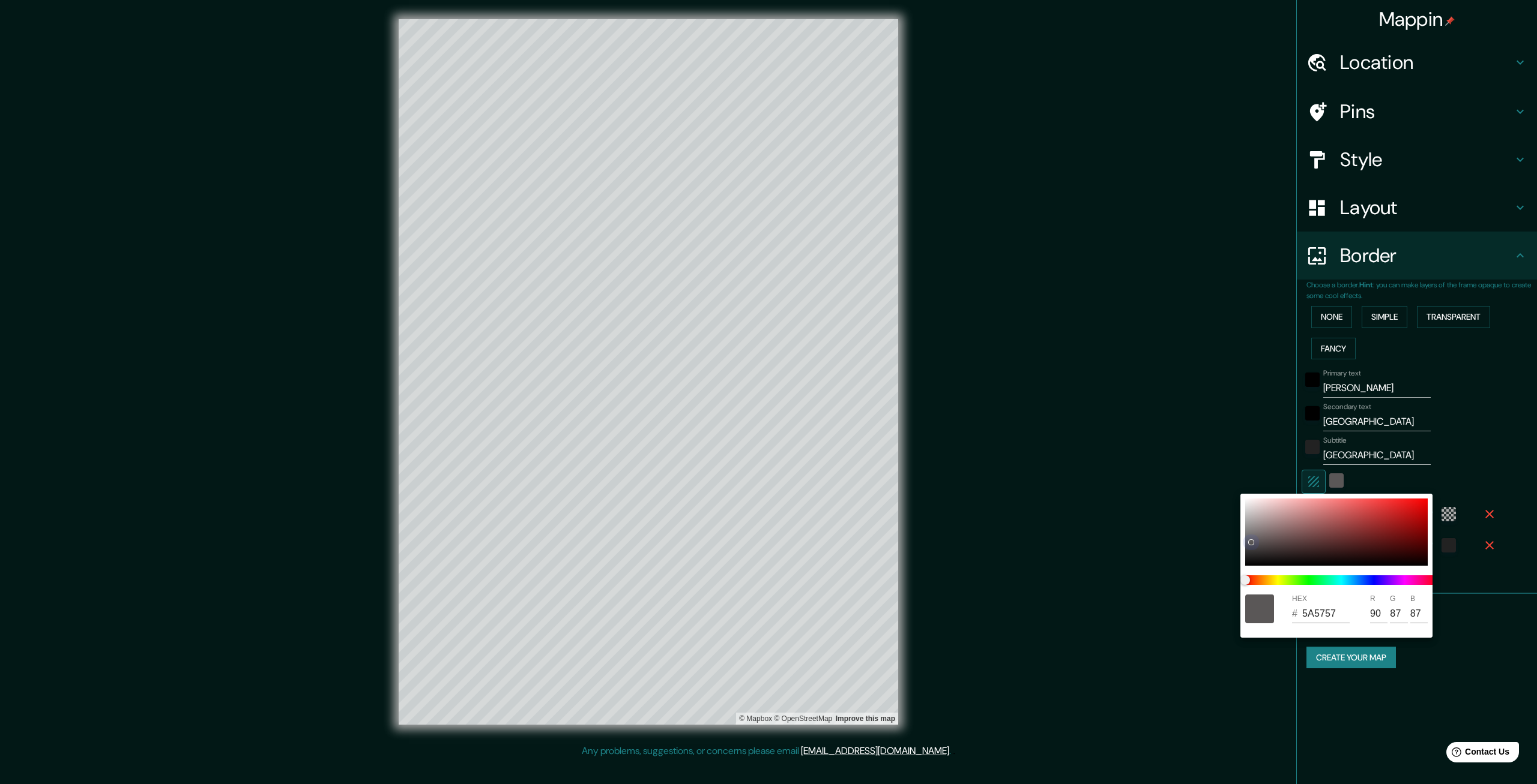
type input "292525"
type input "41"
type input "37"
type input "399"
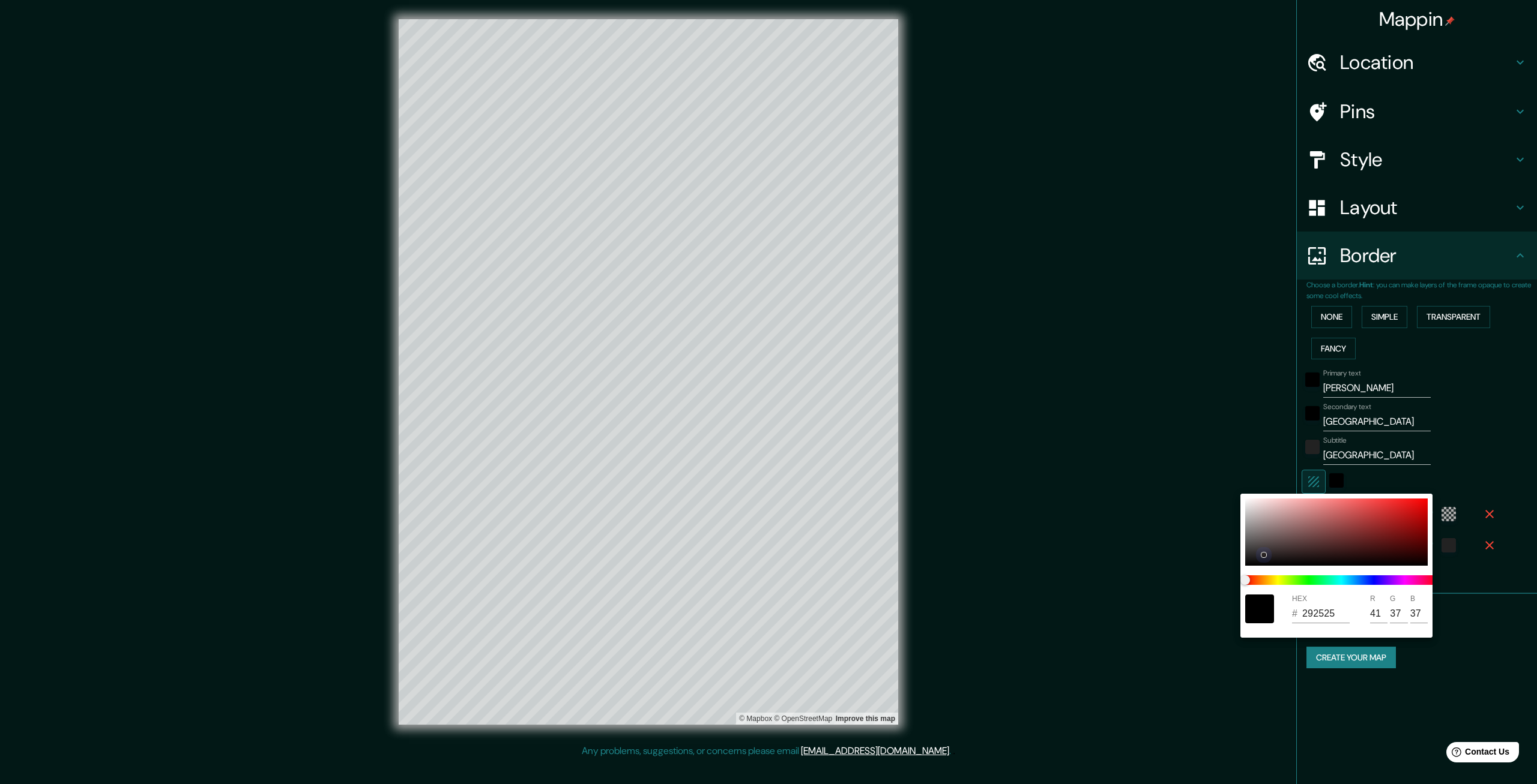
type input "67"
type input "2C2727"
type input "44"
type input "39"
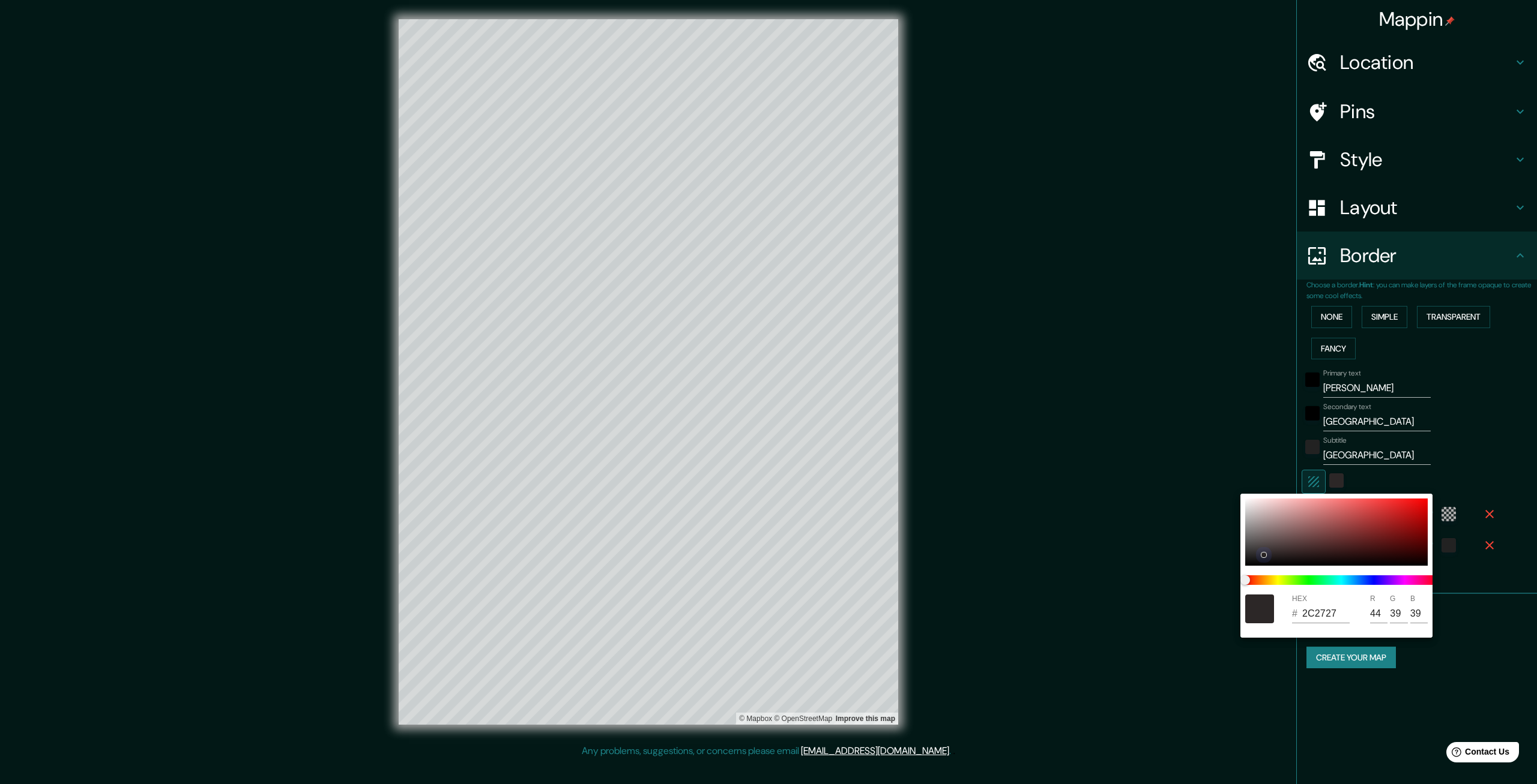
type input "399"
type input "67"
type input "201D1D"
type input "32"
type input "29"
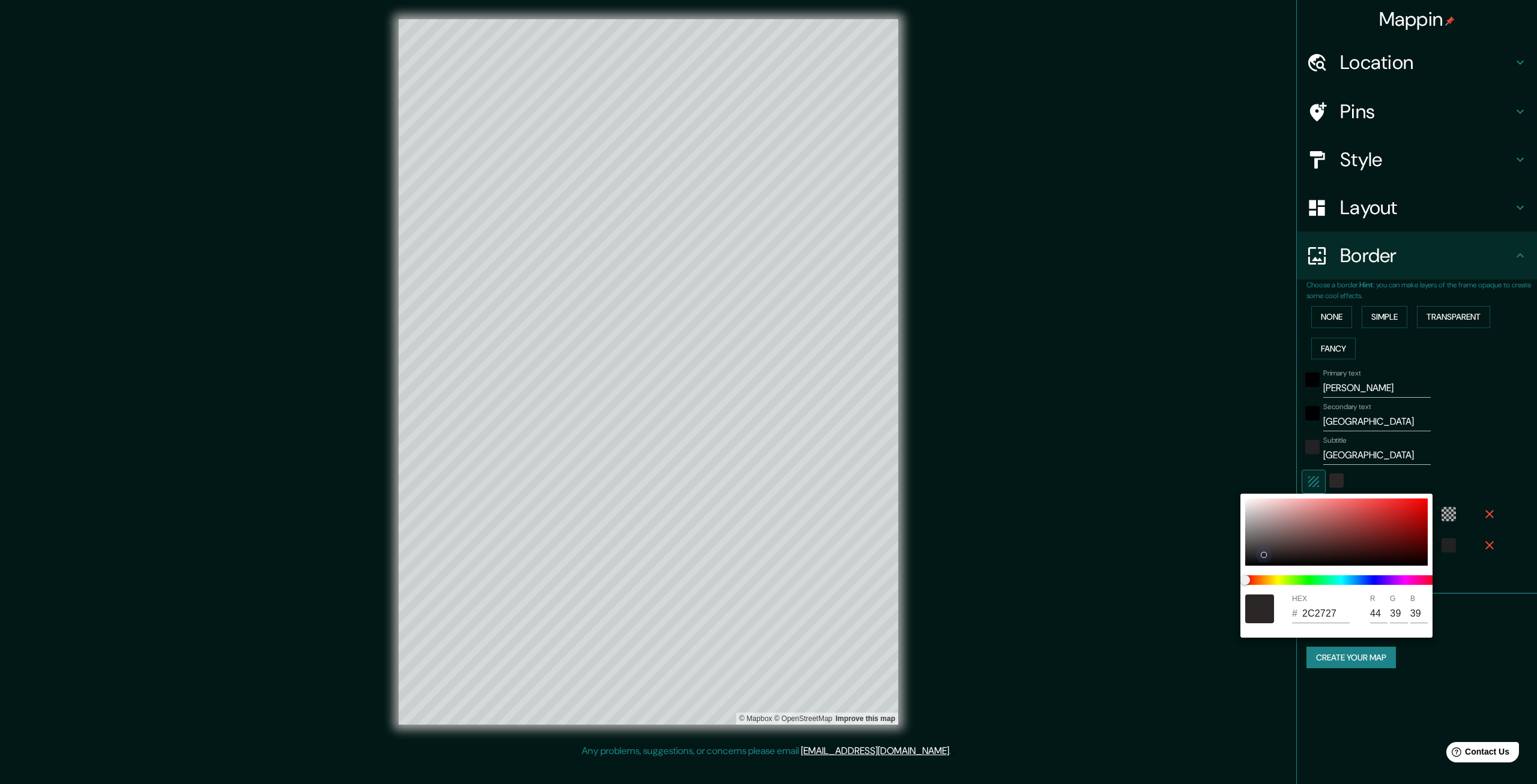
type input "29"
type input "399"
type input "67"
drag, startPoint x: 1281, startPoint y: 538, endPoint x: 1261, endPoint y: 557, distance: 27.6
click at [1261, 557] on div at bounding box center [1336, 532] width 182 height 67
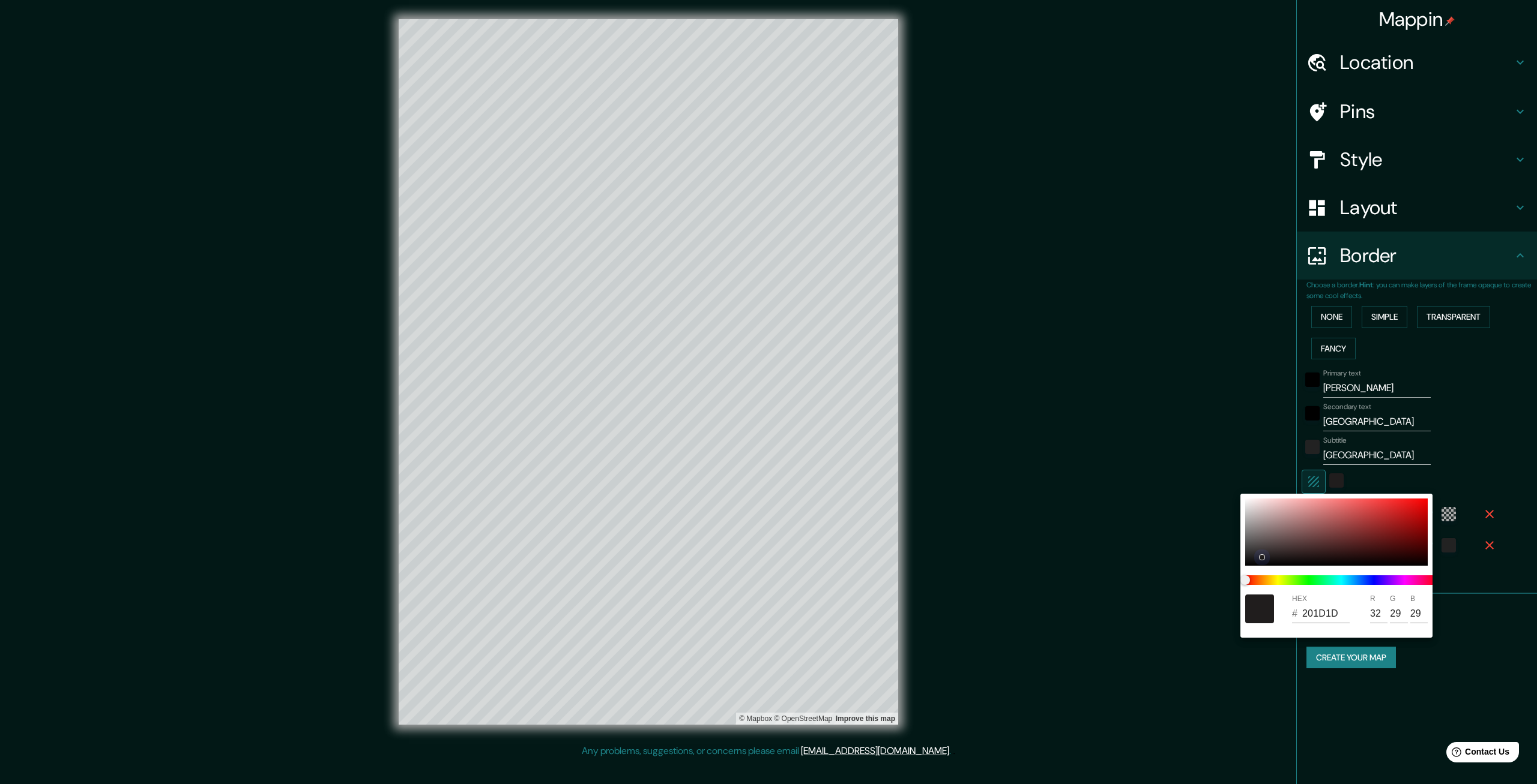
type input "399"
type input "67"
type input "399"
type input "67"
type input "201E1E"
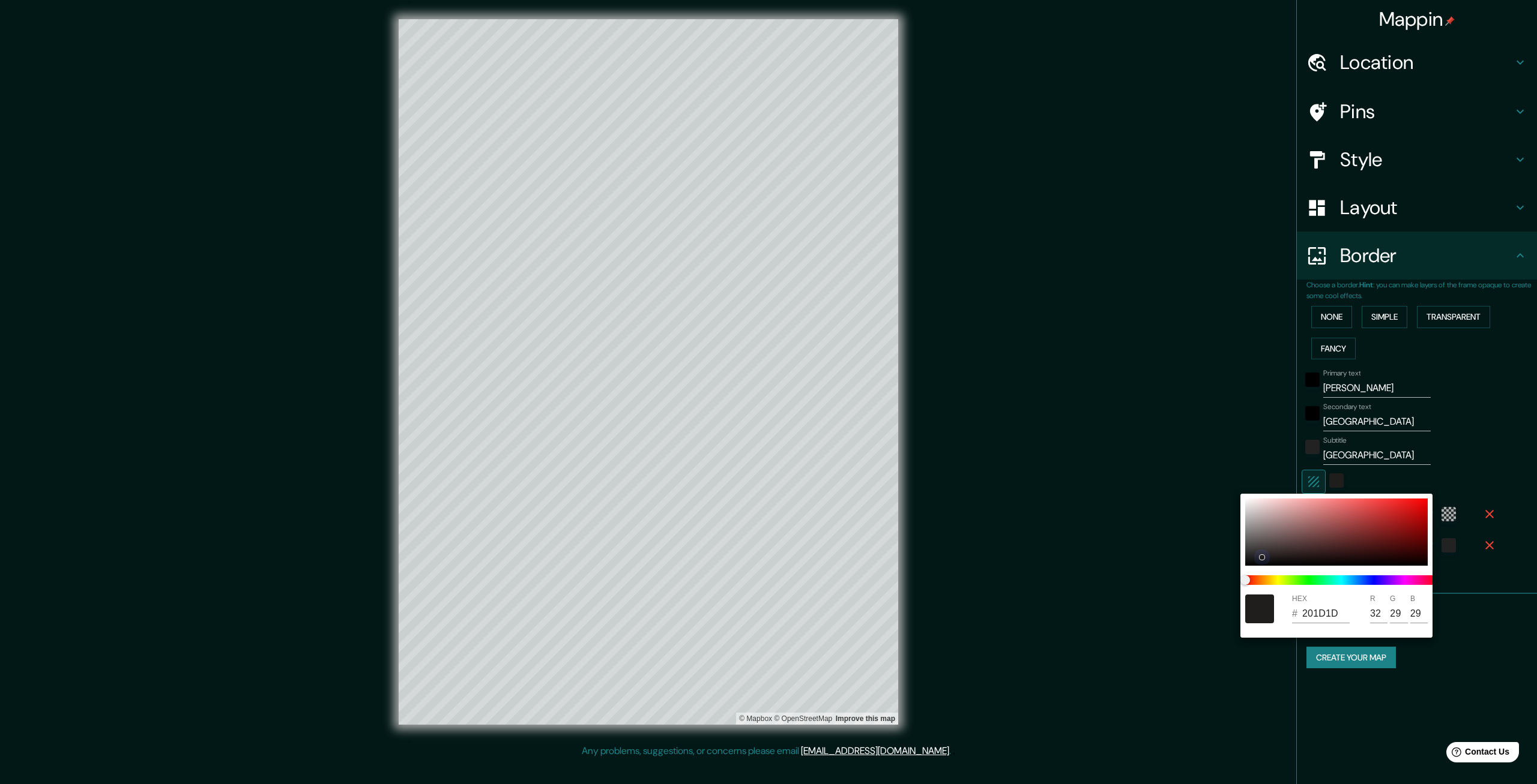
type input "30"
type input "399"
type input "67"
type input "121212"
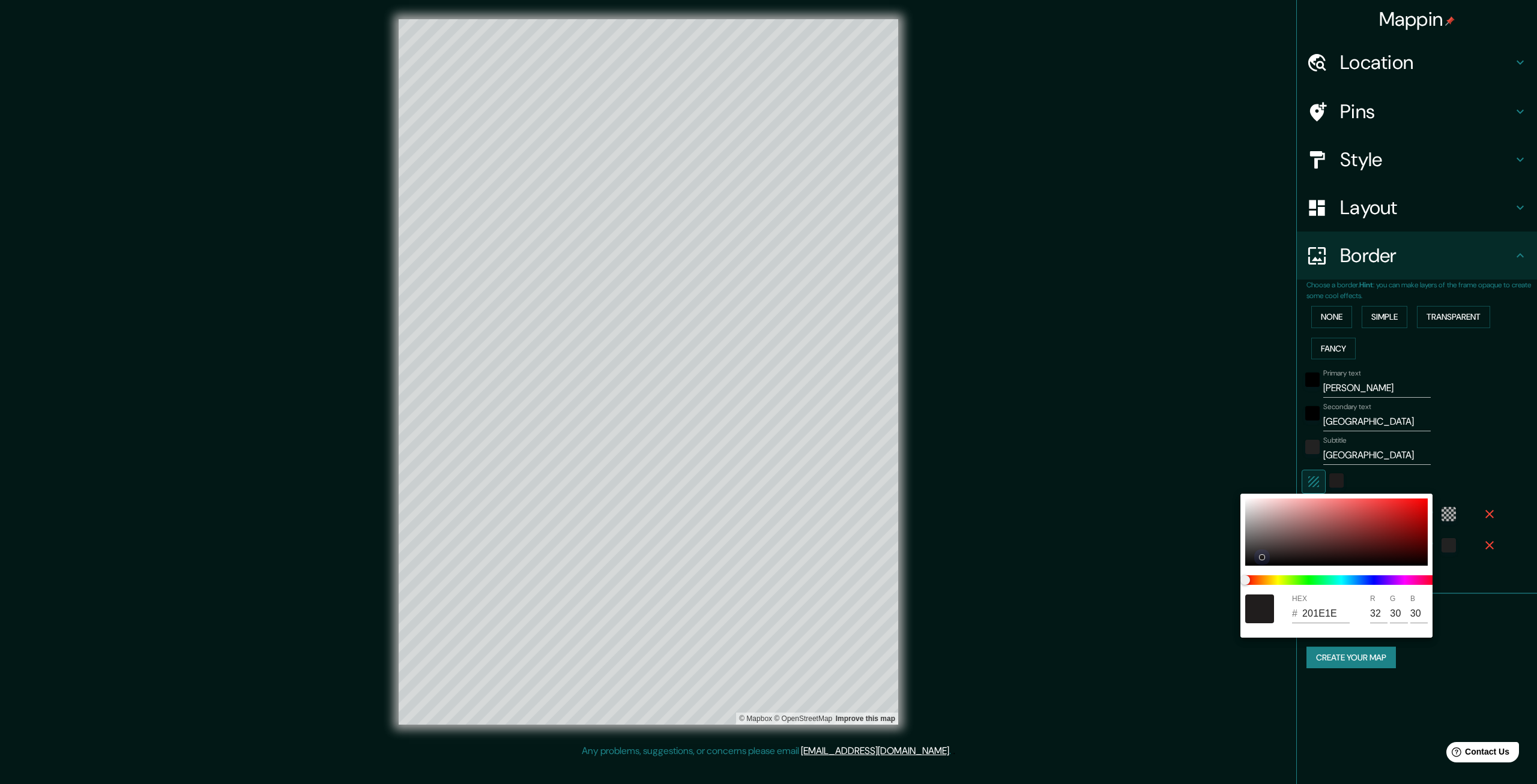
type input "18"
drag, startPoint x: 1261, startPoint y: 557, endPoint x: 1237, endPoint y: 529, distance: 36.9
click at [1239, 496] on div "HEX # 5C5A5A R 92 G 90 B 90" at bounding box center [768, 392] width 1537 height 784
drag, startPoint x: 1250, startPoint y: 542, endPoint x: 1223, endPoint y: 478, distance: 69.5
click at [1223, 478] on div "HEX # B8B3B3 R 184 G 179 B 179" at bounding box center [768, 392] width 1537 height 784
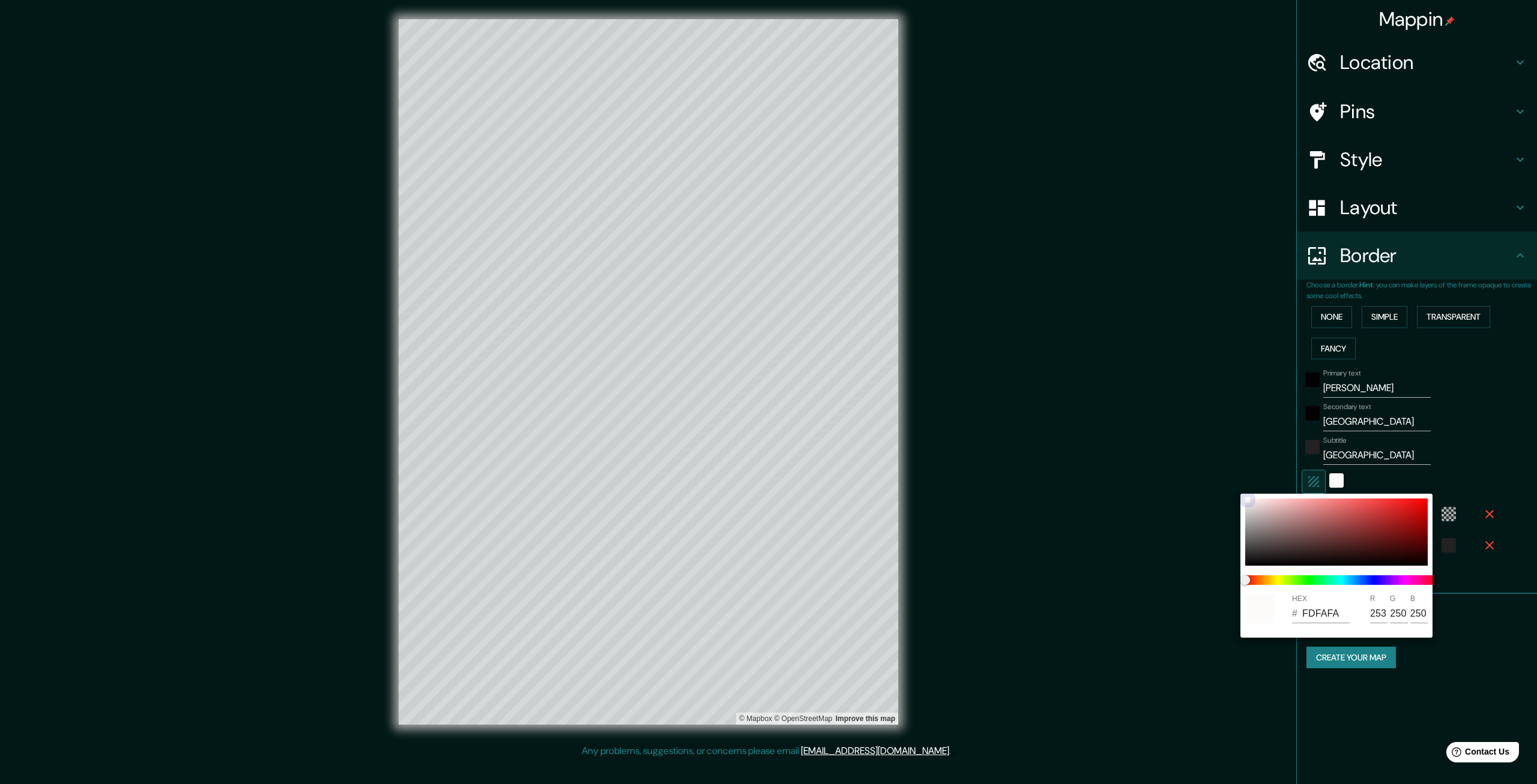
drag, startPoint x: 1245, startPoint y: 517, endPoint x: 1242, endPoint y: 532, distance: 15.3
click at [1242, 532] on div "HEX # FDFAFA R 253 G 250 B 250" at bounding box center [1336, 566] width 192 height 144
click at [1249, 532] on div at bounding box center [1336, 532] width 182 height 67
drag, startPoint x: 1384, startPoint y: 615, endPoint x: 1351, endPoint y: 611, distance: 33.2
click at [1370, 611] on input "126" at bounding box center [1378, 614] width 17 height 19
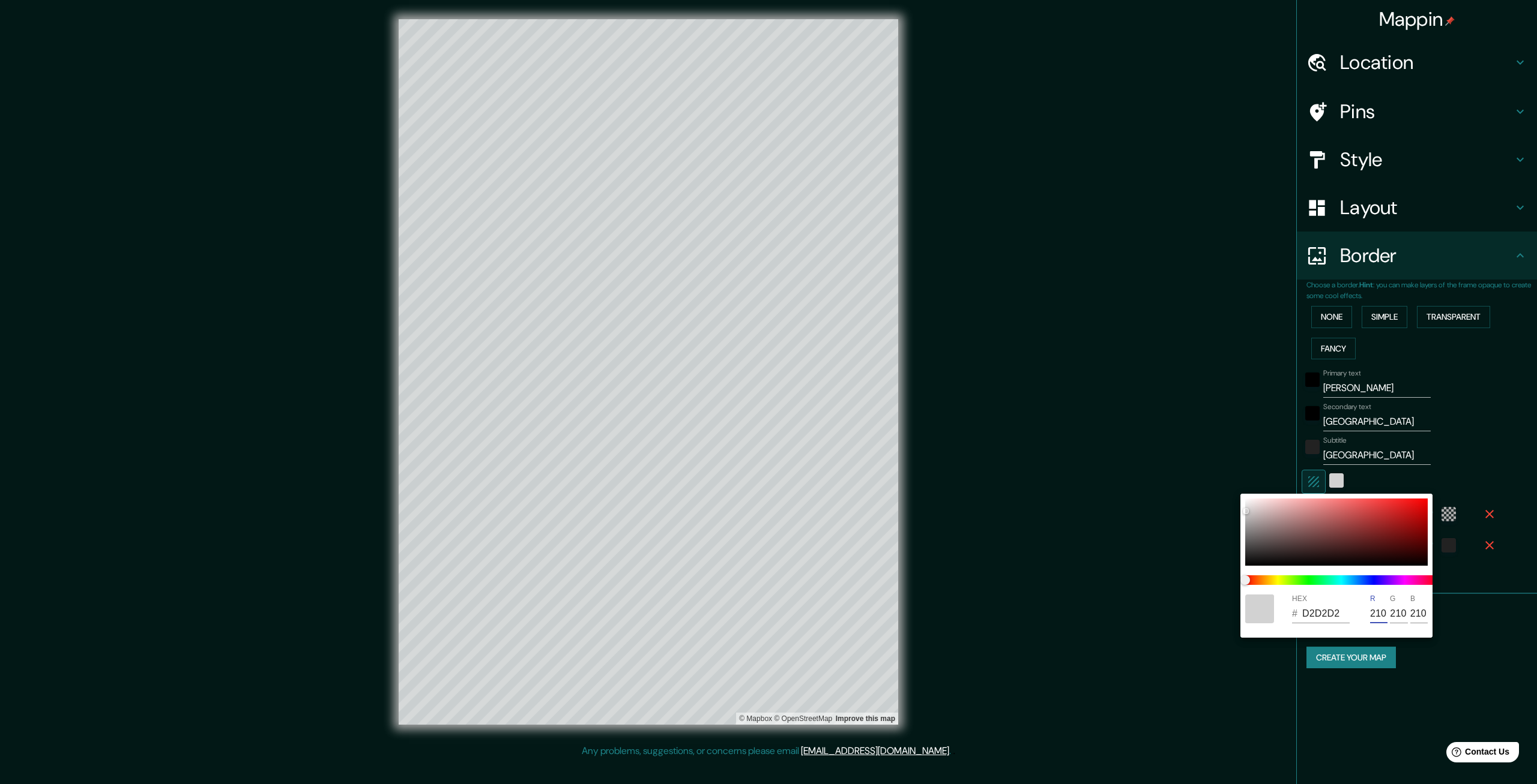
drag, startPoint x: 1384, startPoint y: 613, endPoint x: 1329, endPoint y: 625, distance: 56.3
click at [1370, 617] on input "210" at bounding box center [1378, 614] width 17 height 19
click at [1489, 669] on div at bounding box center [768, 392] width 1537 height 784
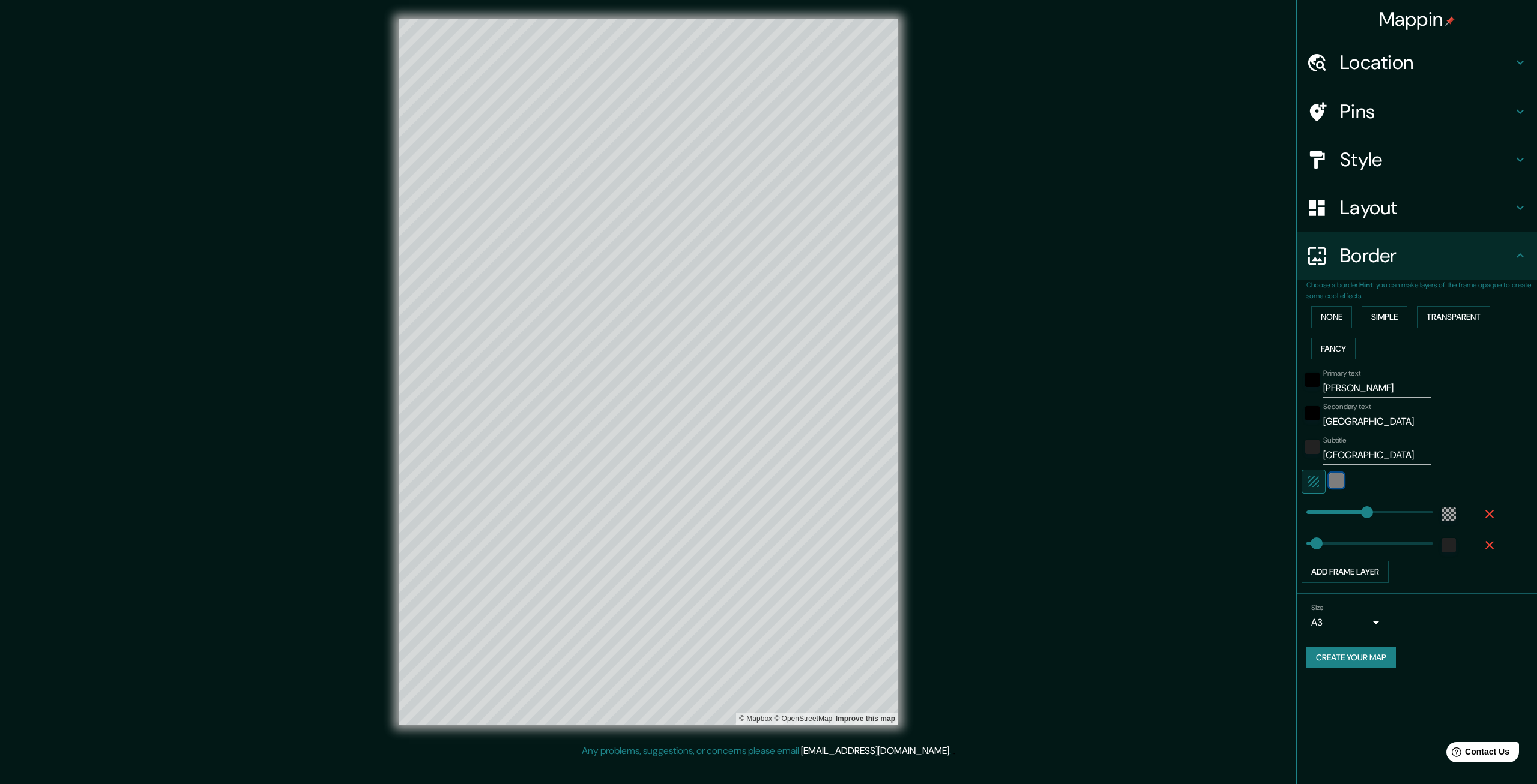
click at [1335, 476] on div "color-969696" at bounding box center [1336, 481] width 15 height 15
click at [1311, 484] on icon "button" at bounding box center [1313, 481] width 11 height 11
click at [1307, 483] on icon "button" at bounding box center [1314, 482] width 15 height 15
click at [1313, 479] on icon "button" at bounding box center [1314, 482] width 15 height 15
drag, startPoint x: 1367, startPoint y: 515, endPoint x: 1388, endPoint y: 512, distance: 21.2
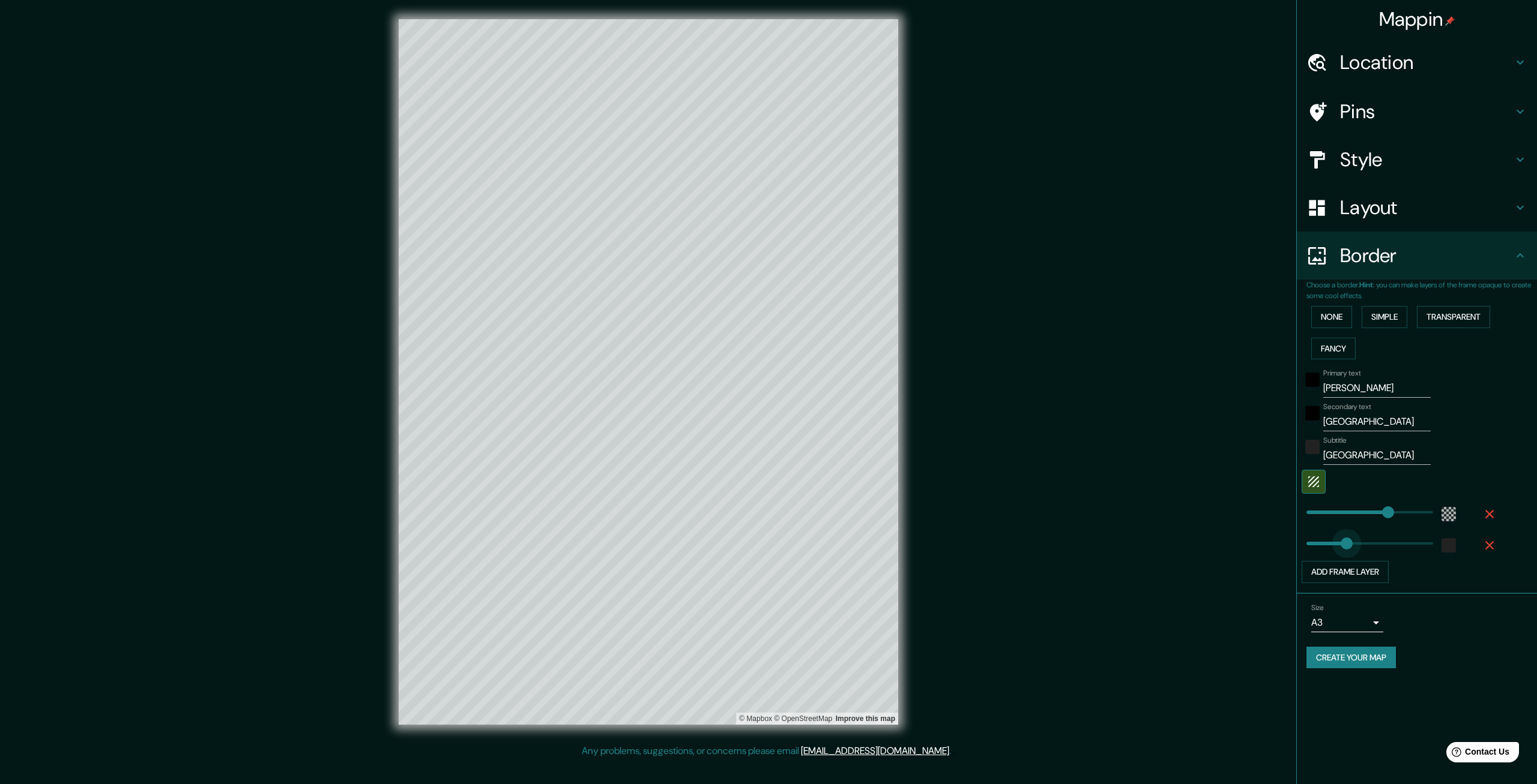
drag, startPoint x: 1318, startPoint y: 541, endPoint x: 1349, endPoint y: 545, distance: 31.3
click at [1491, 516] on icon "button" at bounding box center [1489, 514] width 8 height 8
click at [1379, 515] on button "Add frame layer" at bounding box center [1345, 509] width 87 height 22
click at [1369, 539] on button "Add frame layer" at bounding box center [1345, 541] width 87 height 22
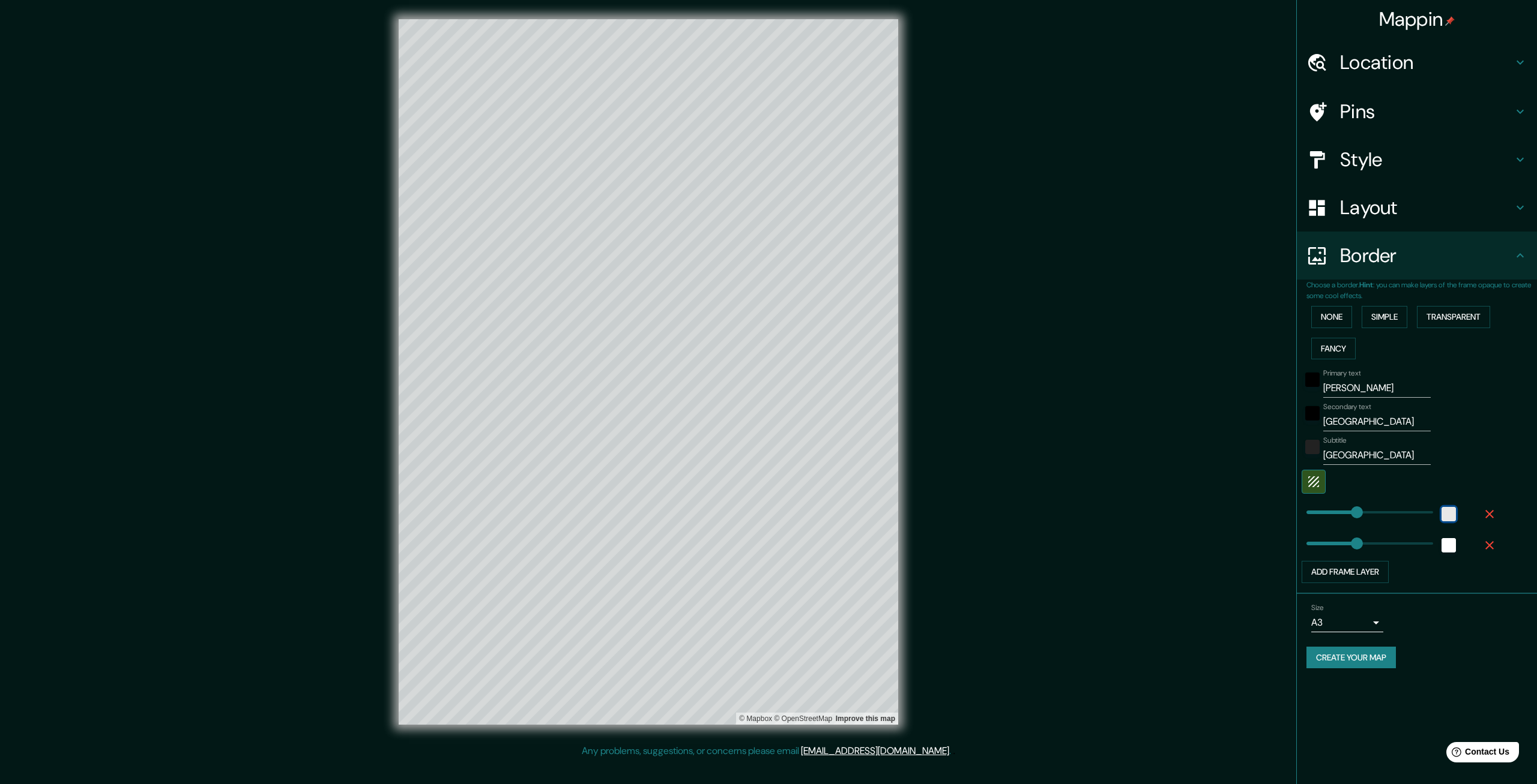
click at [1450, 514] on div "white" at bounding box center [1448, 514] width 15 height 15
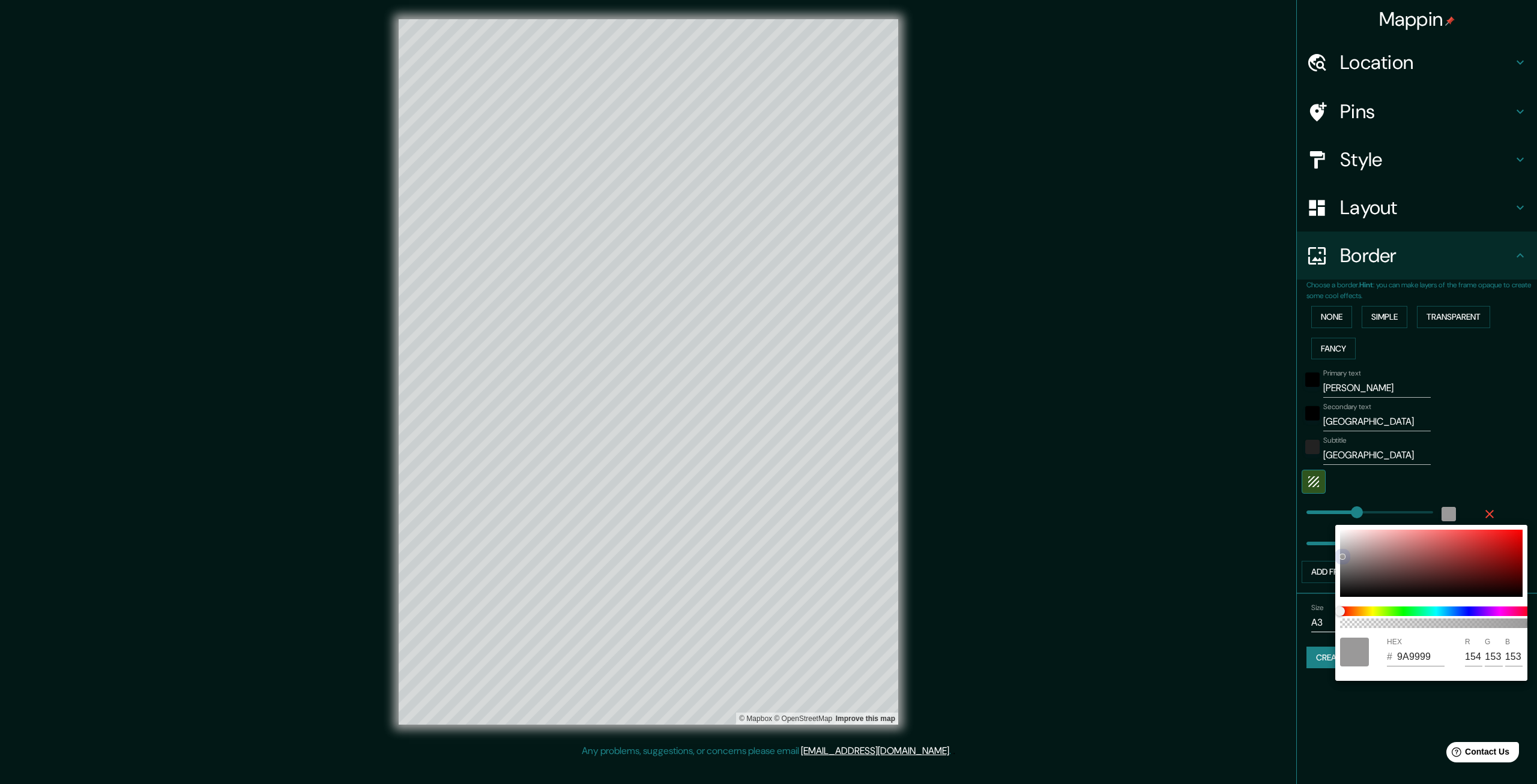
drag, startPoint x: 1373, startPoint y: 555, endPoint x: 1330, endPoint y: 558, distance: 43.1
click at [1330, 558] on div "100 HEX # 9A9999 R 154 G 153 B 153" at bounding box center [768, 392] width 1537 height 784
click at [1347, 583] on div at bounding box center [1431, 563] width 182 height 67
drag, startPoint x: 1376, startPoint y: 623, endPoint x: 1326, endPoint y: 628, distance: 50.2
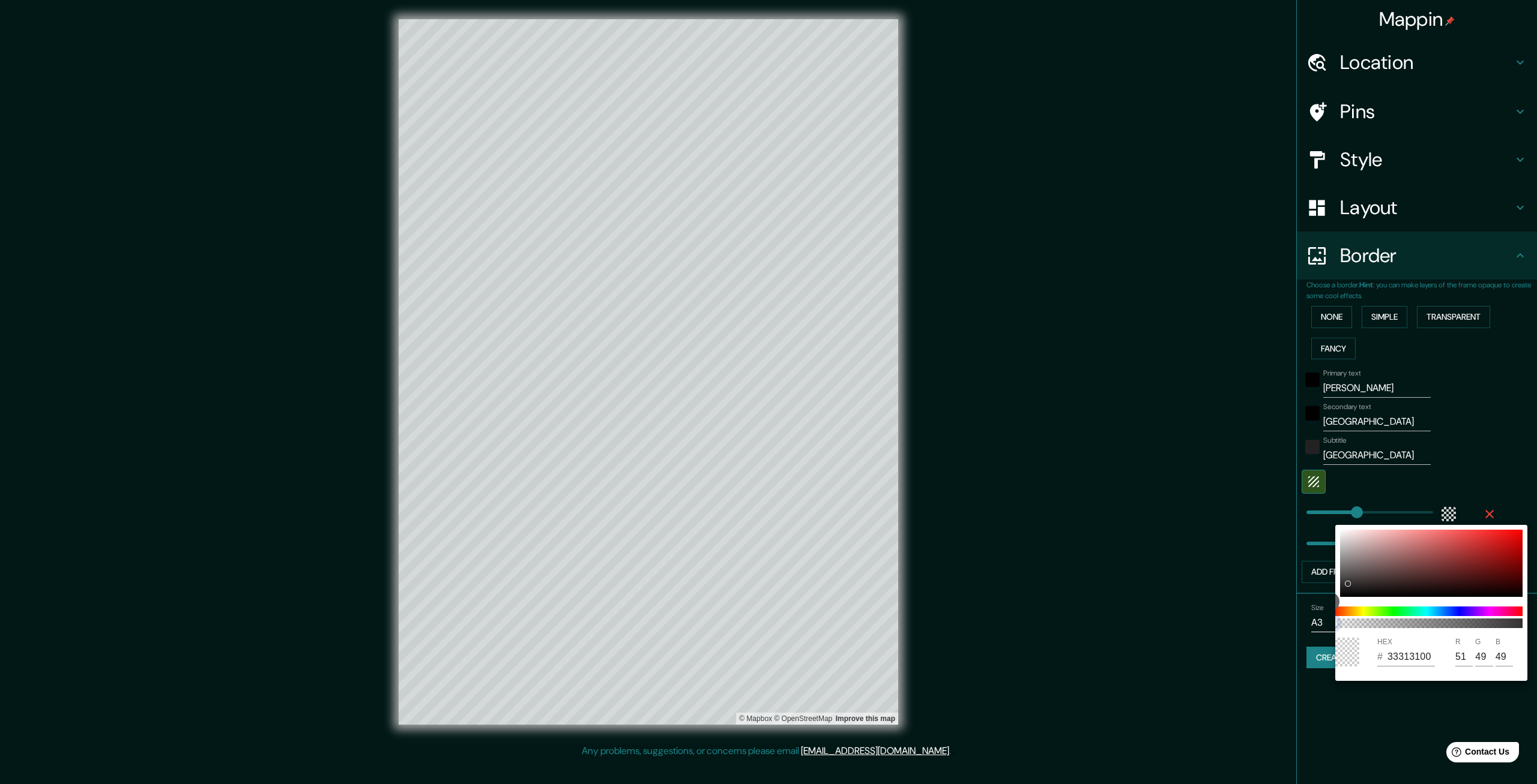
click at [1326, 628] on div "1 HEX # 33313100 R 51 G 49 B 49" at bounding box center [768, 392] width 1537 height 784
click at [1420, 726] on div at bounding box center [768, 392] width 1537 height 784
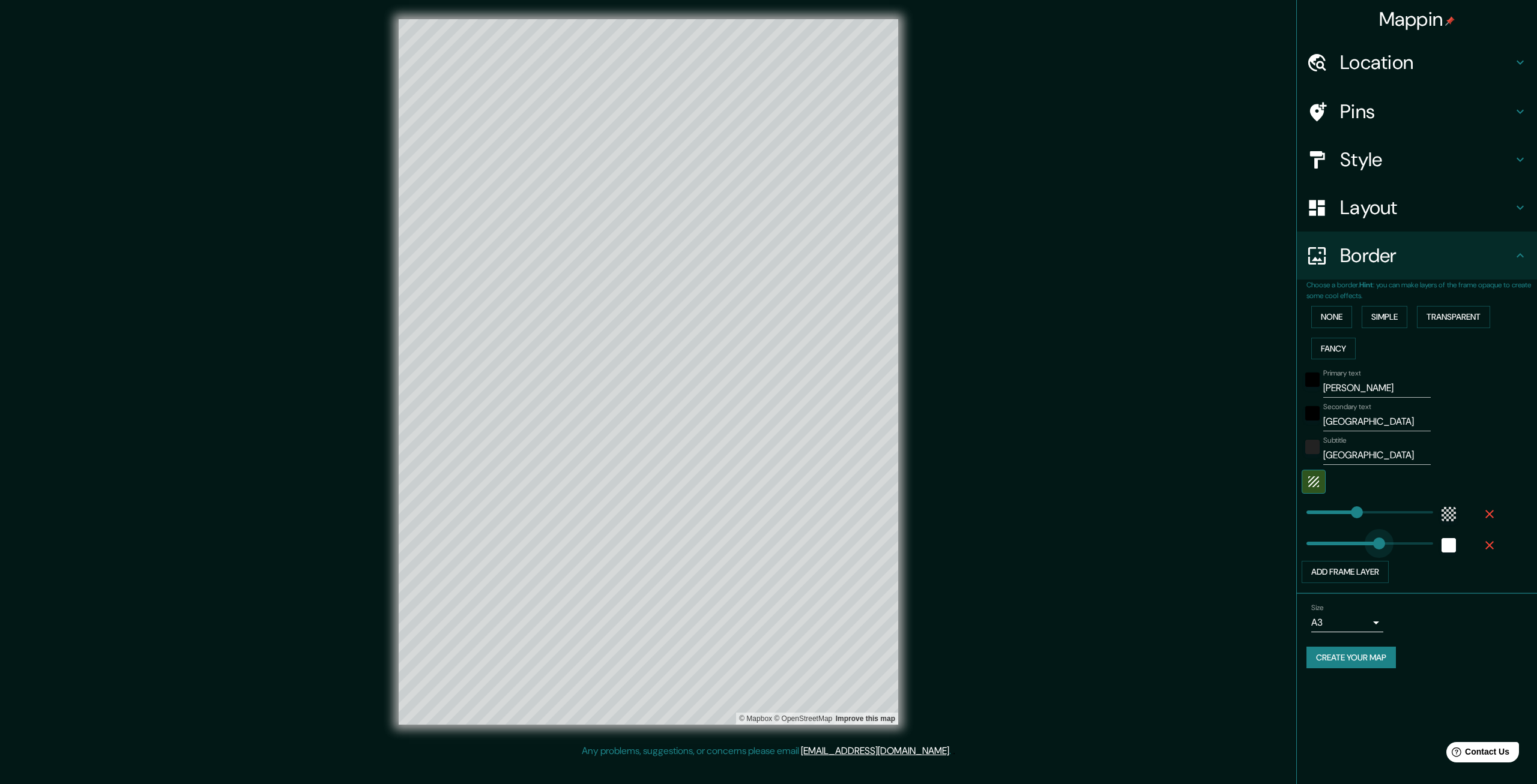
drag, startPoint x: 1358, startPoint y: 548, endPoint x: 1379, endPoint y: 546, distance: 21.1
drag, startPoint x: 1379, startPoint y: 546, endPoint x: 1349, endPoint y: 548, distance: 30.1
drag, startPoint x: 1349, startPoint y: 548, endPoint x: 1306, endPoint y: 544, distance: 43.2
drag, startPoint x: 1304, startPoint y: 548, endPoint x: 1427, endPoint y: 538, distance: 123.4
drag, startPoint x: 1425, startPoint y: 544, endPoint x: 1297, endPoint y: 560, distance: 129.0
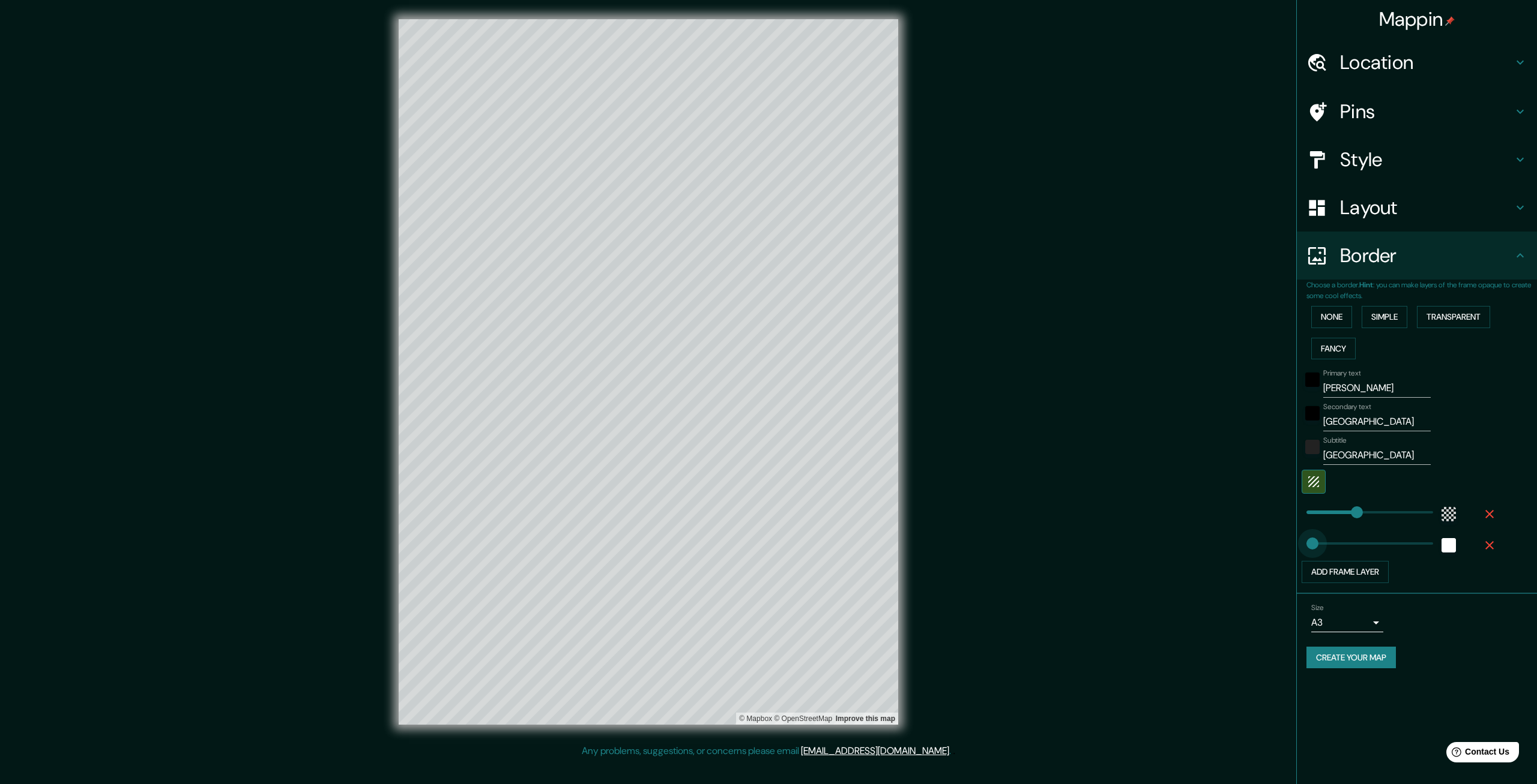
click at [1297, 560] on div "Choose a border. Hint : you can make layers of the frame opaque to create some …" at bounding box center [1416, 437] width 240 height 314
click at [1378, 570] on button "Add frame layer" at bounding box center [1345, 572] width 87 height 22
click at [1485, 547] on icon "button" at bounding box center [1489, 545] width 15 height 15
drag, startPoint x: 1493, startPoint y: 516, endPoint x: 1453, endPoint y: 531, distance: 42.7
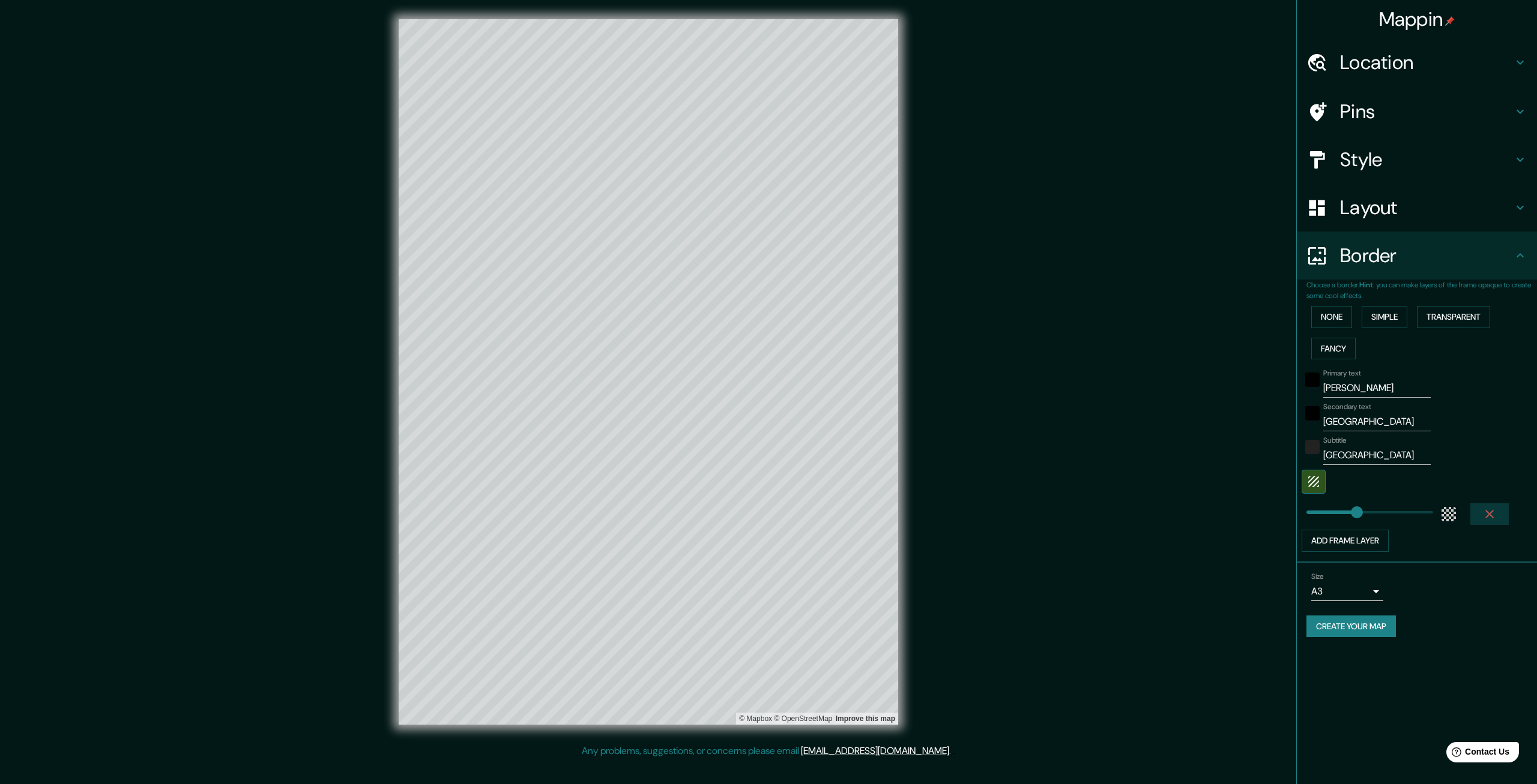
click at [1491, 518] on icon "button" at bounding box center [1489, 514] width 15 height 15
click at [1466, 311] on button "Transparent" at bounding box center [1453, 317] width 73 height 22
click at [1420, 388] on input "CUAUHTÉMOC" at bounding box center [1377, 388] width 108 height 19
click at [1421, 421] on input "CHIHUAHUA" at bounding box center [1377, 422] width 108 height 19
click at [1395, 384] on input "CUAUHTÉMOC" at bounding box center [1377, 388] width 108 height 19
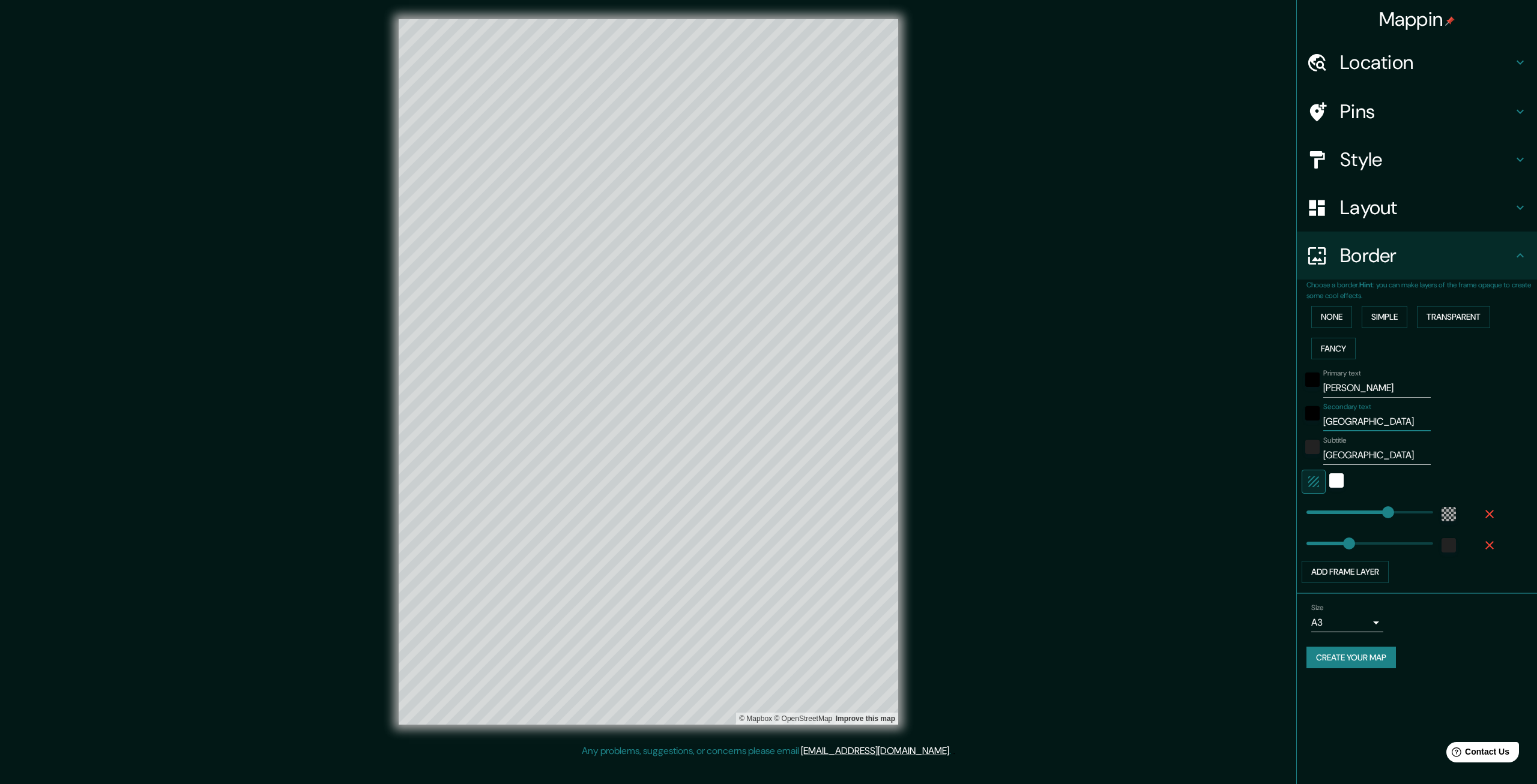
click at [1416, 418] on input "CHIHUAHUA" at bounding box center [1377, 422] width 108 height 19
click at [1430, 456] on input "MÉXICO" at bounding box center [1377, 455] width 108 height 19
click at [1316, 384] on div "black" at bounding box center [1313, 380] width 15 height 15
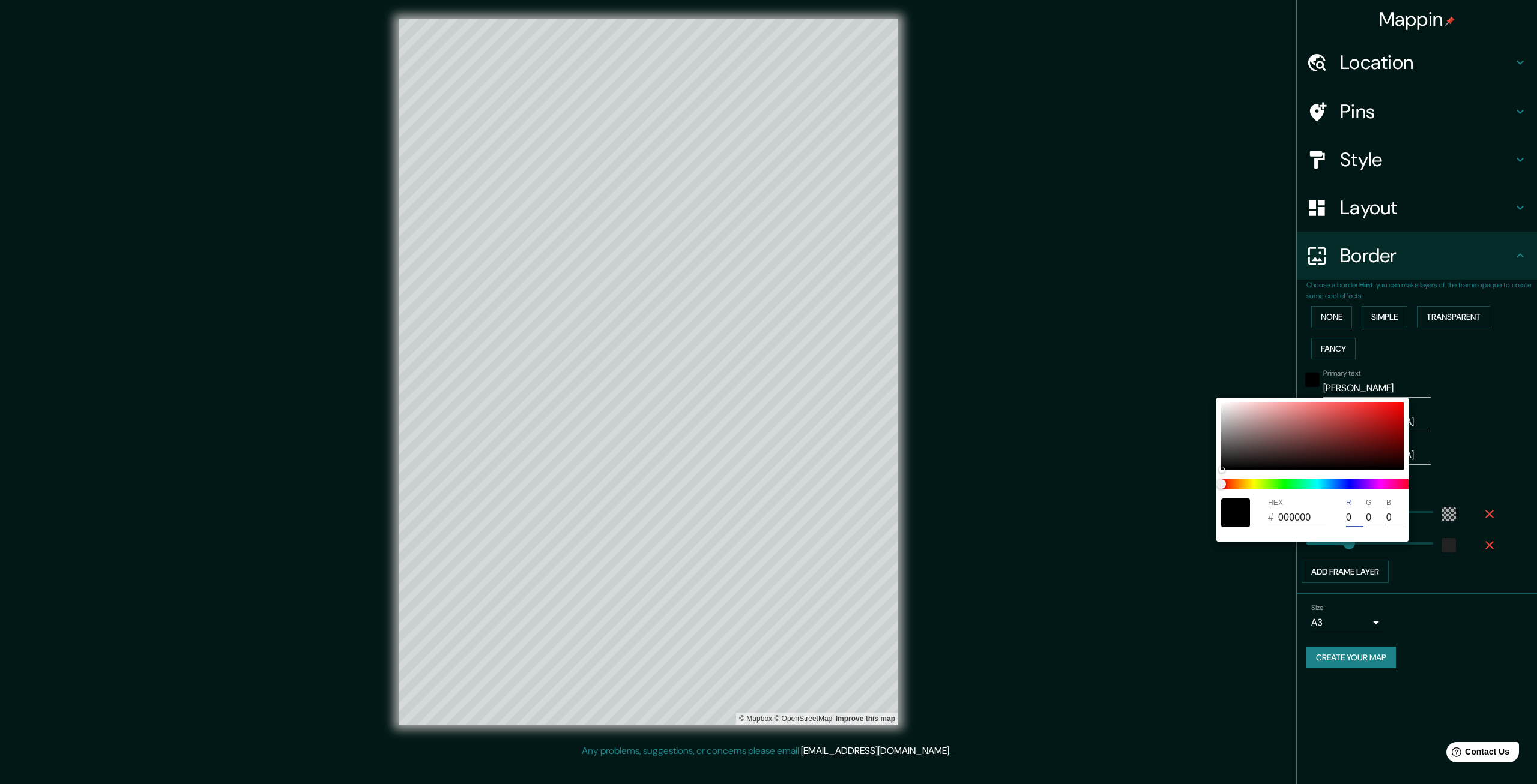
drag, startPoint x: 1351, startPoint y: 518, endPoint x: 1330, endPoint y: 524, distance: 21.8
click at [1346, 518] on input "0" at bounding box center [1355, 518] width 17 height 19
click at [1498, 391] on div at bounding box center [768, 392] width 1537 height 784
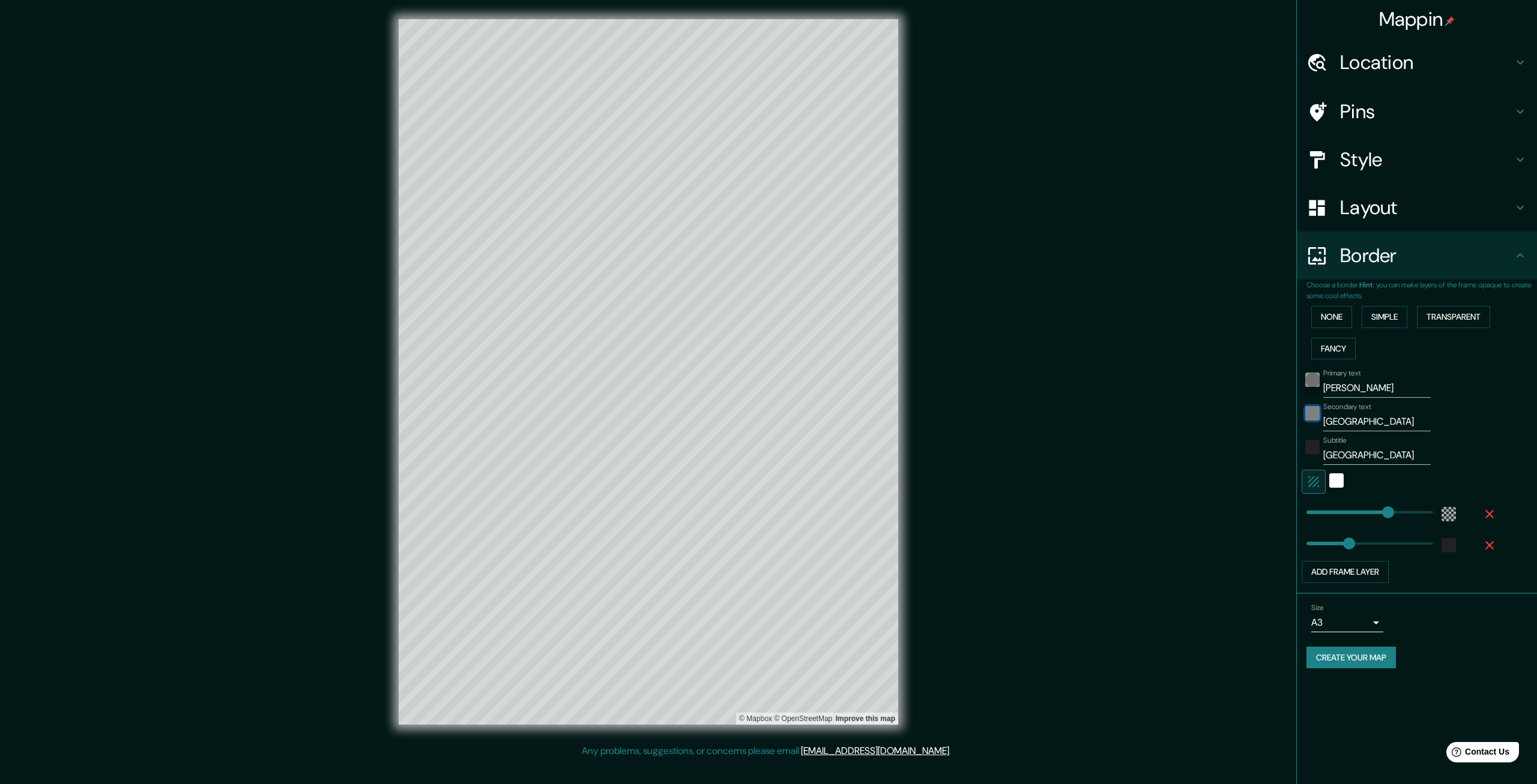
click at [1316, 415] on div "black" at bounding box center [1313, 413] width 15 height 15
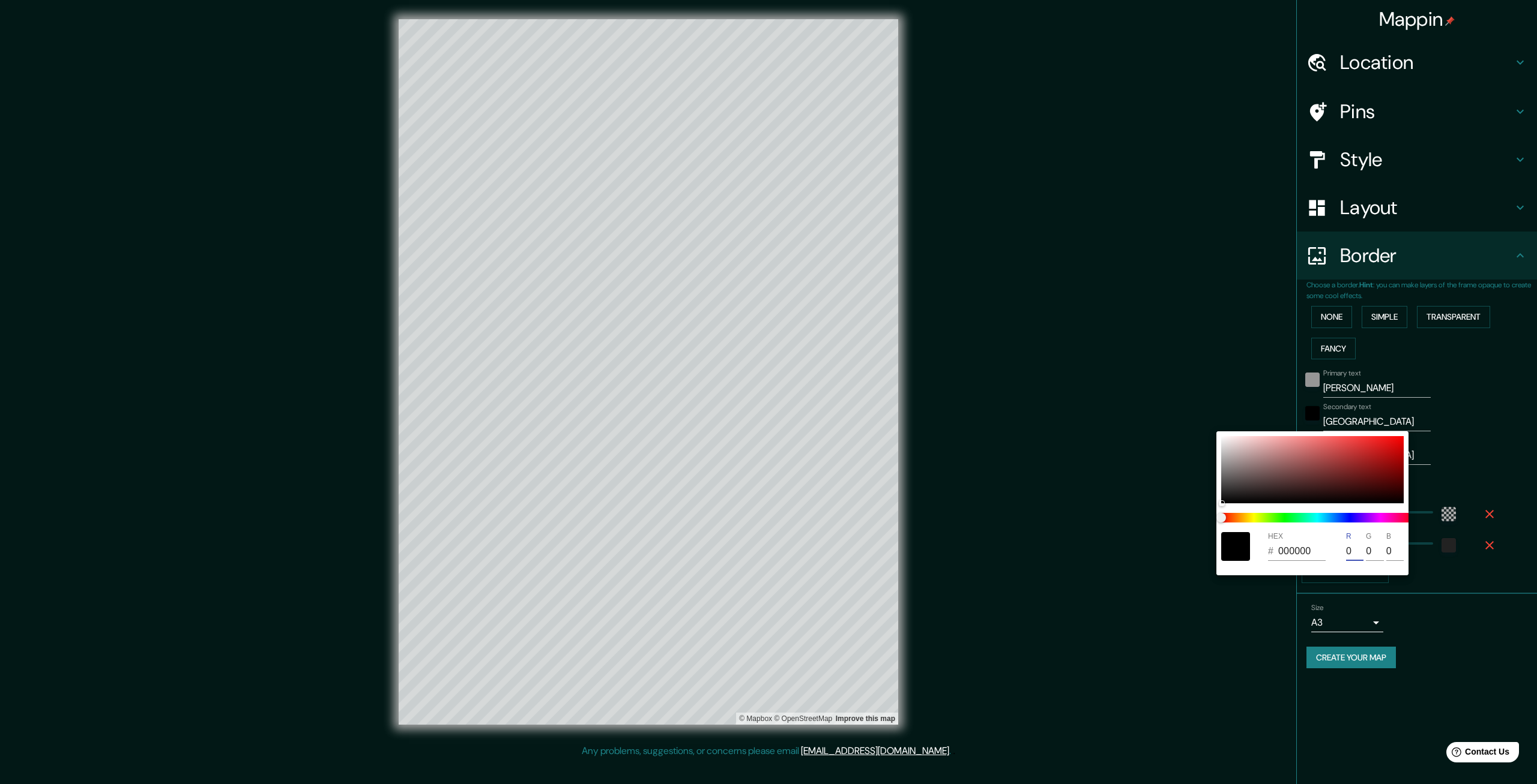
click at [1355, 553] on input "0" at bounding box center [1355, 551] width 17 height 19
click at [1474, 435] on div at bounding box center [768, 392] width 1537 height 784
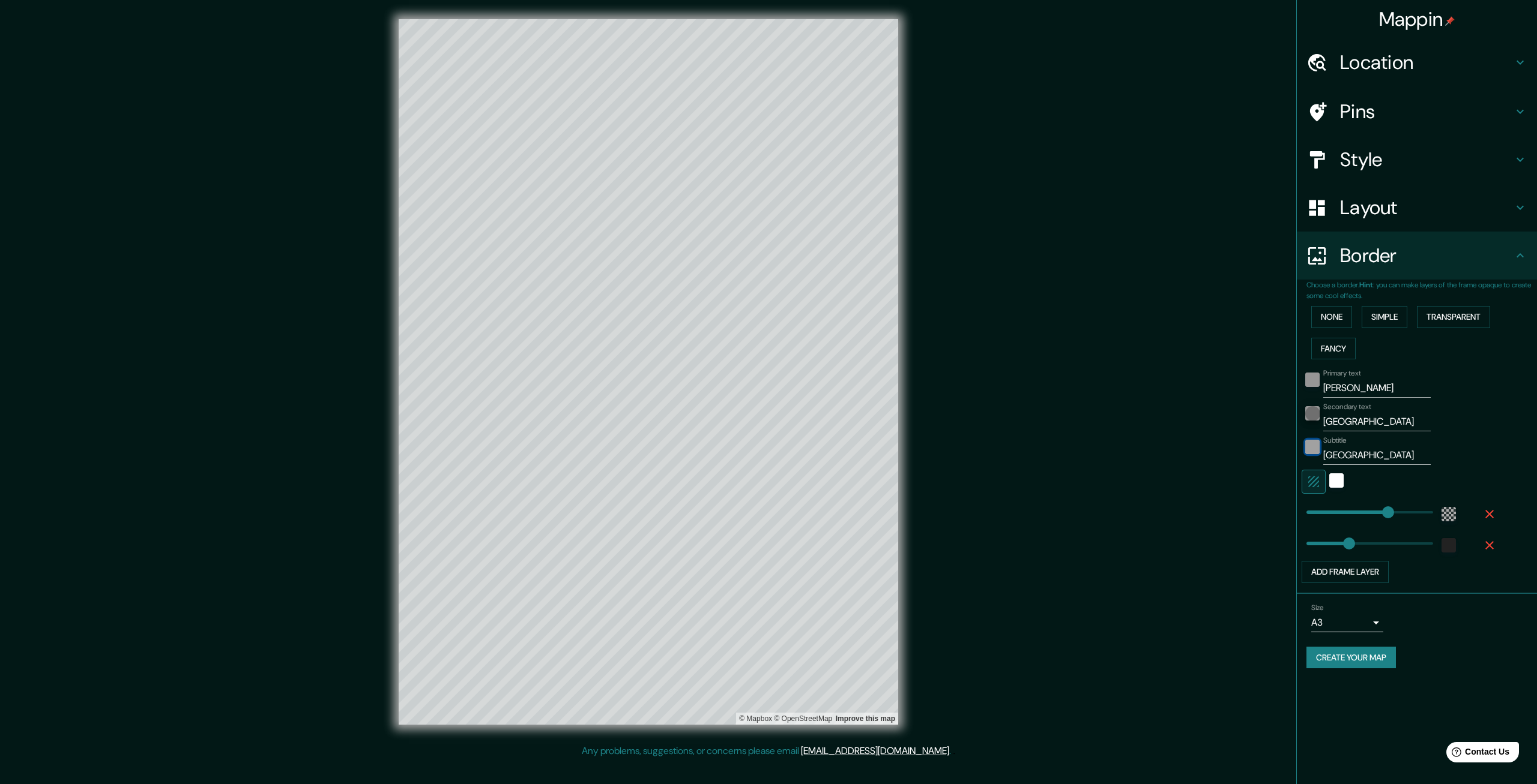
click at [1312, 448] on div "color-222222" at bounding box center [1313, 447] width 15 height 15
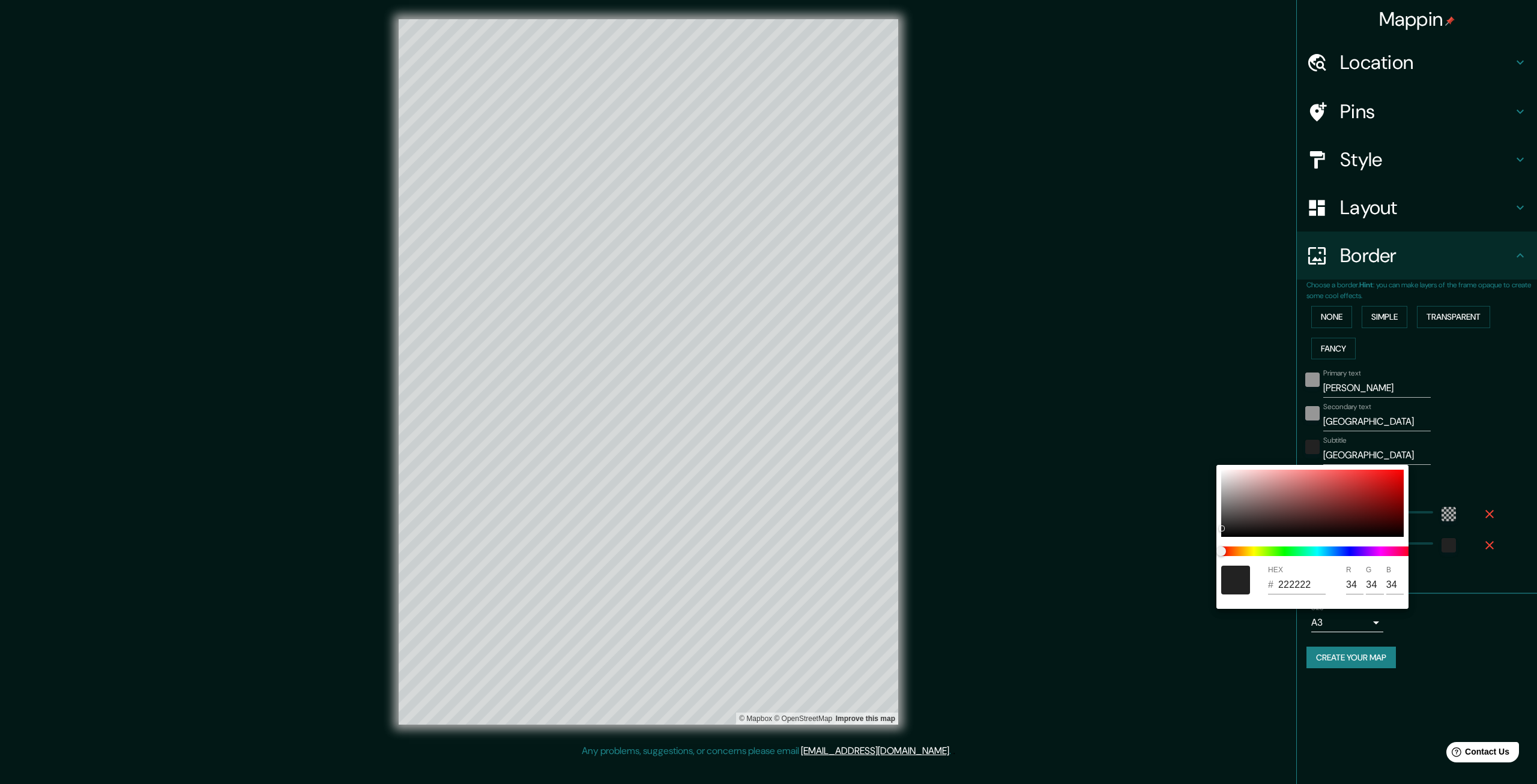
click at [1290, 580] on input "222222" at bounding box center [1302, 585] width 47 height 19
click at [1355, 586] on input "0" at bounding box center [1355, 585] width 17 height 19
click at [1465, 671] on div at bounding box center [768, 392] width 1537 height 784
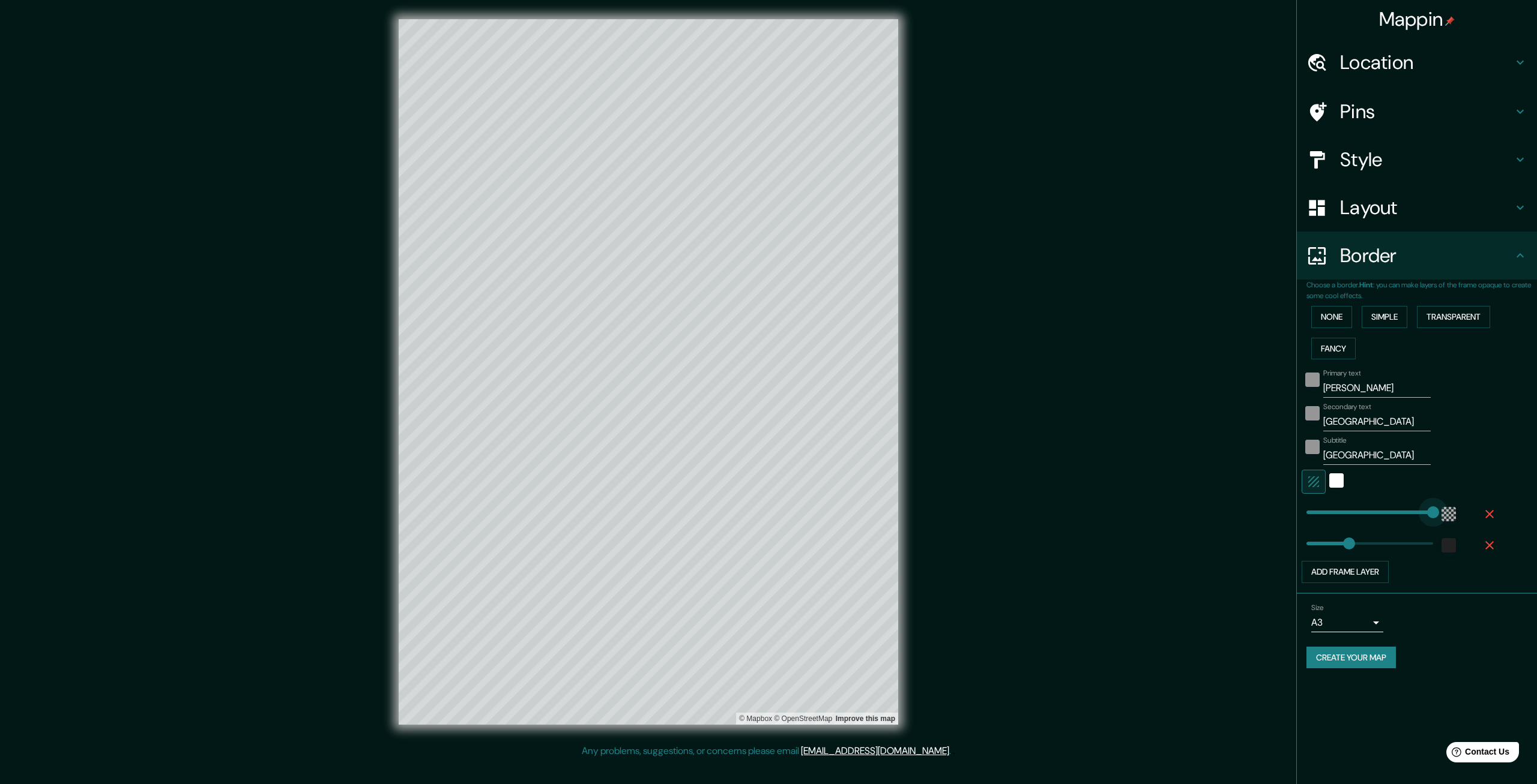
drag, startPoint x: 1391, startPoint y: 518, endPoint x: 1437, endPoint y: 513, distance: 46.3
drag, startPoint x: 1429, startPoint y: 513, endPoint x: 1277, endPoint y: 527, distance: 152.6
click at [1277, 527] on div "Mappin Location Pins Style Layout Border Choose a border. Hint : you can make l…" at bounding box center [768, 381] width 1537 height 763
drag, startPoint x: 1309, startPoint y: 514, endPoint x: 1362, endPoint y: 503, distance: 54.1
drag, startPoint x: 1348, startPoint y: 544, endPoint x: 1395, endPoint y: 541, distance: 47.1
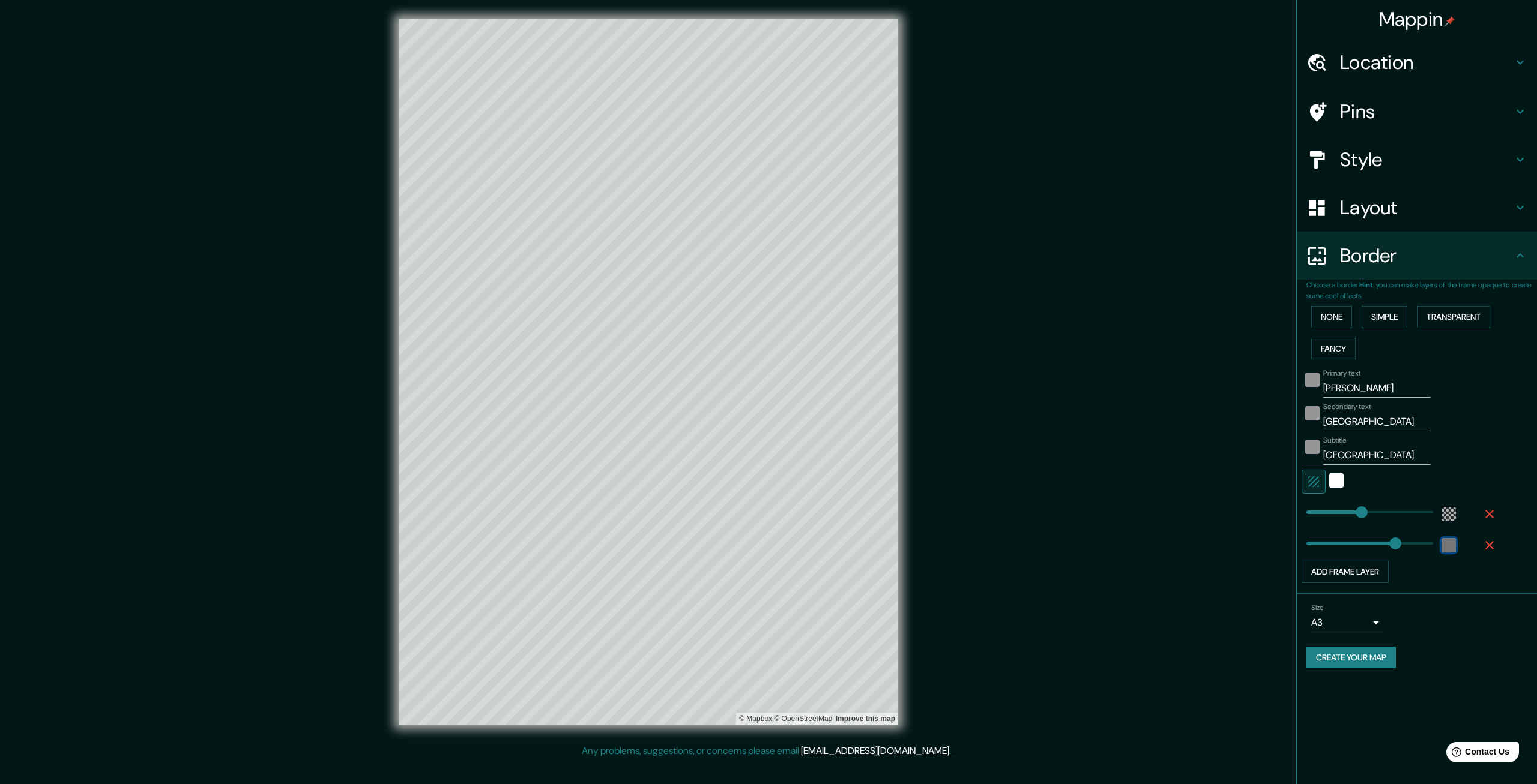
click at [1448, 548] on div "color-222222" at bounding box center [1448, 545] width 15 height 15
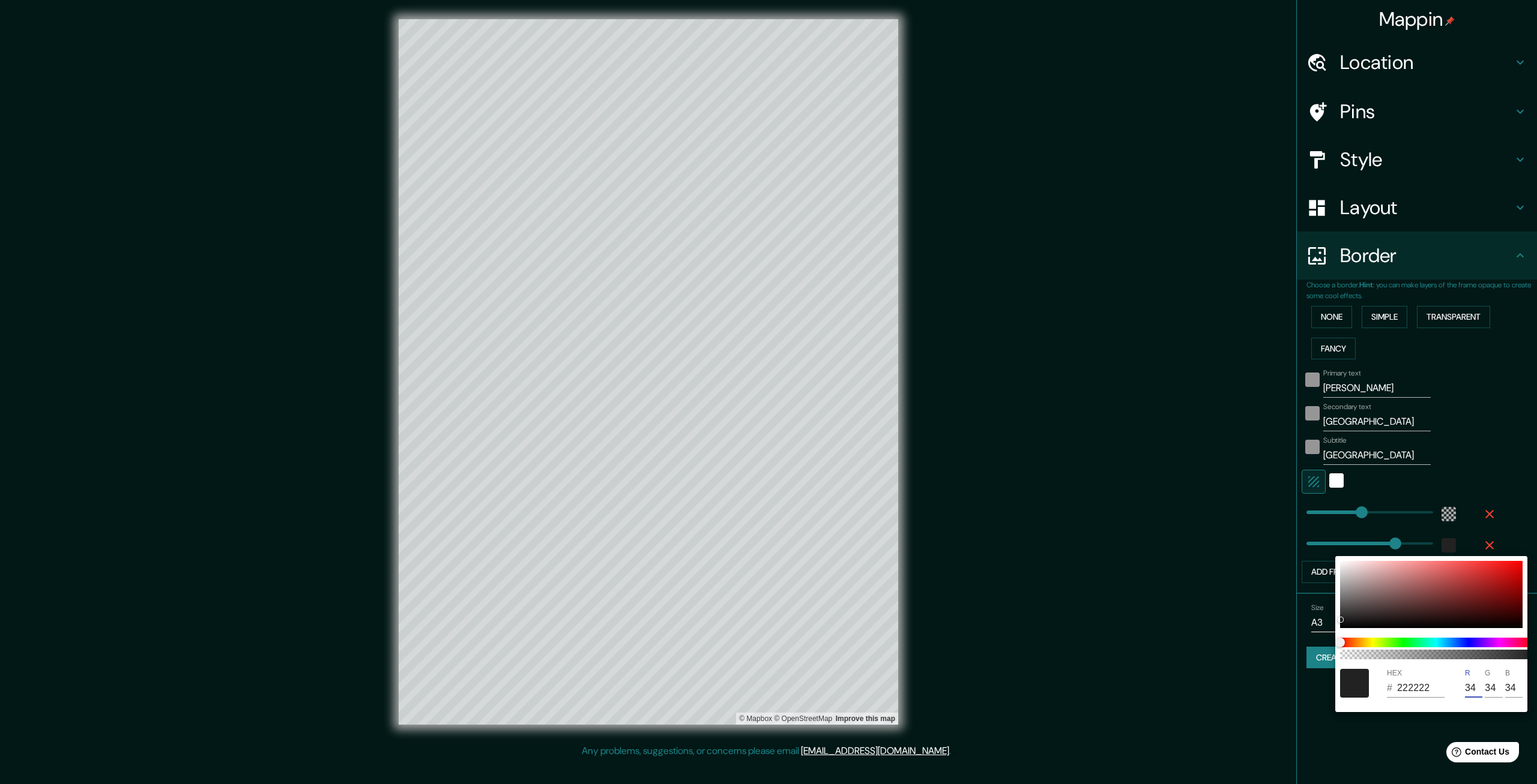
click at [1465, 679] on input "34" at bounding box center [1473, 688] width 17 height 19
click at [1415, 750] on div at bounding box center [768, 392] width 1537 height 784
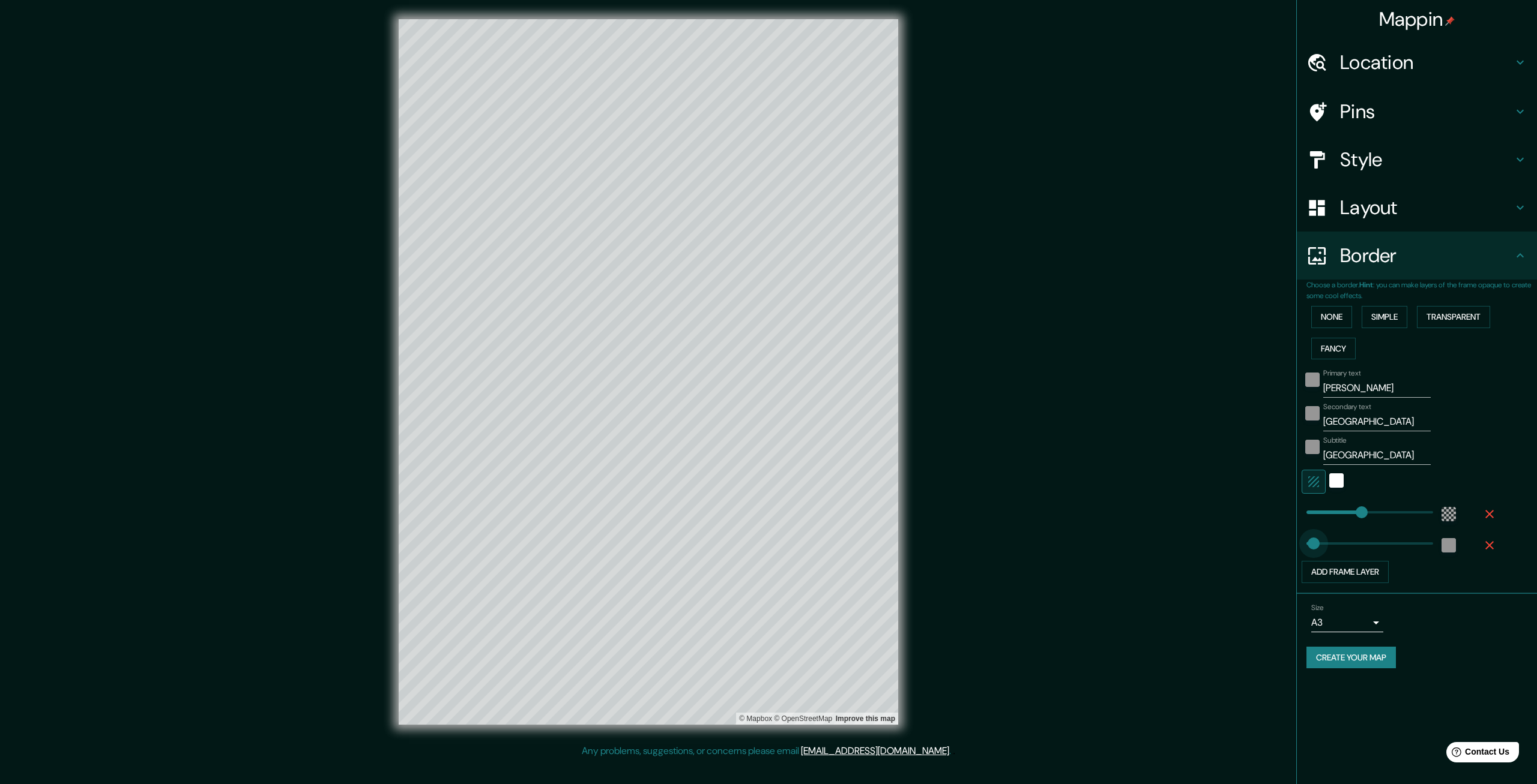
drag, startPoint x: 1324, startPoint y: 541, endPoint x: 1314, endPoint y: 541, distance: 10.0
drag, startPoint x: 1314, startPoint y: 541, endPoint x: 1286, endPoint y: 538, distance: 28.2
click at [1286, 538] on div "Mappin Location Pins Style Layout Border Choose a border. Hint : you can make l…" at bounding box center [768, 381] width 1537 height 763
drag, startPoint x: 1310, startPoint y: 546, endPoint x: 1317, endPoint y: 546, distance: 7.0
click at [1365, 570] on button "Add frame layer" at bounding box center [1345, 572] width 87 height 22
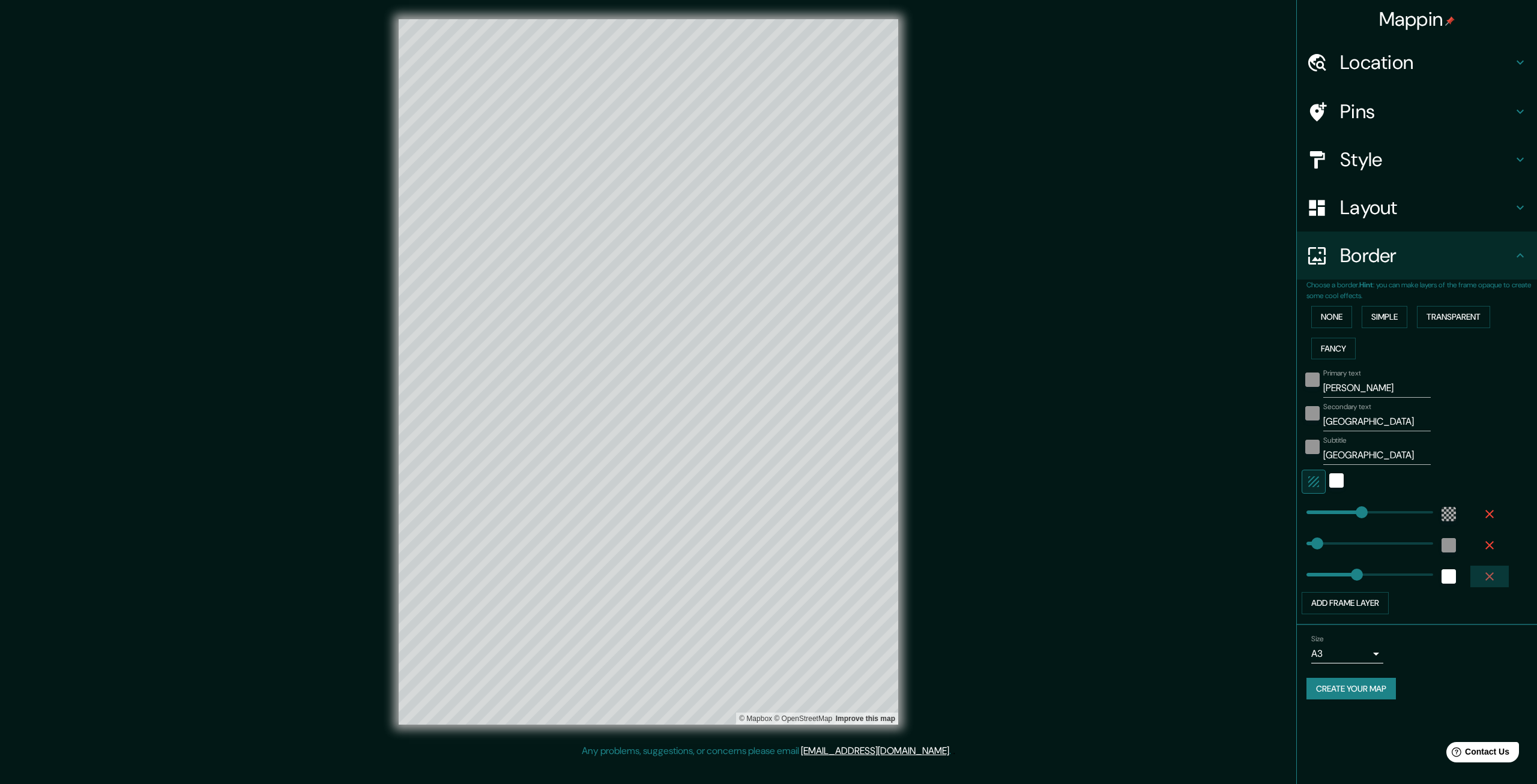
click at [1487, 575] on icon "button" at bounding box center [1489, 576] width 15 height 15
click at [1365, 620] on body "Mappin Location Pins Style Layout Border Choose a border. Hint : you can make l…" at bounding box center [768, 392] width 1537 height 784
click at [1365, 620] on div at bounding box center [768, 392] width 1537 height 784
click at [1365, 620] on body "Mappin Location Pins Style Layout Border Choose a border. Hint : you can make l…" at bounding box center [768, 392] width 1537 height 784
click at [1365, 620] on div at bounding box center [768, 392] width 1537 height 784
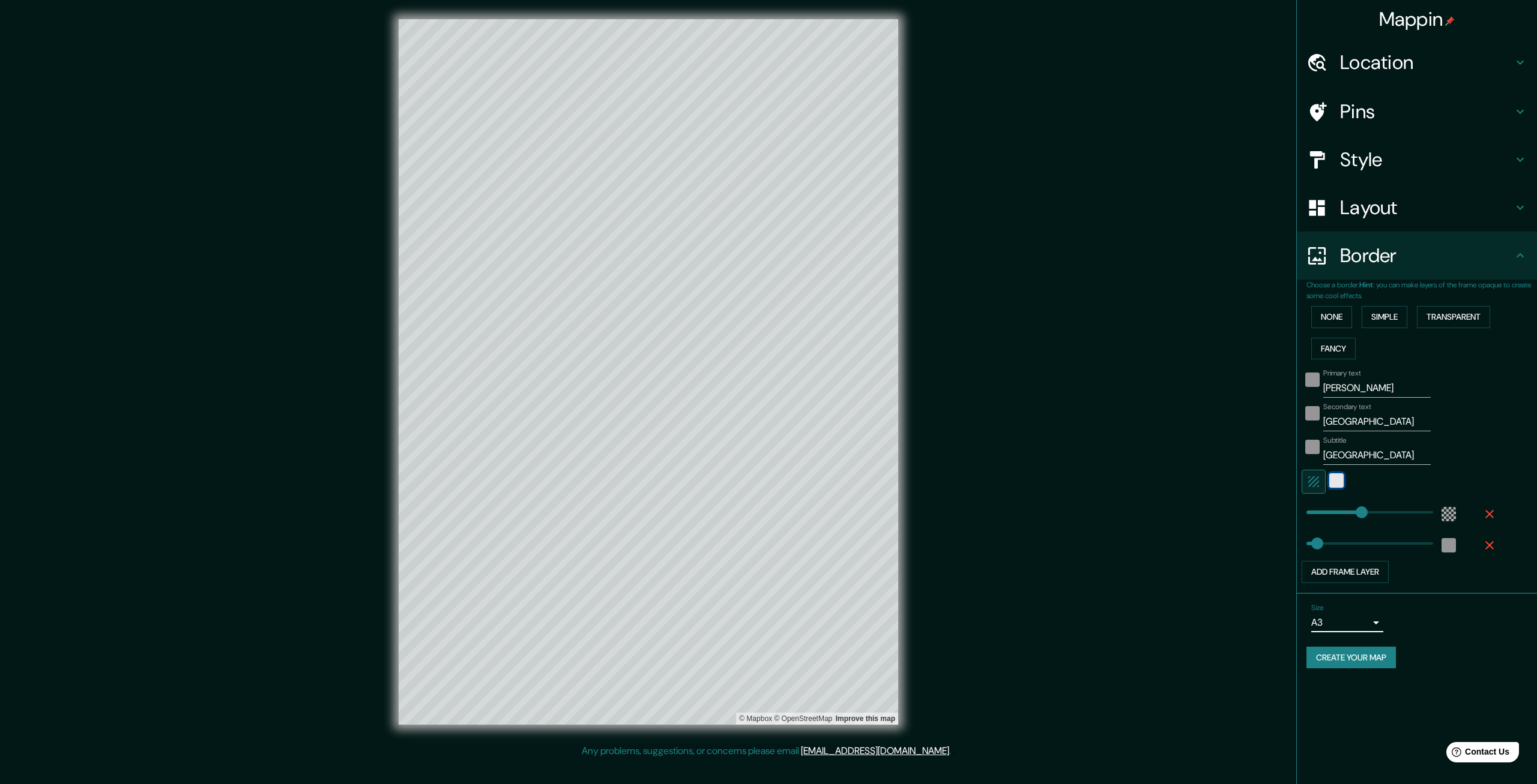
click at [1334, 483] on div "white" at bounding box center [1336, 481] width 15 height 15
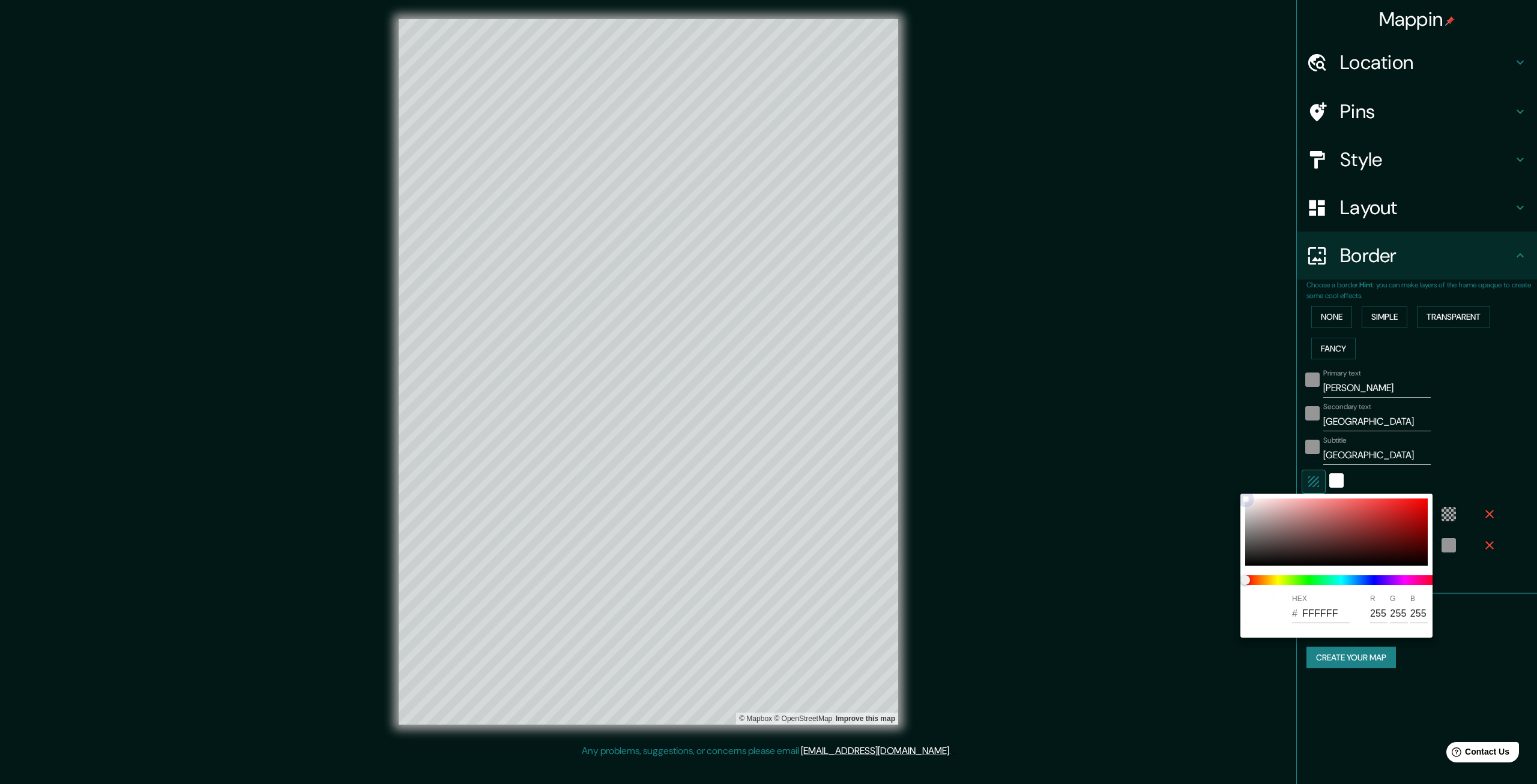
click at [1254, 560] on div at bounding box center [1336, 532] width 182 height 67
click at [1263, 540] on div at bounding box center [1336, 532] width 182 height 67
click at [1247, 501] on div at bounding box center [1336, 532] width 182 height 67
click at [1247, 562] on div at bounding box center [1336, 532] width 182 height 67
click at [1491, 649] on div at bounding box center [768, 392] width 1537 height 784
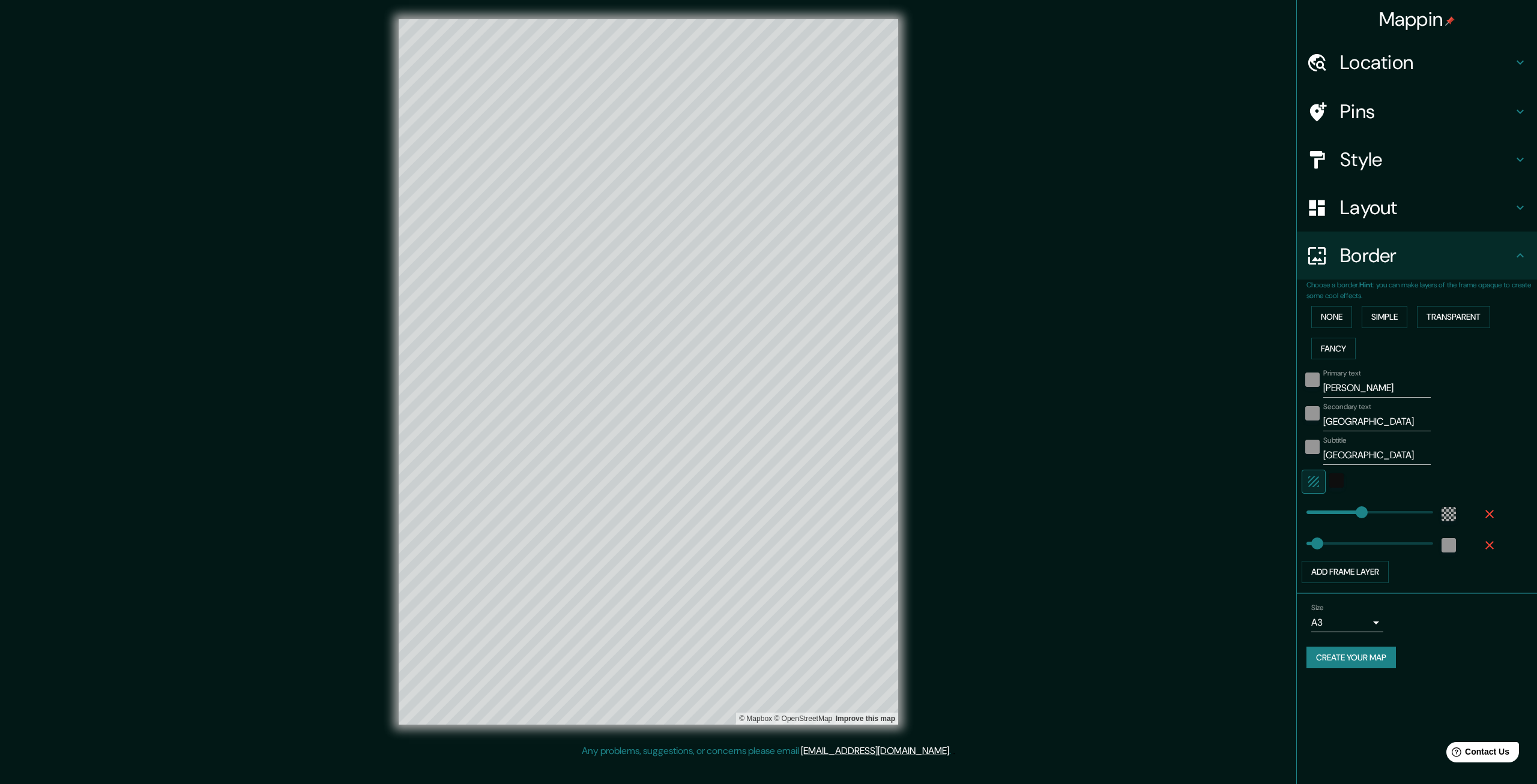
click at [1311, 479] on icon "button" at bounding box center [1314, 482] width 15 height 15
click at [1483, 546] on icon "button" at bounding box center [1489, 545] width 15 height 15
click at [1443, 517] on div "color-55555544" at bounding box center [1448, 514] width 15 height 15
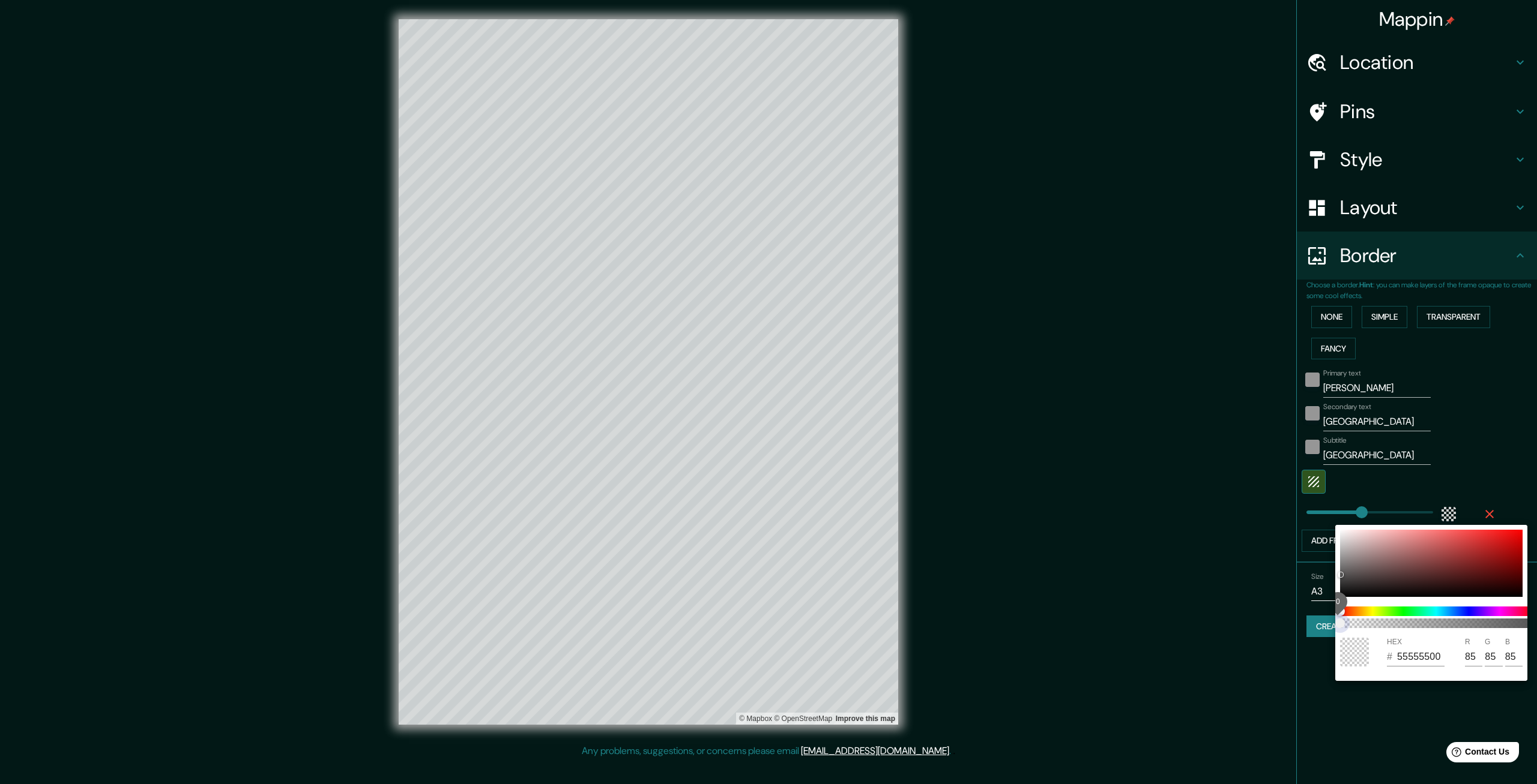
drag, startPoint x: 1388, startPoint y: 624, endPoint x: 1286, endPoint y: 620, distance: 102.1
click at [1286, 620] on div "0 HEX # 55555500 R 85 G 85 B 85" at bounding box center [768, 392] width 1537 height 784
click at [1356, 779] on div at bounding box center [768, 392] width 1537 height 784
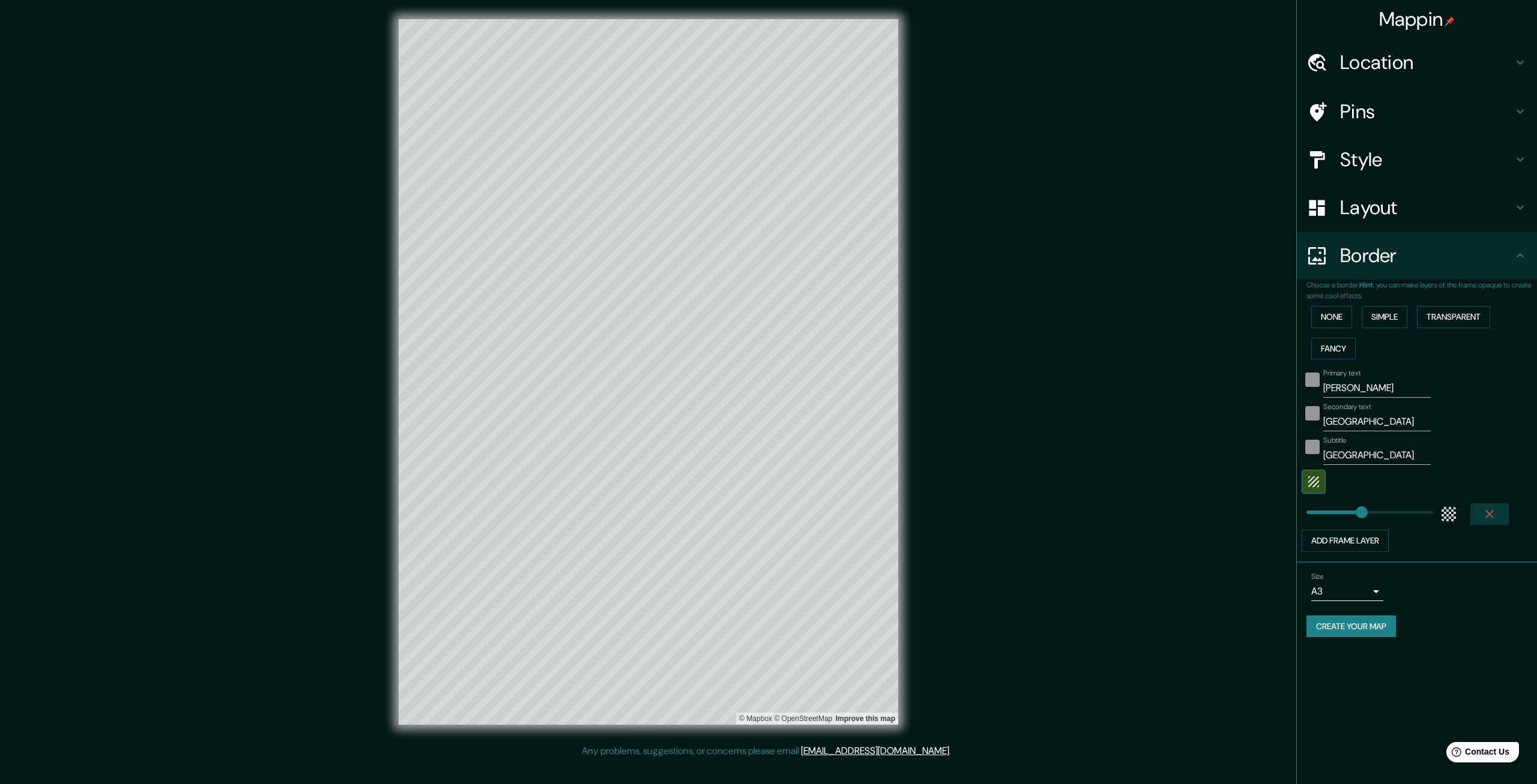
click at [1494, 515] on icon "button" at bounding box center [1489, 514] width 15 height 15
click at [1383, 597] on button "Create your map" at bounding box center [1351, 595] width 89 height 22
